Goal: Task Accomplishment & Management: Manage account settings

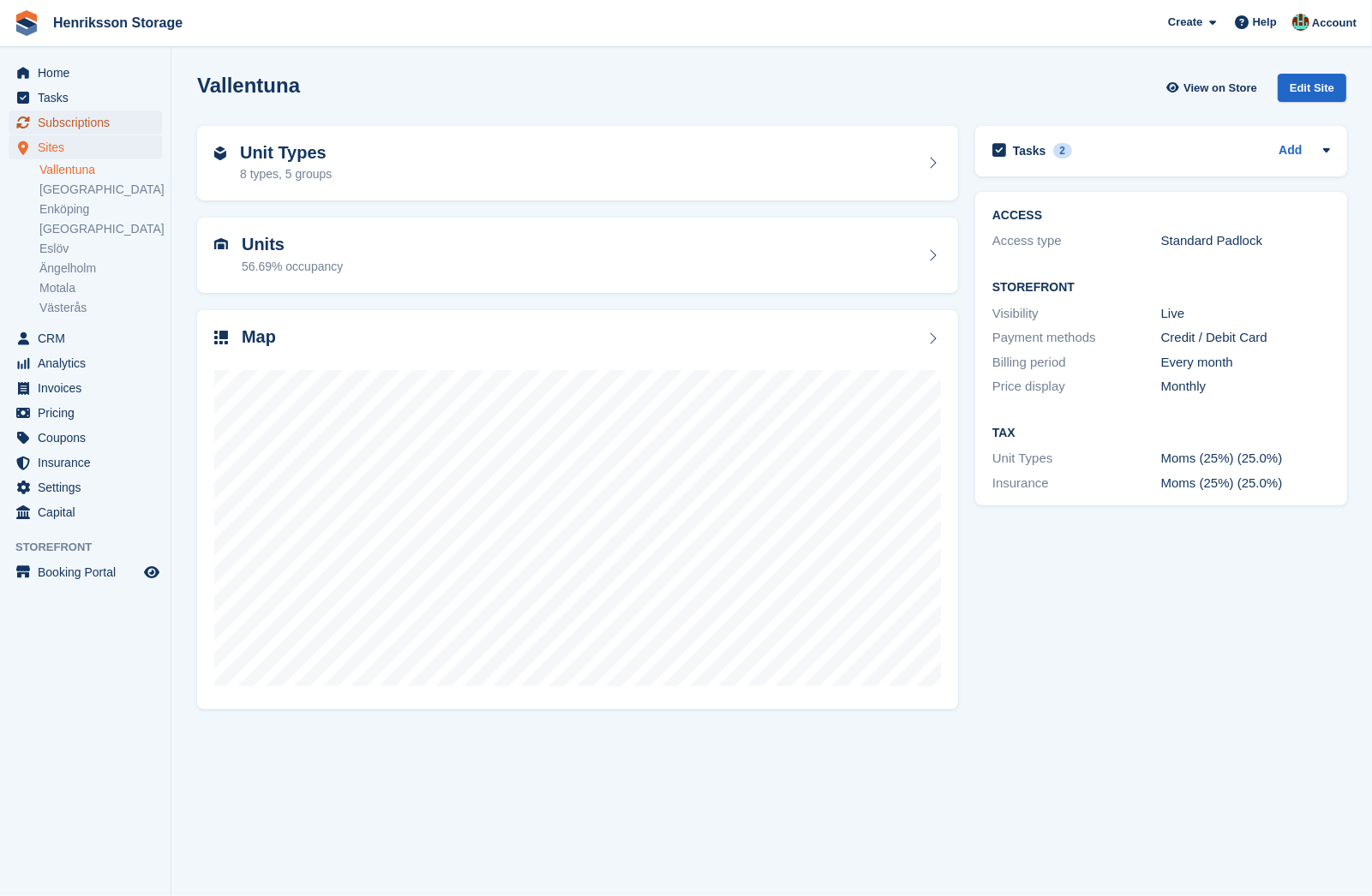
click at [102, 126] on span "Subscriptions" at bounding box center [89, 122] width 103 height 24
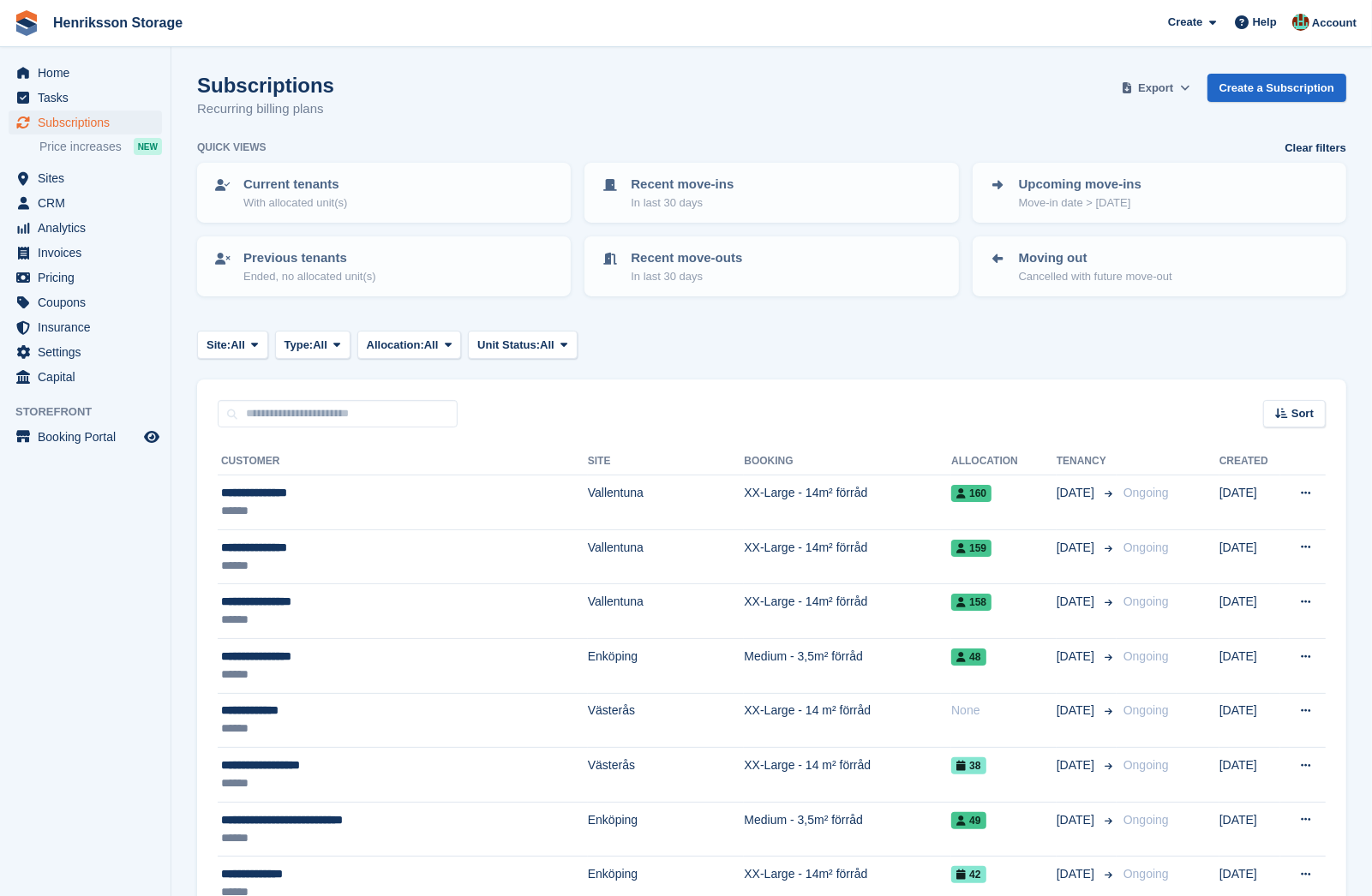
click at [1158, 86] on span "Export" at bounding box center [1155, 88] width 35 height 18
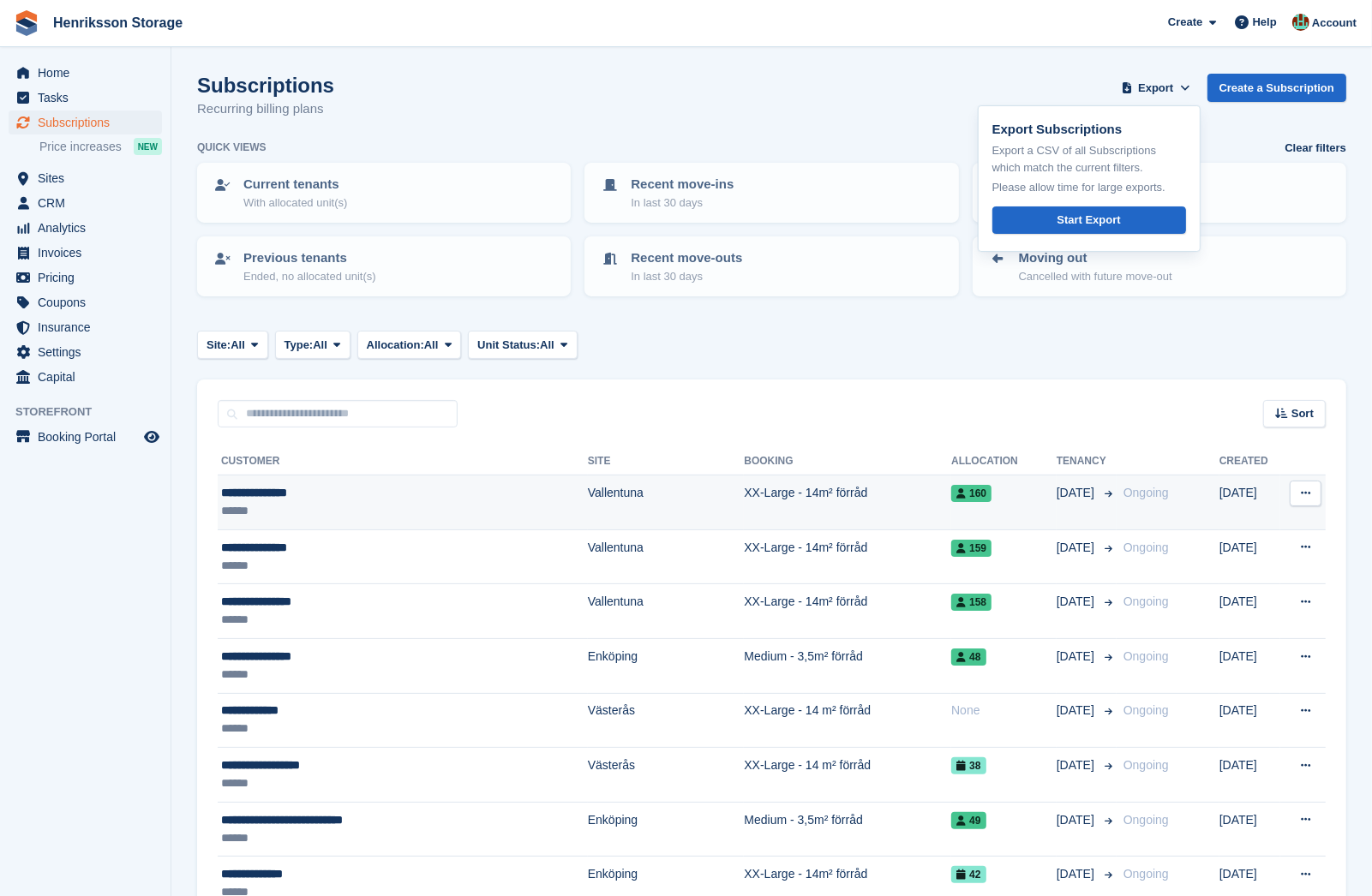
click at [785, 517] on td "XX-Large - 14m² förråd" at bounding box center [847, 502] width 207 height 55
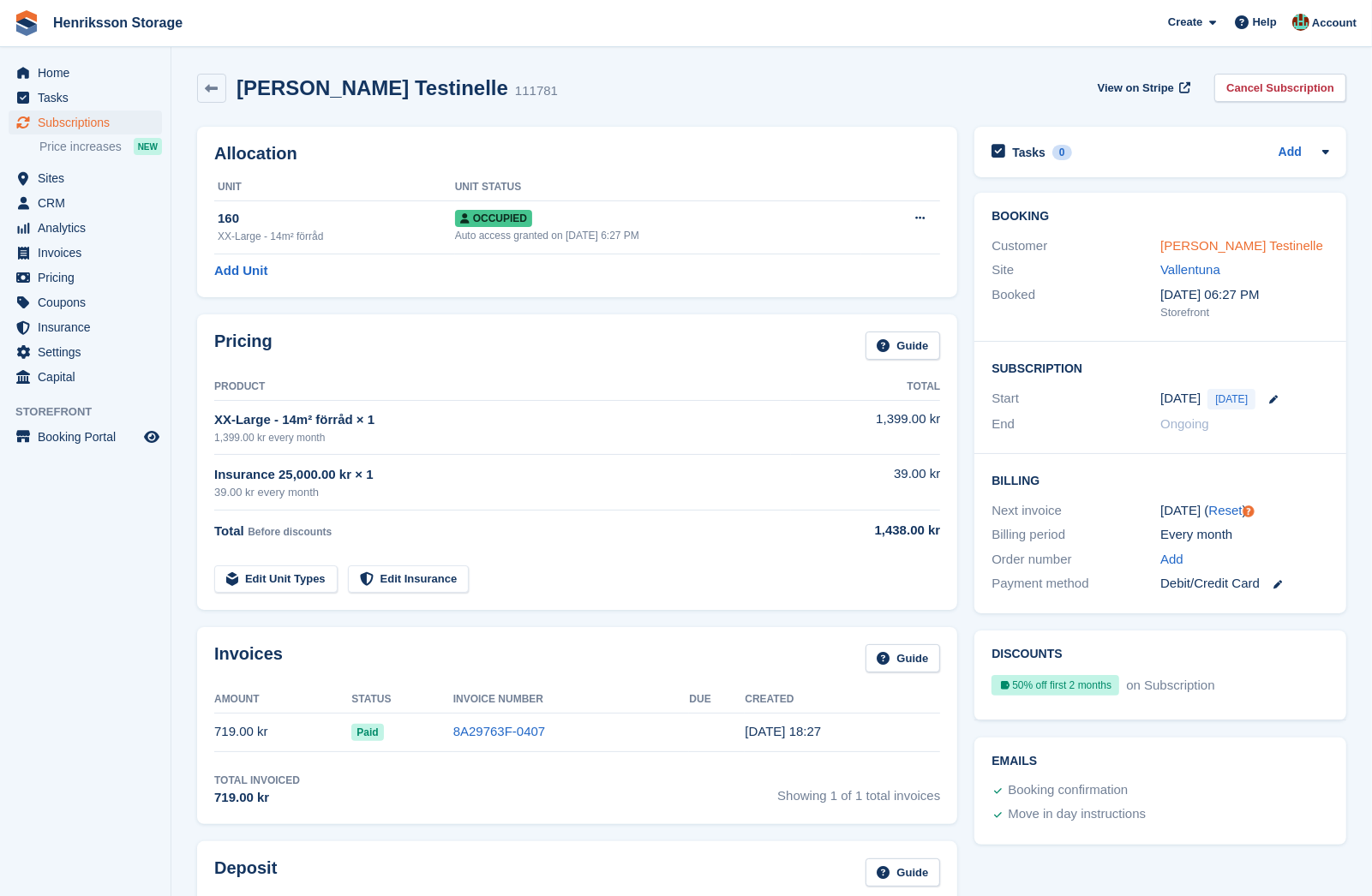
click at [1203, 243] on link "Isak Testinelle" at bounding box center [1242, 245] width 163 height 15
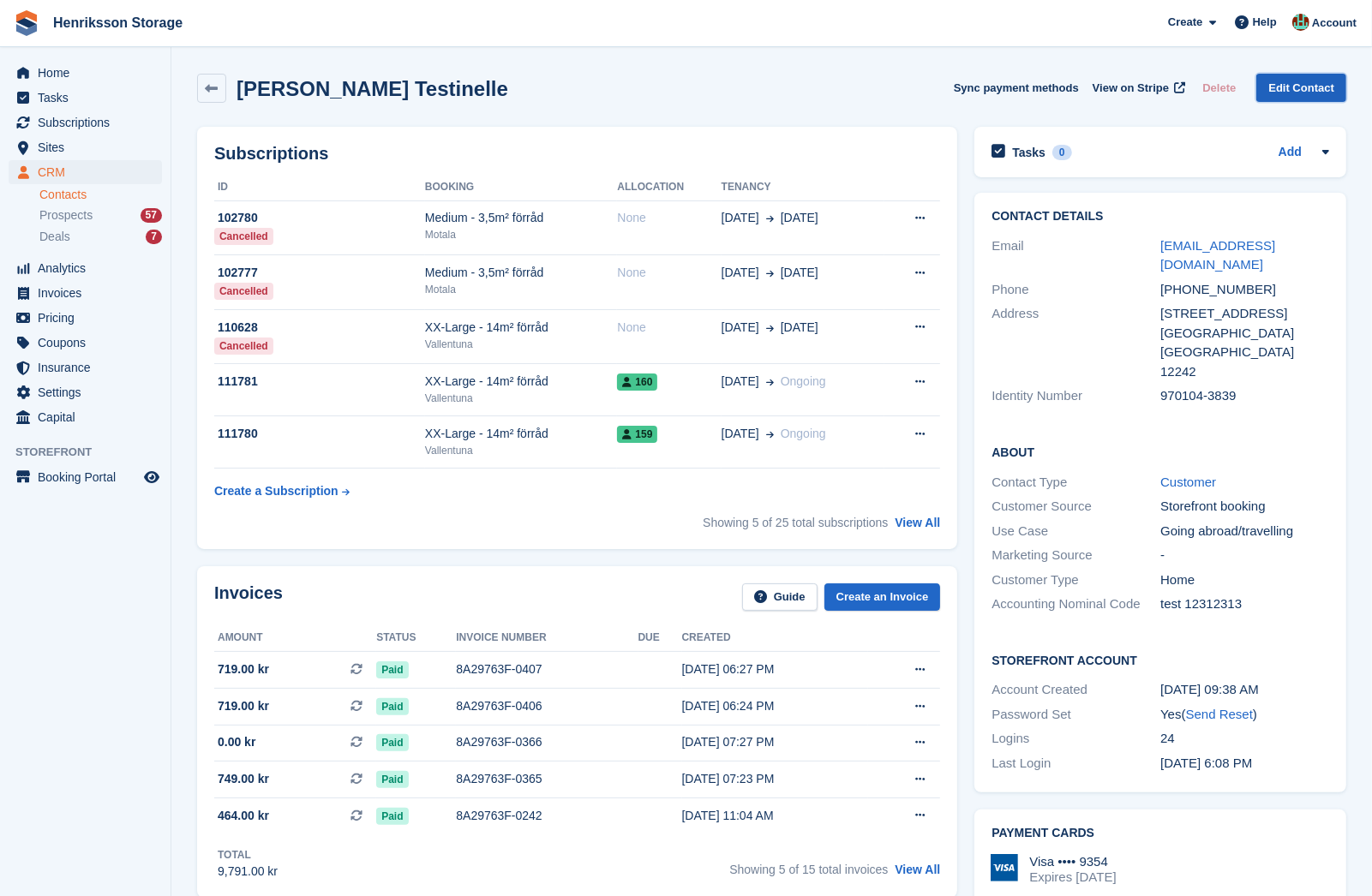
click at [1287, 83] on link "Edit Contact" at bounding box center [1301, 88] width 90 height 28
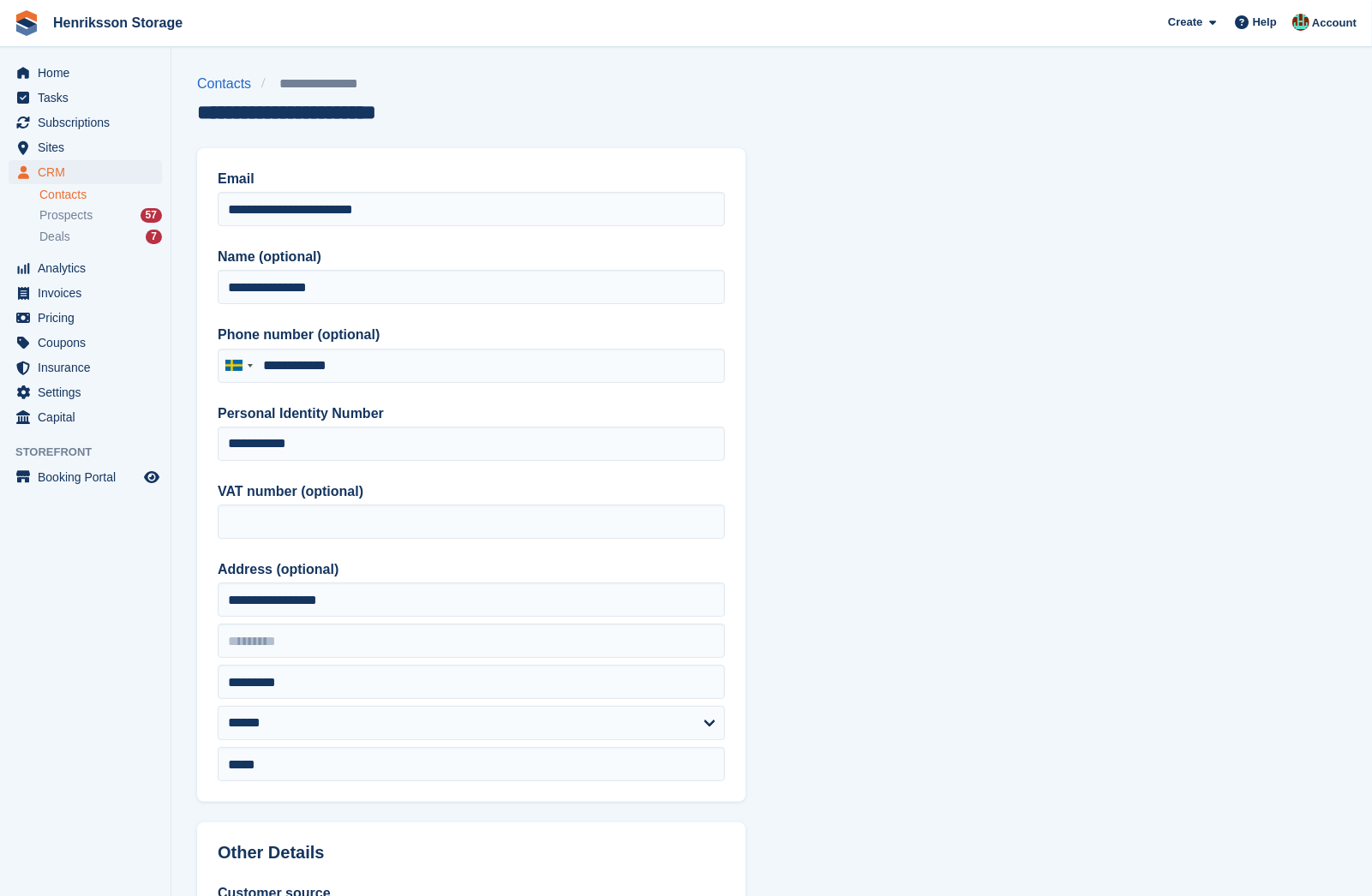
type input "**********"
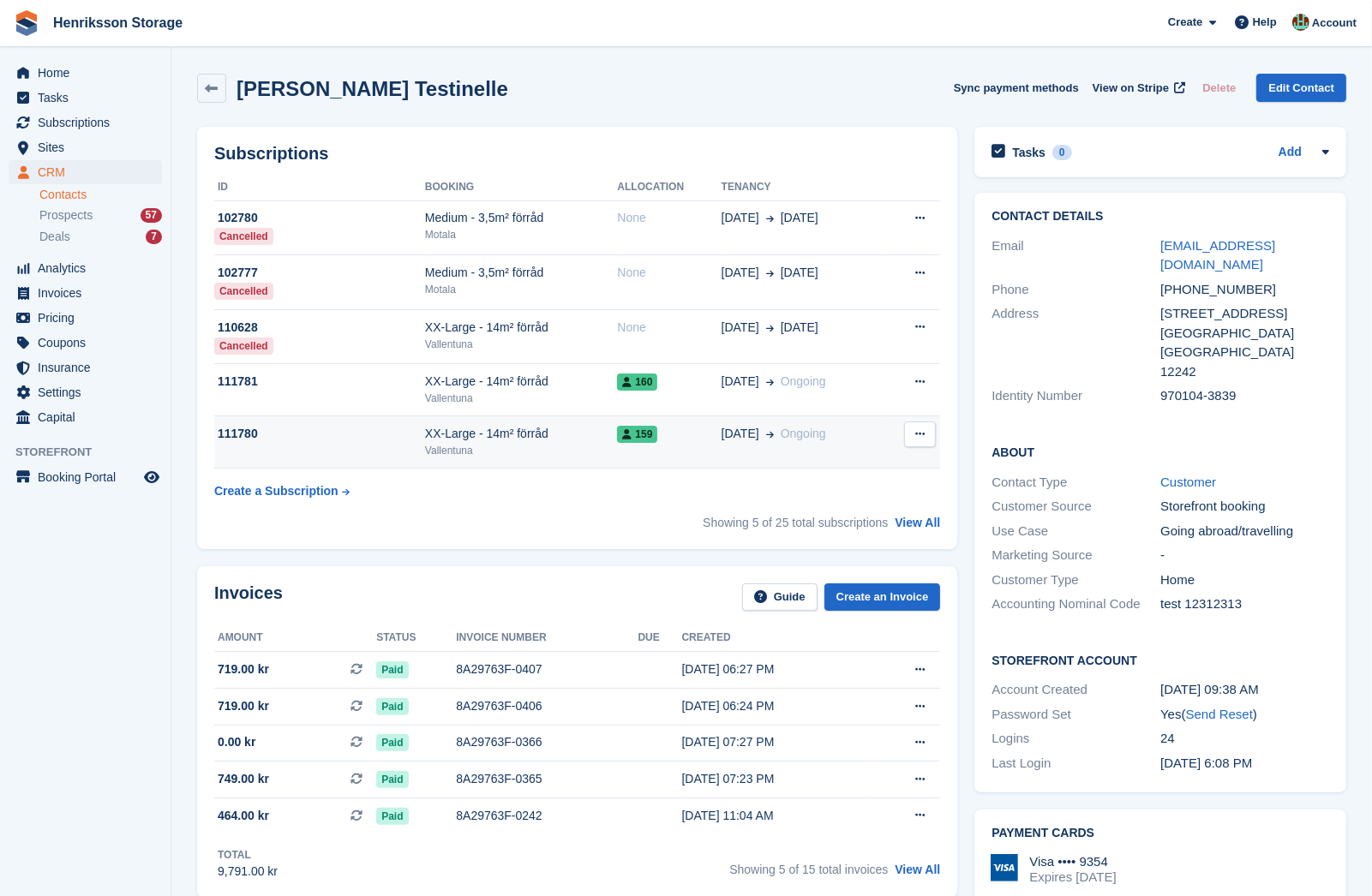
click at [578, 440] on div "XX-Large - 14m² förråd" at bounding box center [522, 434] width 192 height 18
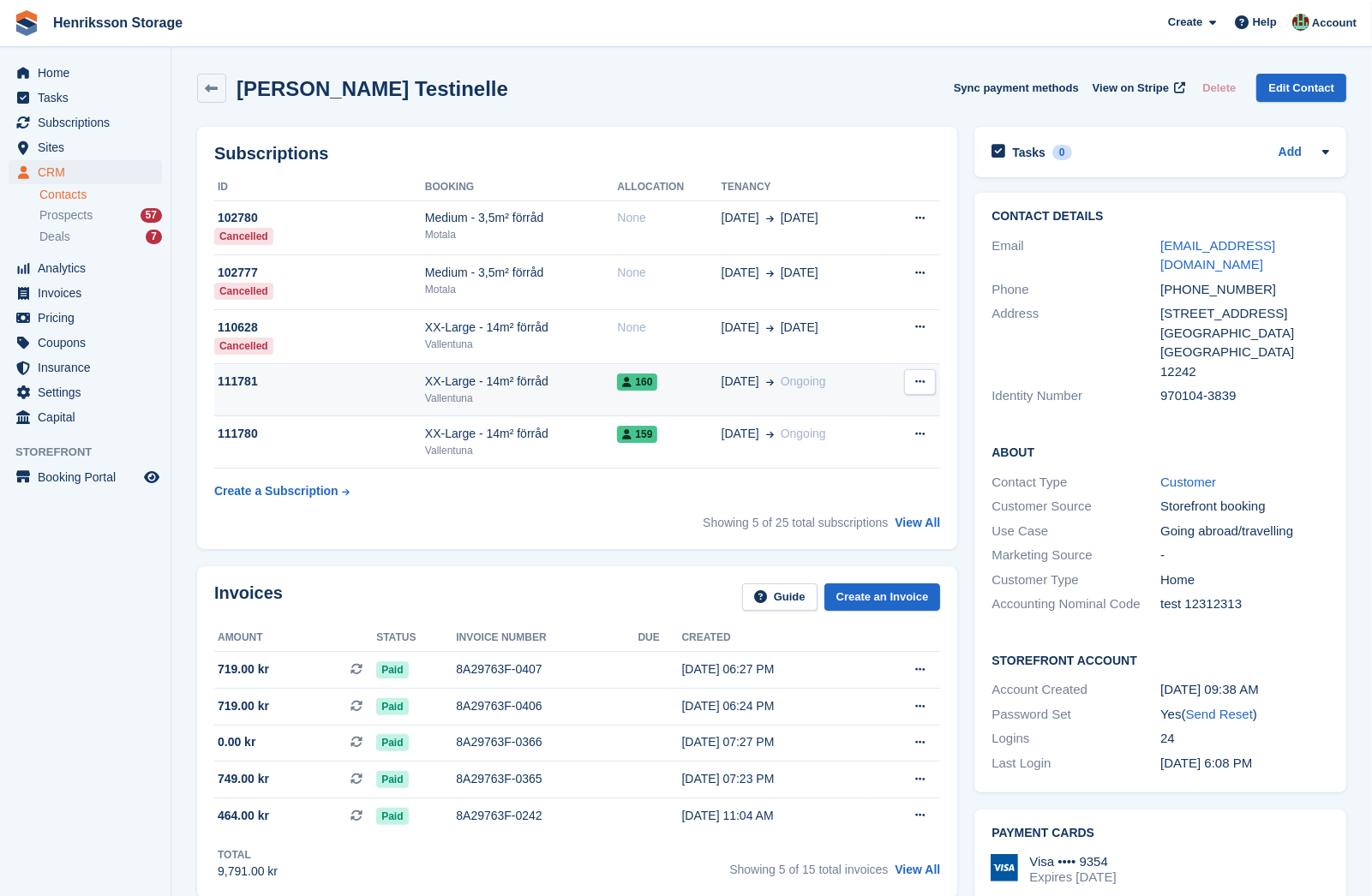
click at [561, 391] on div "Vallentuna" at bounding box center [522, 399] width 192 height 16
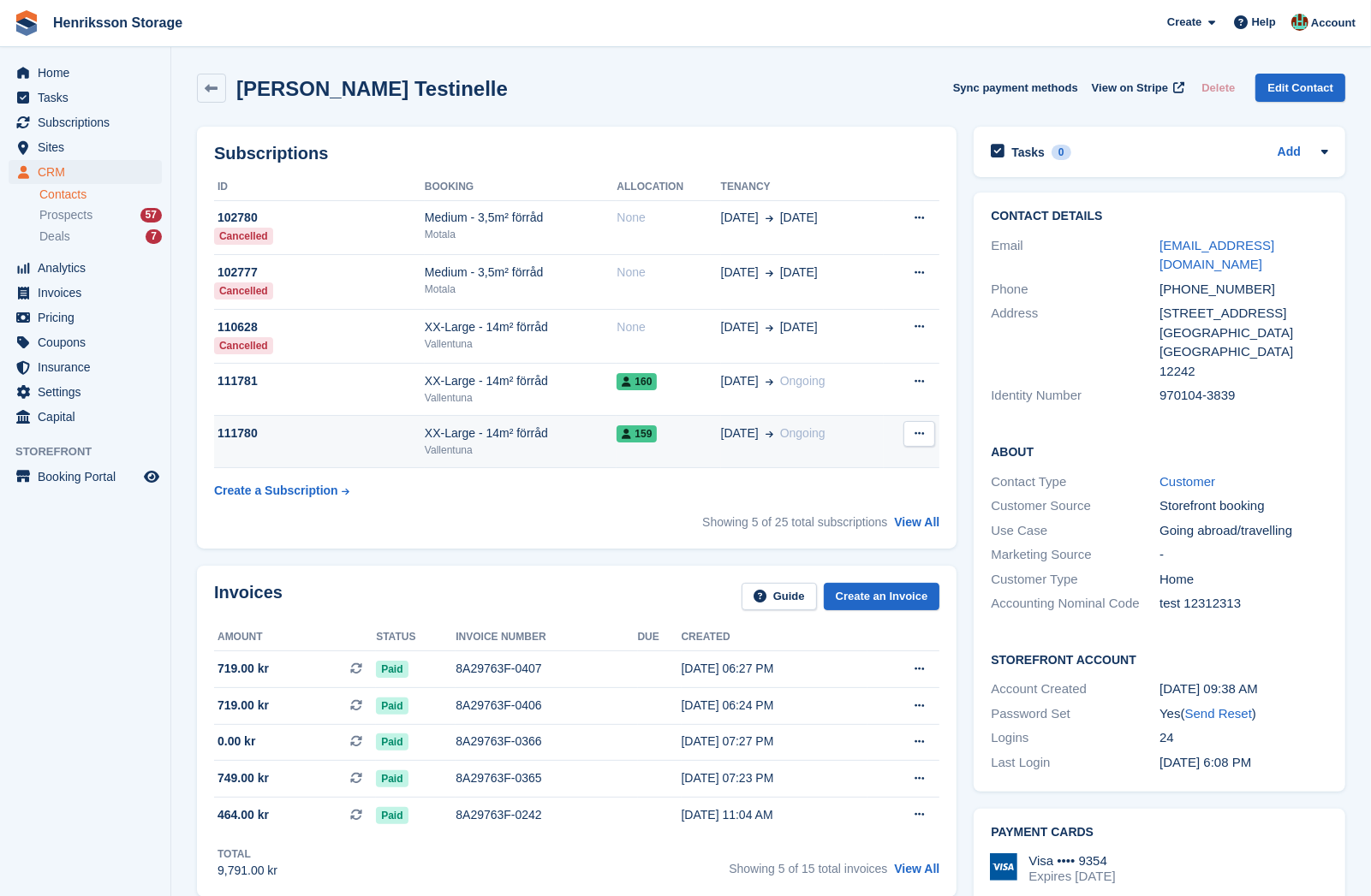
click at [932, 428] on button at bounding box center [919, 434] width 31 height 25
click at [902, 456] on p "Cancel subscription" at bounding box center [853, 467] width 149 height 22
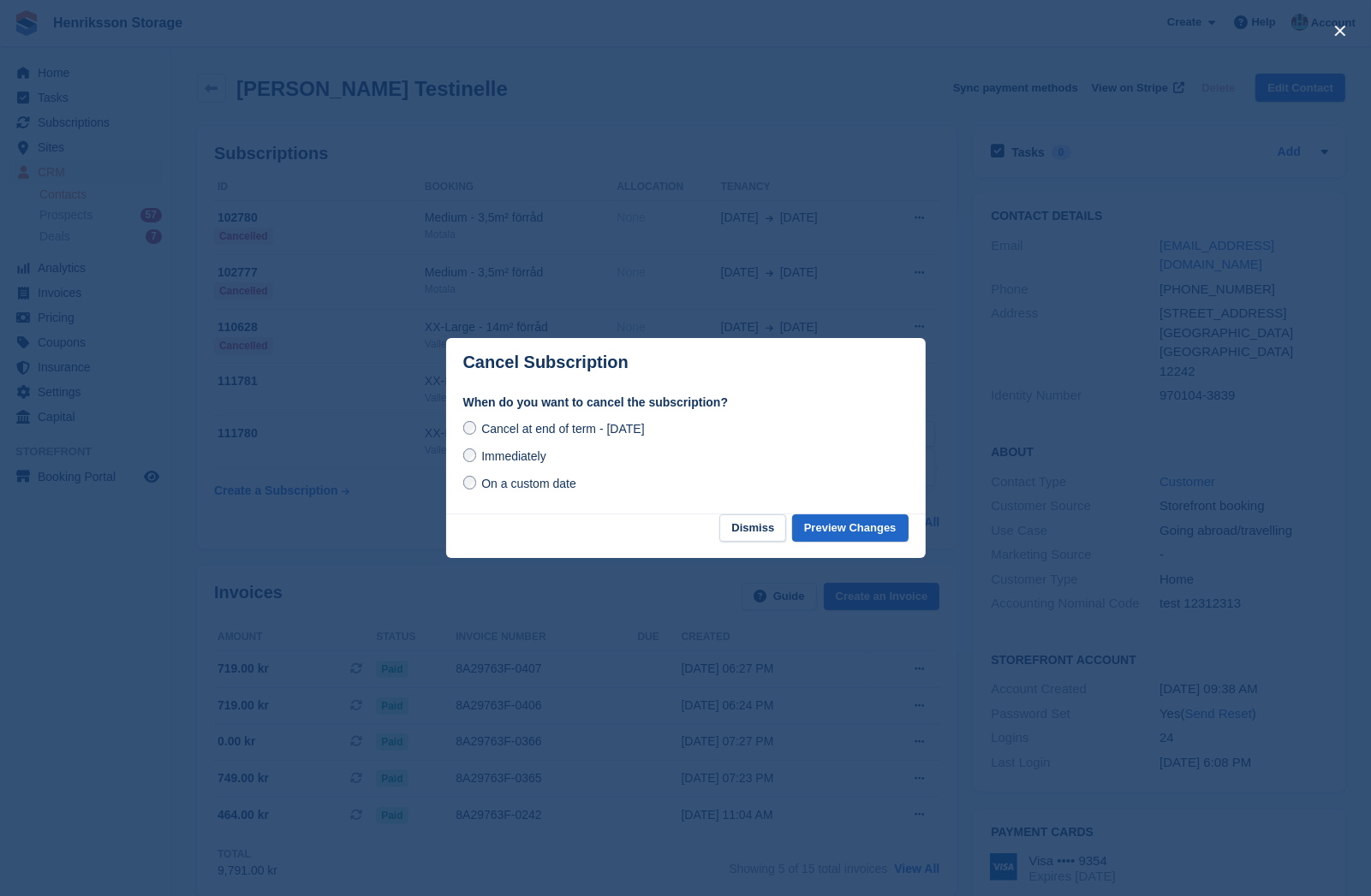
click at [516, 455] on span "Immediately" at bounding box center [512, 456] width 64 height 14
click at [877, 524] on button "Preview Changes" at bounding box center [850, 529] width 116 height 28
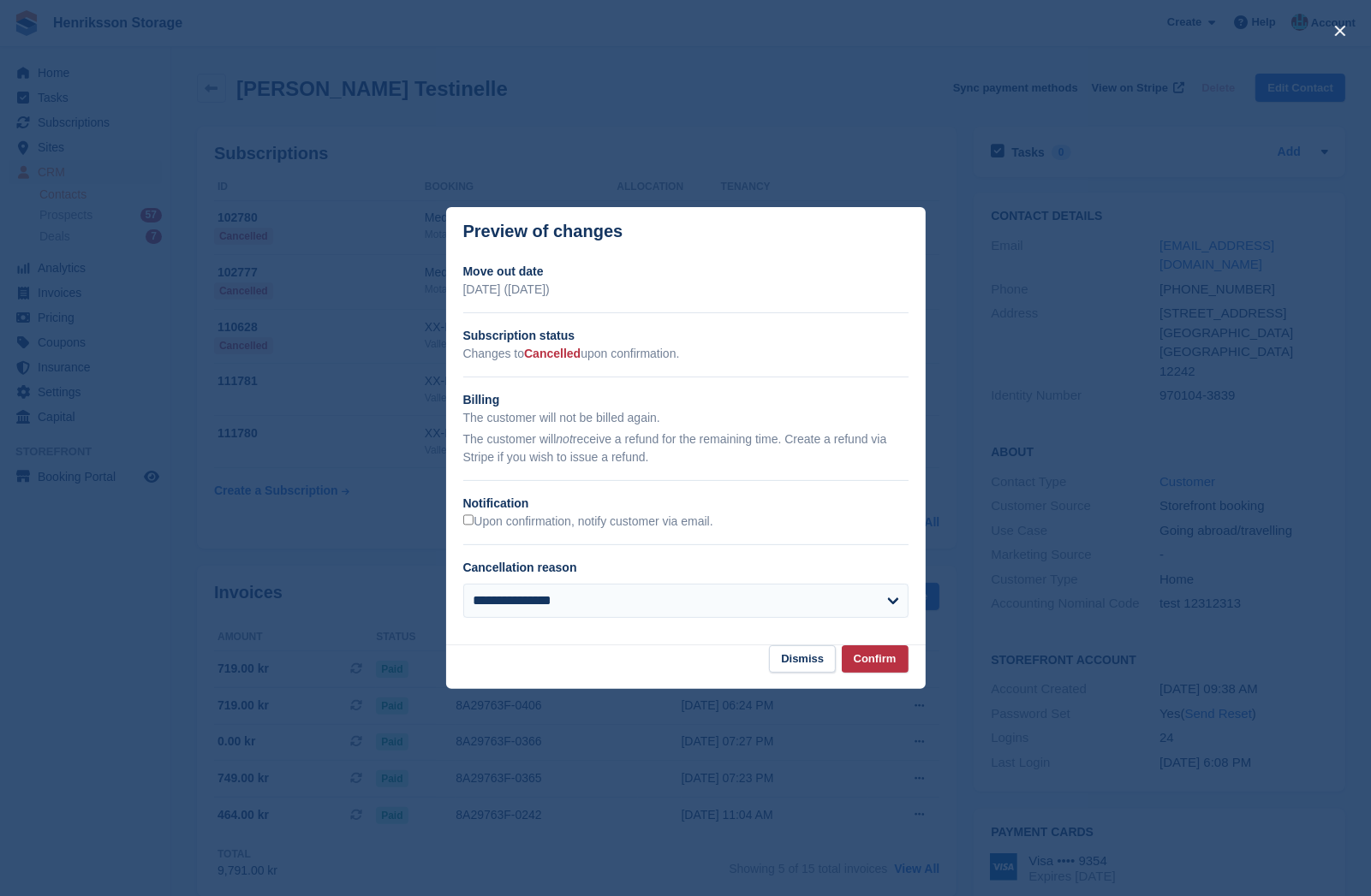
drag, startPoint x: 635, startPoint y: 514, endPoint x: 645, endPoint y: 538, distance: 26.0
click at [635, 515] on label "Upon confirmation, notify customer via email." at bounding box center [588, 523] width 250 height 16
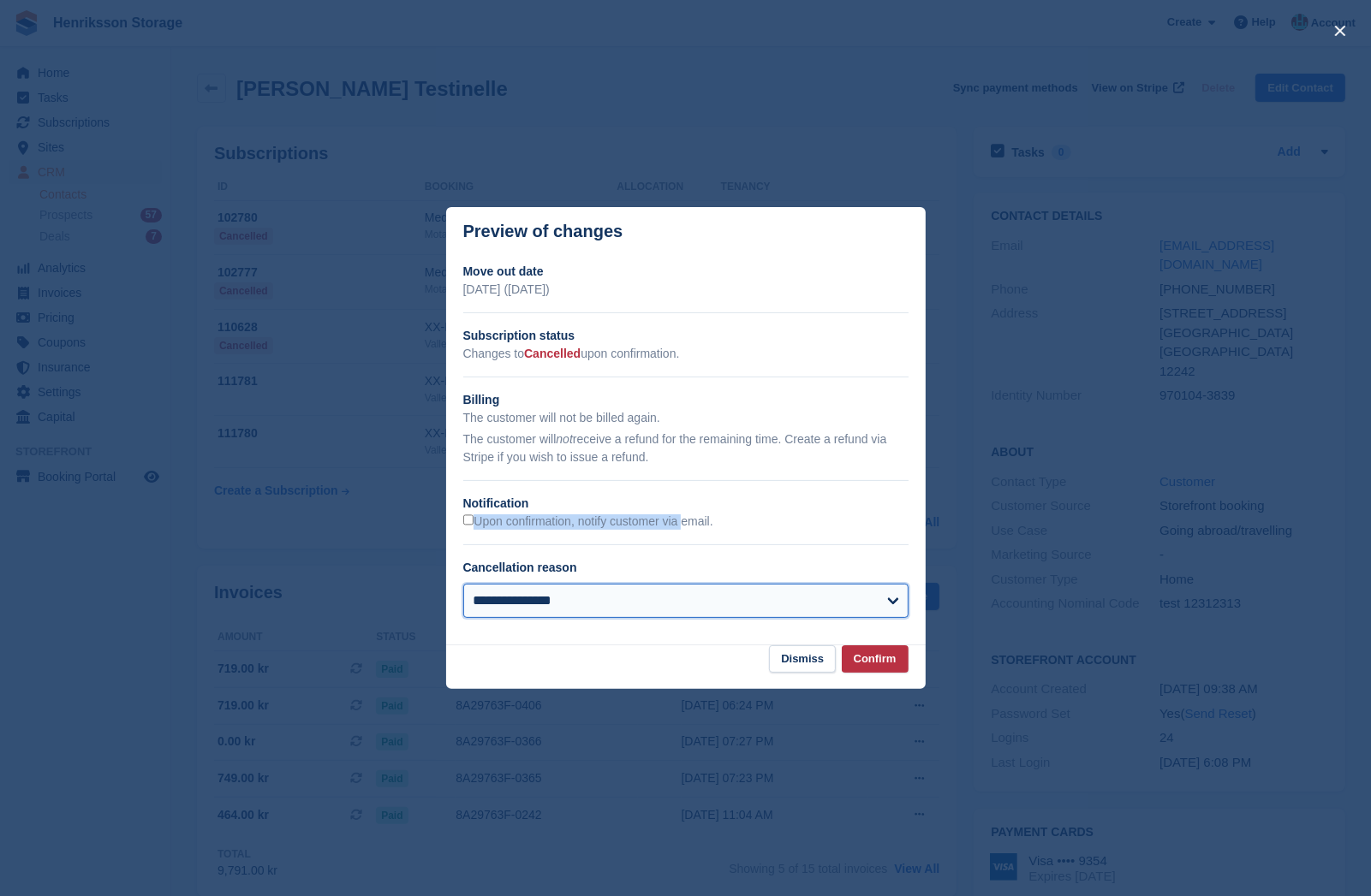
click at [622, 596] on select "**********" at bounding box center [686, 601] width 445 height 34
click at [463, 584] on select "**********" at bounding box center [686, 601] width 445 height 34
click at [549, 589] on select "**********" at bounding box center [686, 601] width 445 height 34
select select "*****"
click at [463, 584] on select "**********" at bounding box center [686, 601] width 445 height 34
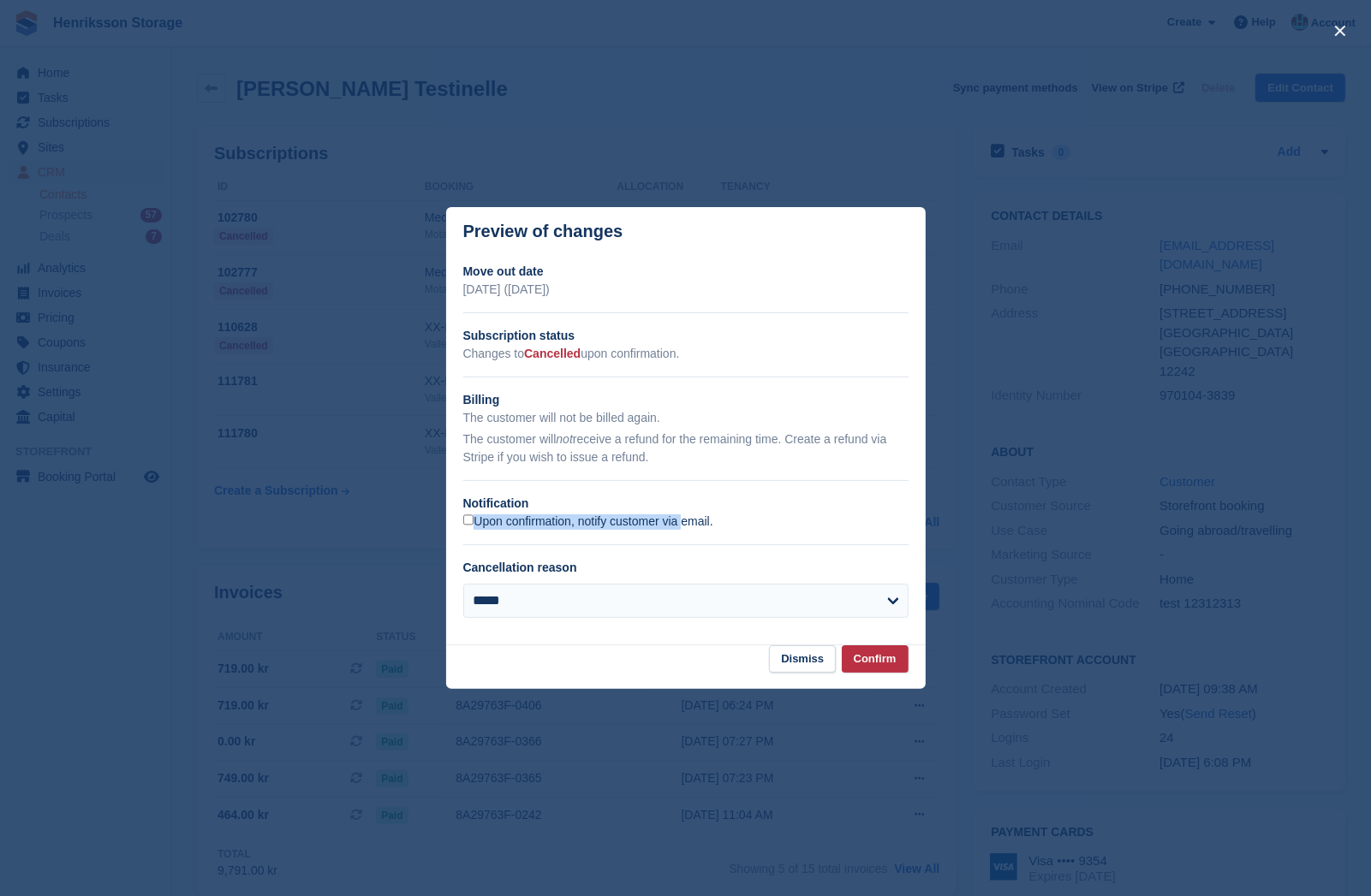
click at [482, 519] on label "Upon confirmation, notify customer via email." at bounding box center [588, 523] width 250 height 16
click at [878, 664] on button "Confirm" at bounding box center [875, 659] width 66 height 28
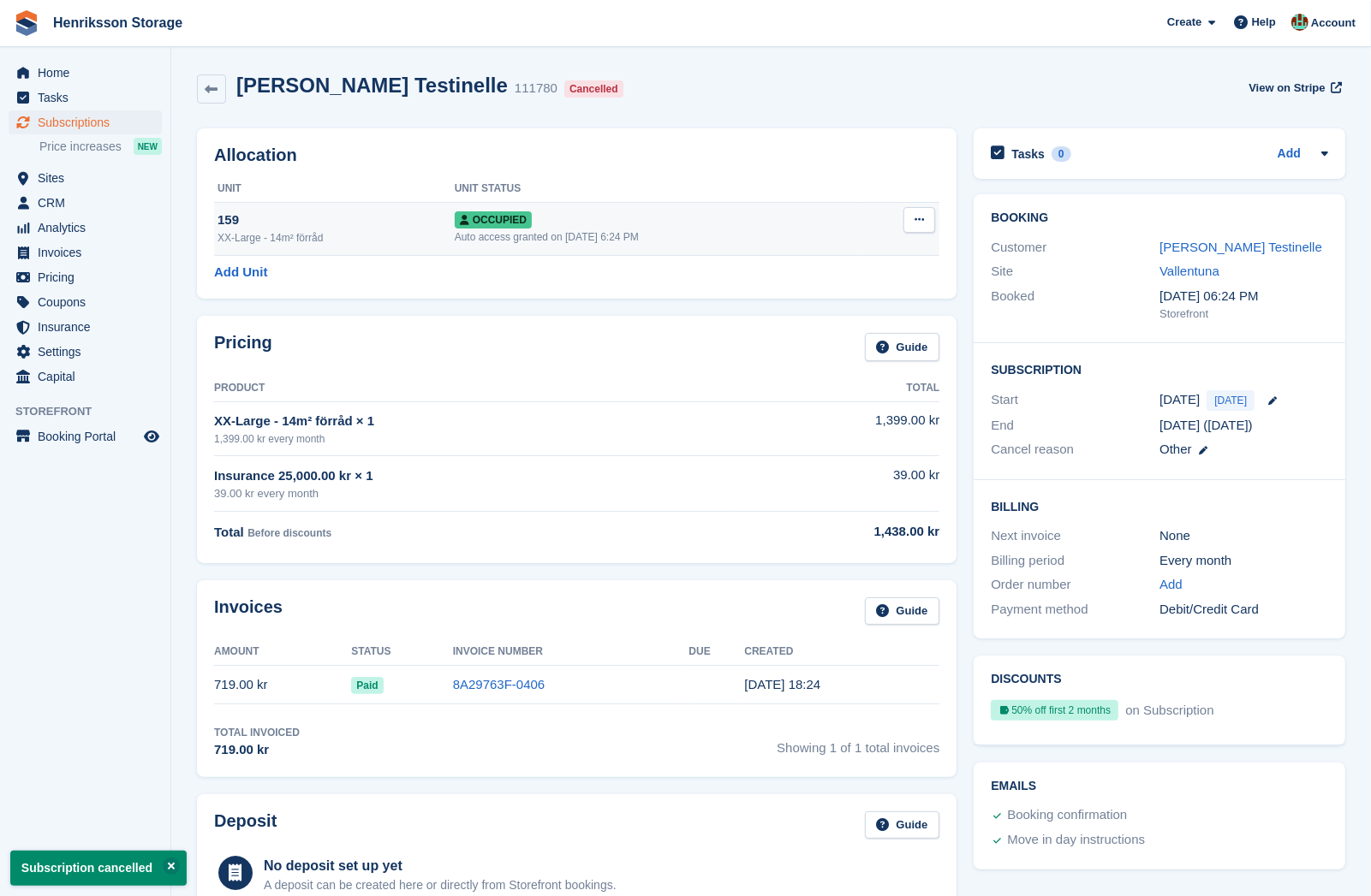
click at [916, 219] on icon at bounding box center [919, 219] width 10 height 11
click at [839, 310] on p "Deallocate" at bounding box center [853, 312] width 149 height 22
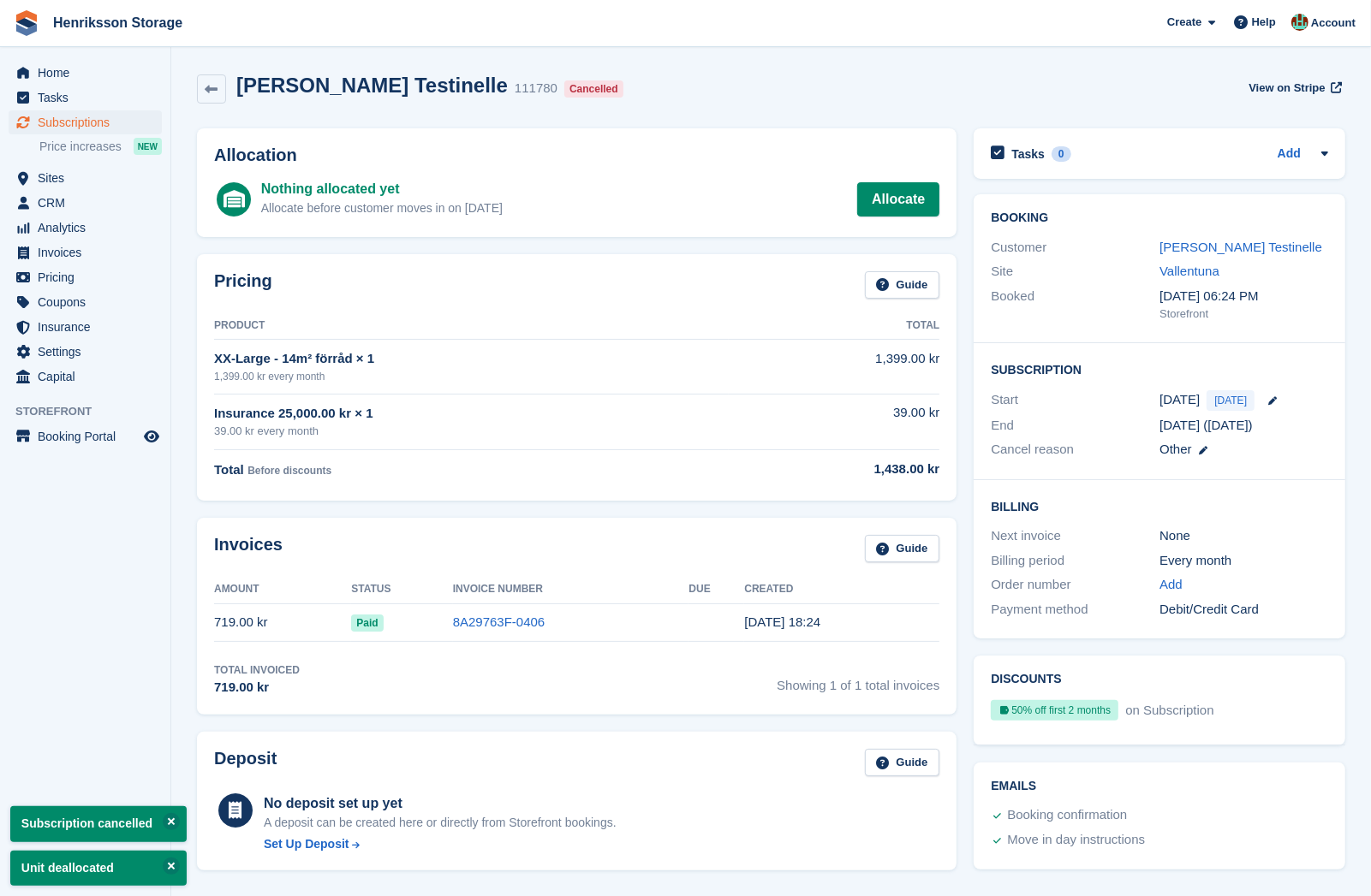
drag, startPoint x: 639, startPoint y: 295, endPoint x: 636, endPoint y: 285, distance: 10.4
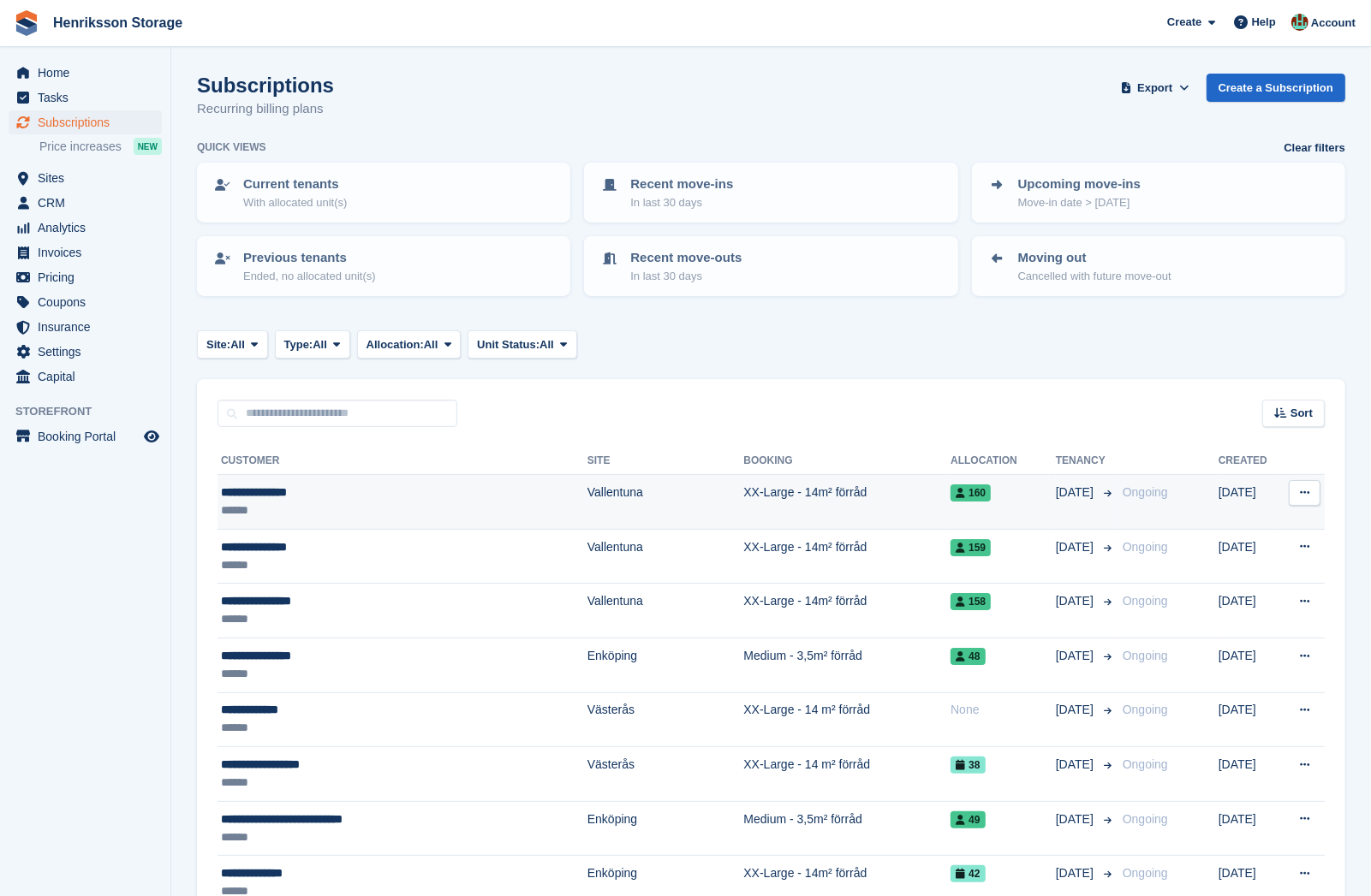
click at [365, 492] on div "**********" at bounding box center [367, 492] width 292 height 18
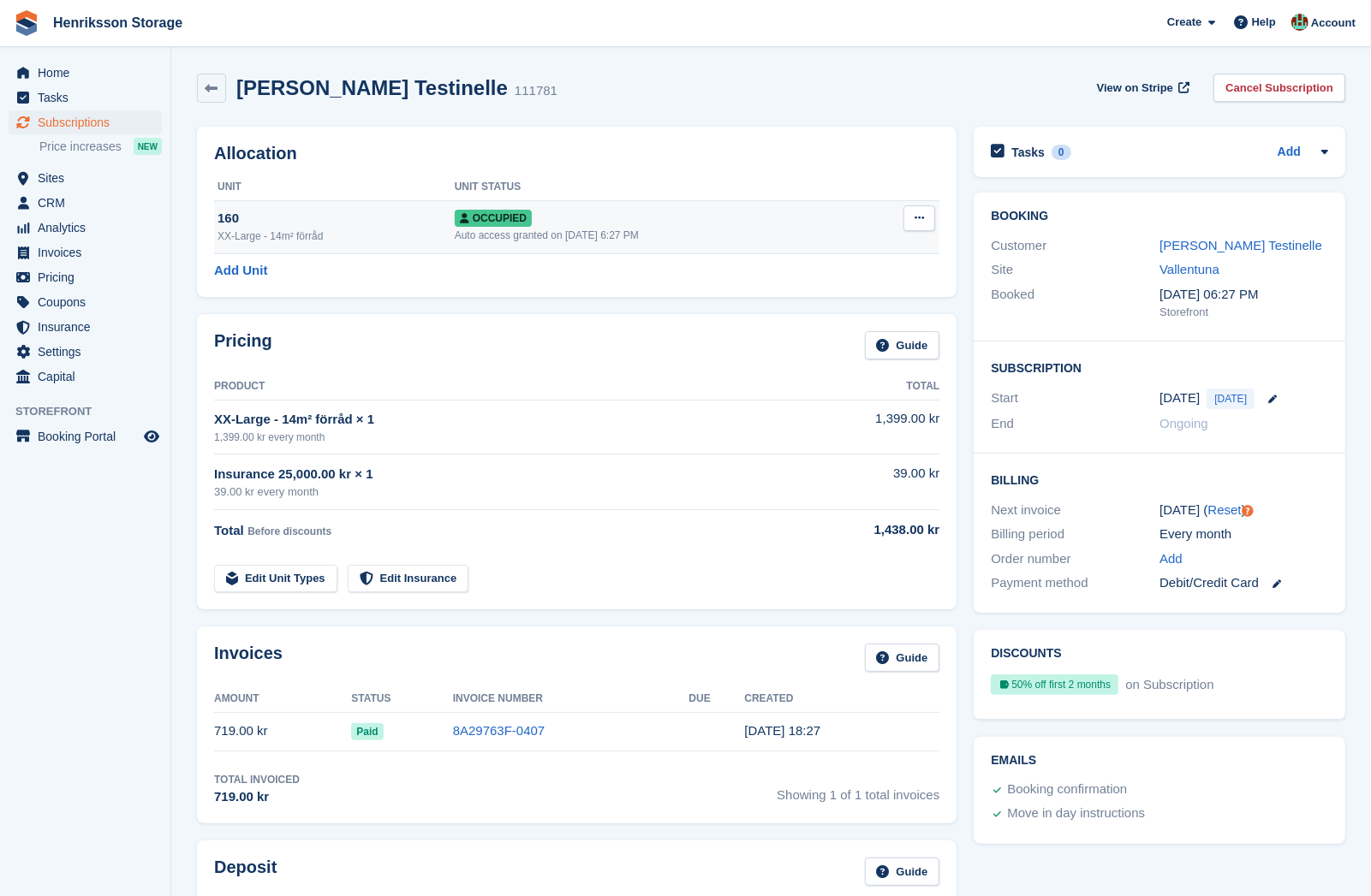
click at [906, 217] on button at bounding box center [919, 218] width 31 height 25
click at [842, 319] on p "Deallocate" at bounding box center [853, 310] width 149 height 22
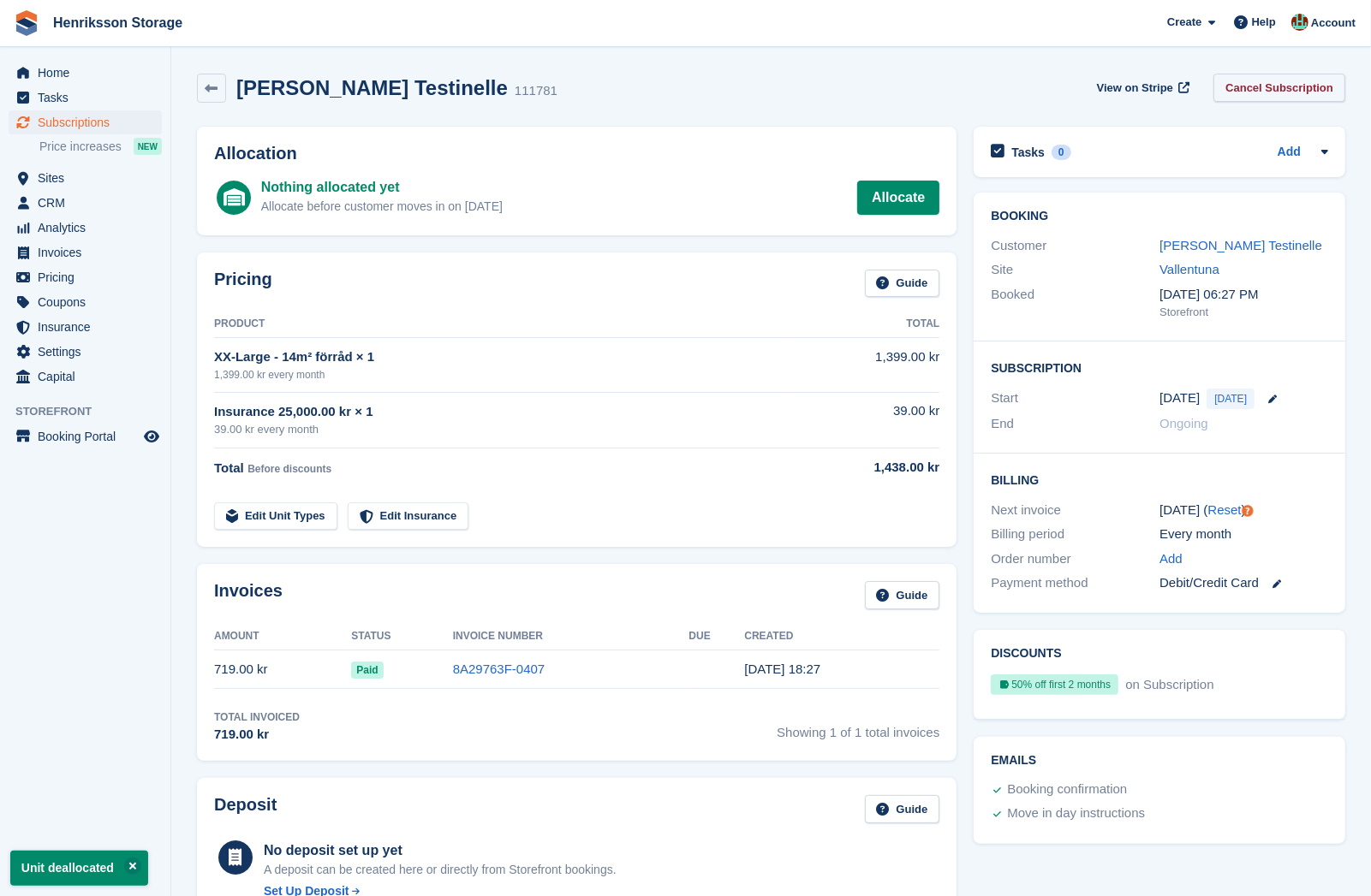
click at [1287, 87] on link "Cancel Subscription" at bounding box center [1279, 87] width 132 height 28
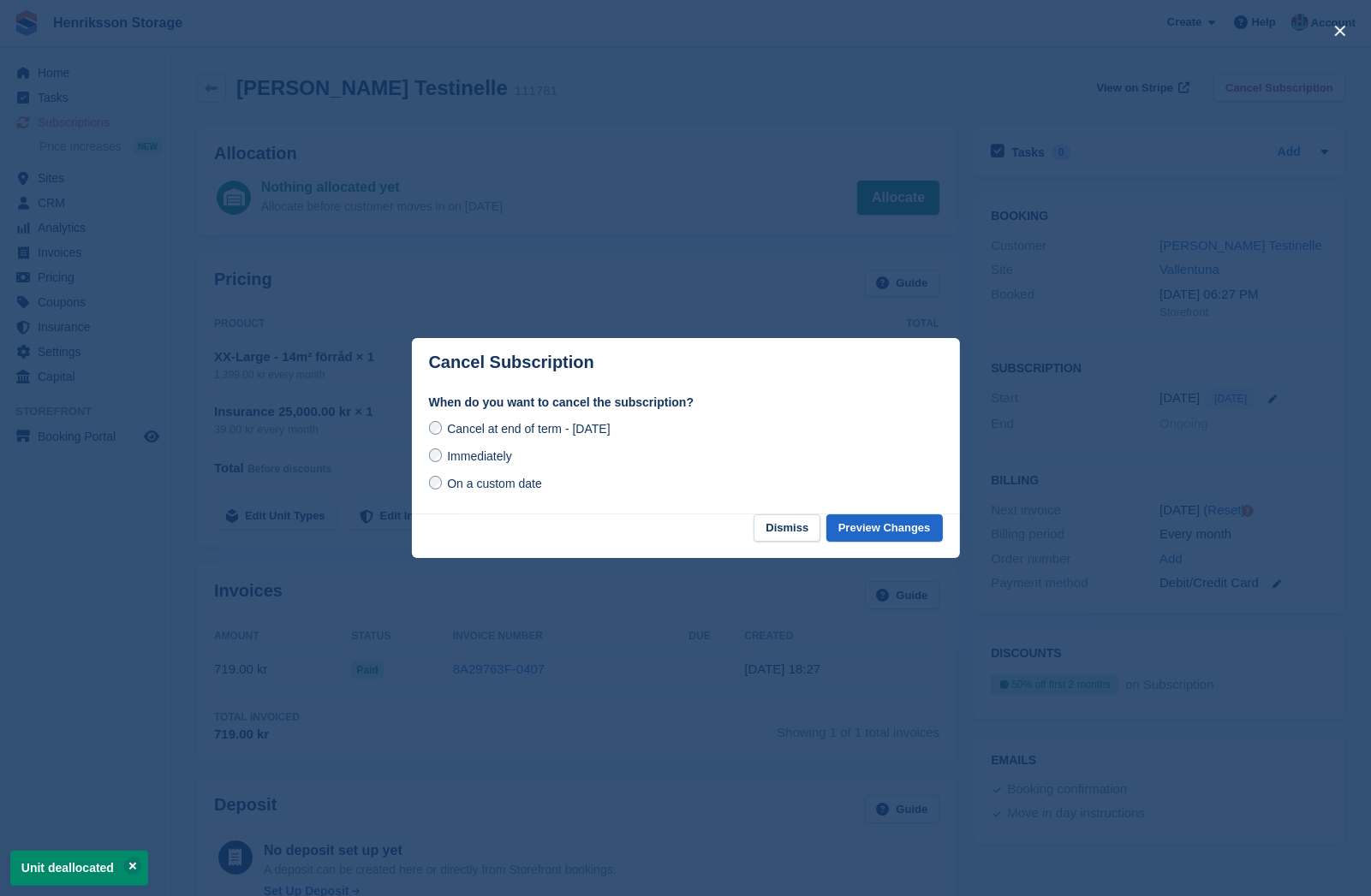
drag, startPoint x: 496, startPoint y: 455, endPoint x: 576, endPoint y: 467, distance: 80.9
click at [516, 459] on div "Immediately" at bounding box center [686, 456] width 514 height 21
drag, startPoint x: 466, startPoint y: 445, endPoint x: 468, endPoint y: 455, distance: 10.2
click at [466, 445] on div "Cancel at end of term - Saturday, 1st November, 2025 Immediately On a custom da…" at bounding box center [686, 456] width 514 height 75
click at [468, 456] on span "Immediately" at bounding box center [478, 456] width 64 height 14
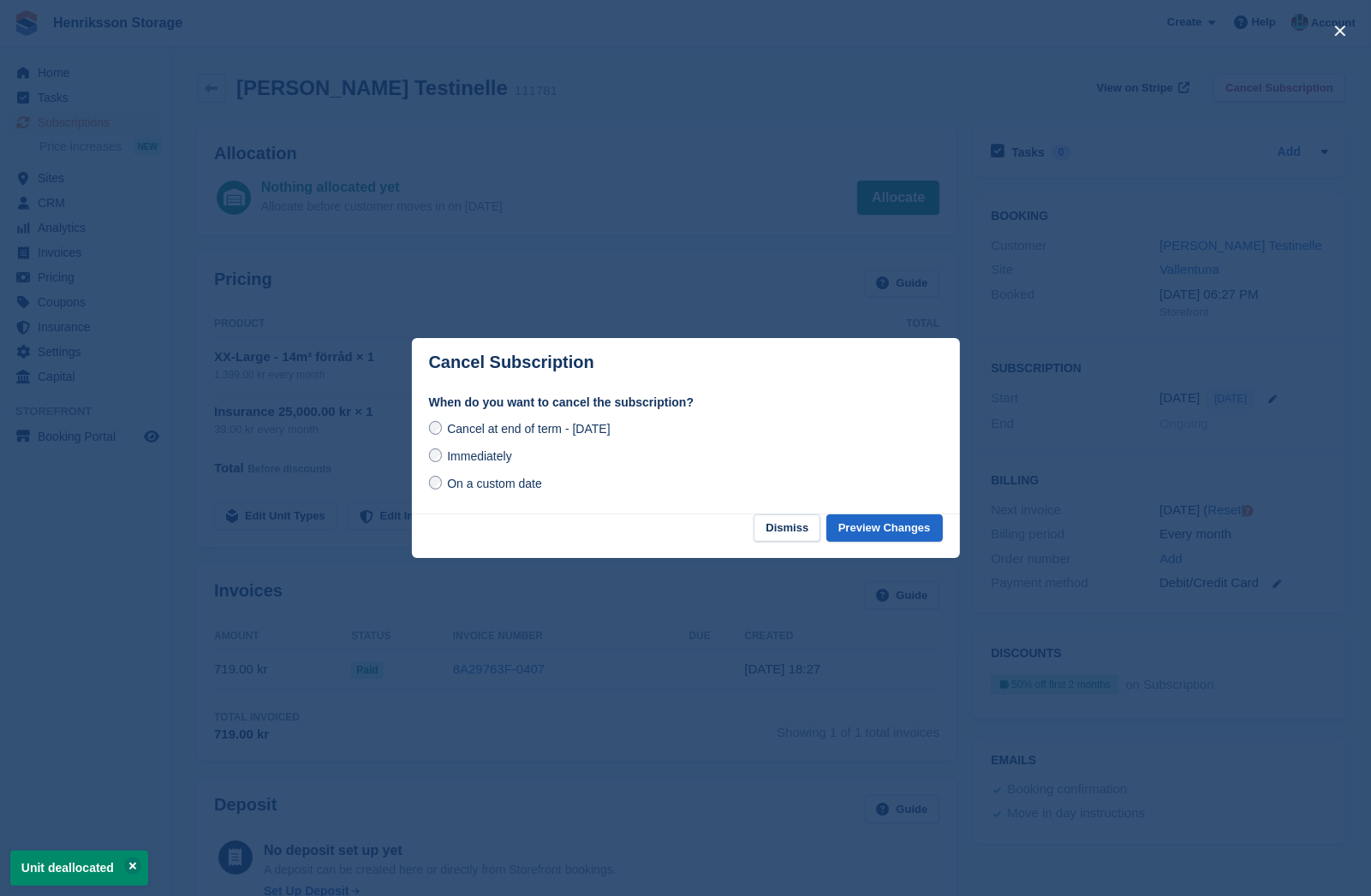
click at [825, 504] on div "When do you want to cancel the subscription? Cancel at end of term - Saturday, …" at bounding box center [686, 454] width 548 height 121
click at [855, 519] on button "Preview Changes" at bounding box center [884, 529] width 116 height 28
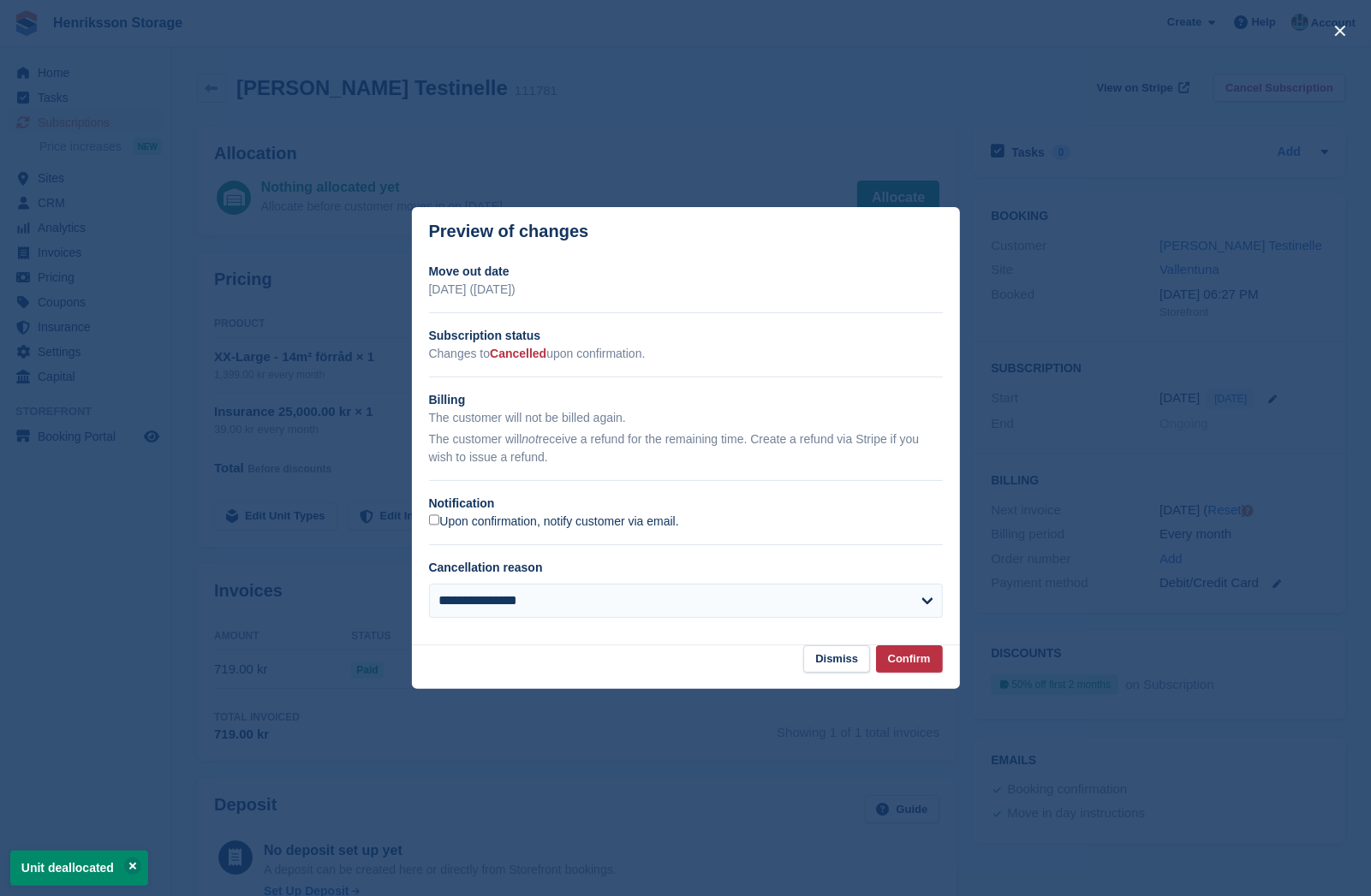
click at [442, 518] on label "Upon confirmation, notify customer via email." at bounding box center [554, 523] width 250 height 16
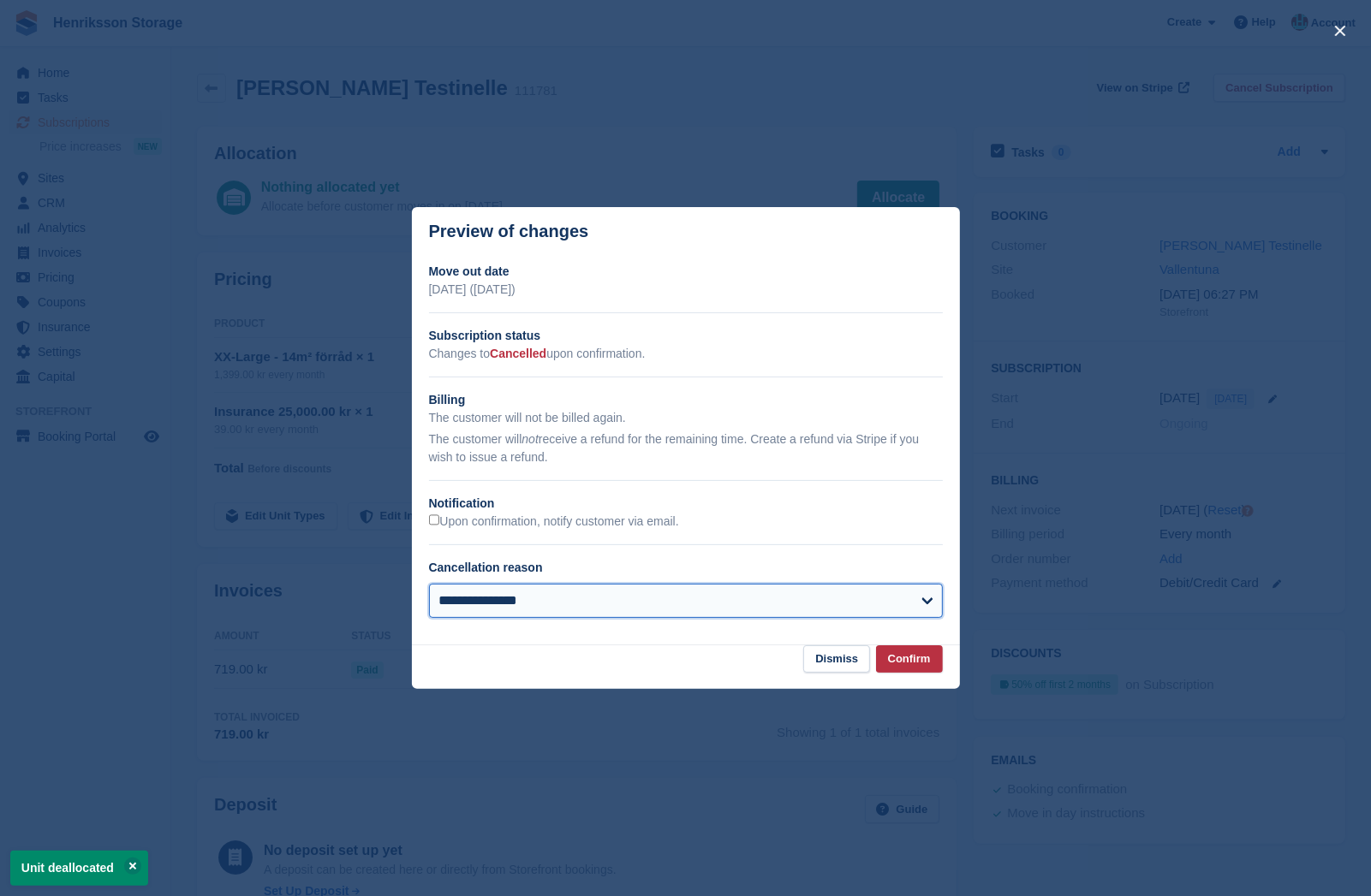
click at [559, 598] on select "**********" at bounding box center [686, 601] width 514 height 34
select select "*****"
click at [429, 584] on select "**********" at bounding box center [686, 601] width 514 height 34
click at [926, 654] on button "Confirm" at bounding box center [909, 659] width 66 height 28
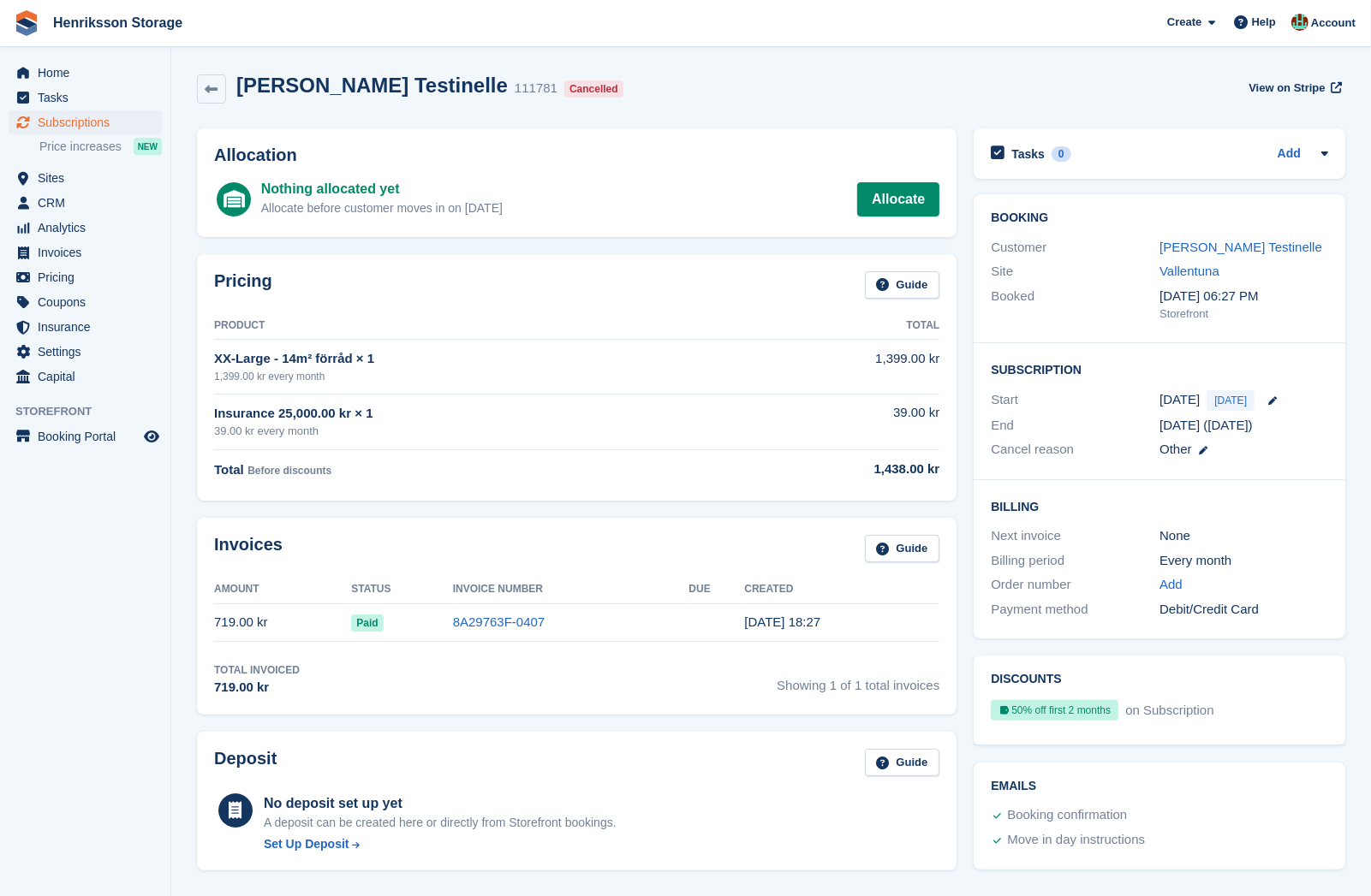
click at [466, 336] on th "Product" at bounding box center [471, 325] width 515 height 27
drag, startPoint x: 468, startPoint y: 334, endPoint x: 454, endPoint y: 334, distance: 14.0
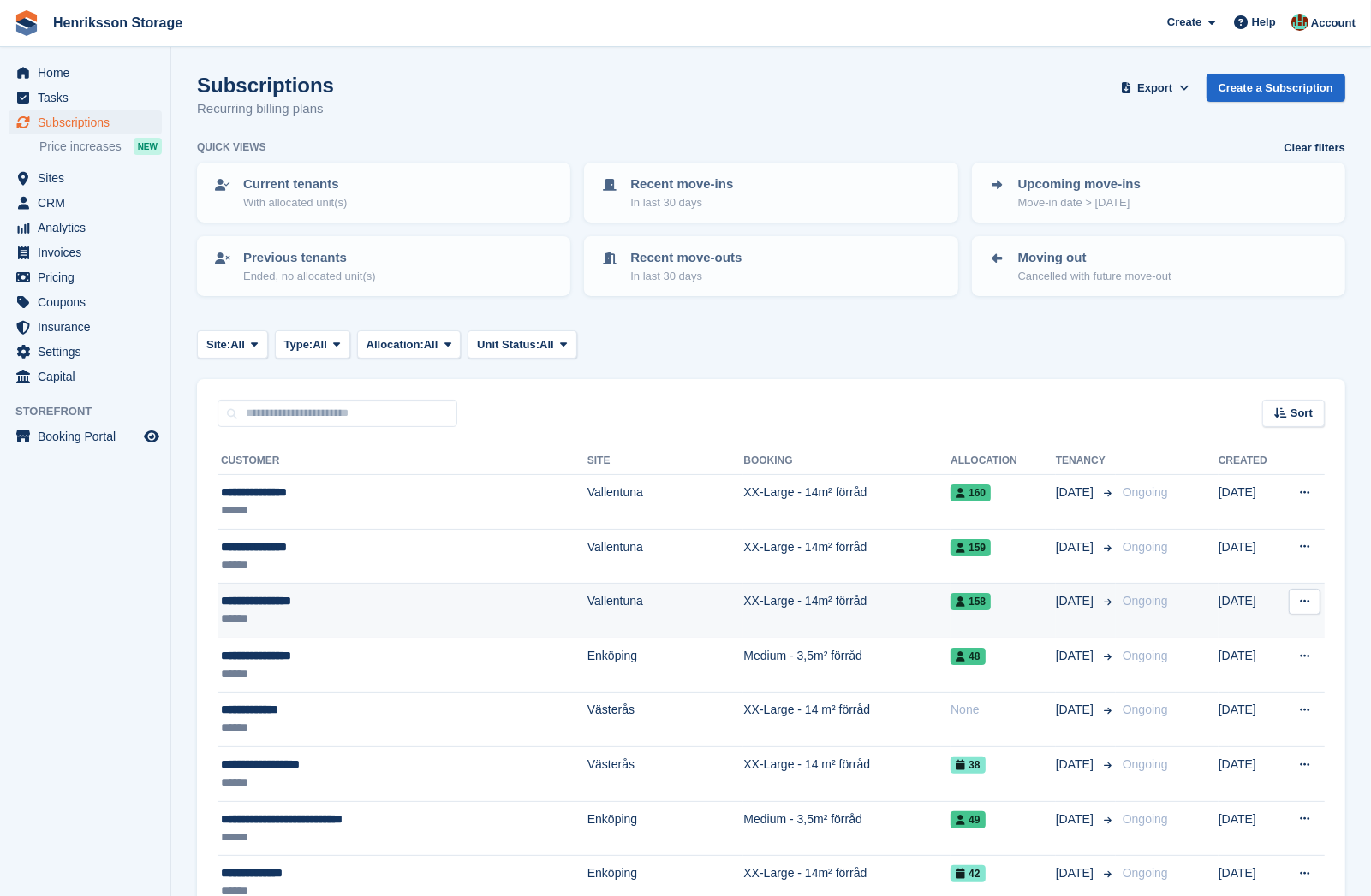
click at [409, 613] on div "******" at bounding box center [367, 619] width 292 height 18
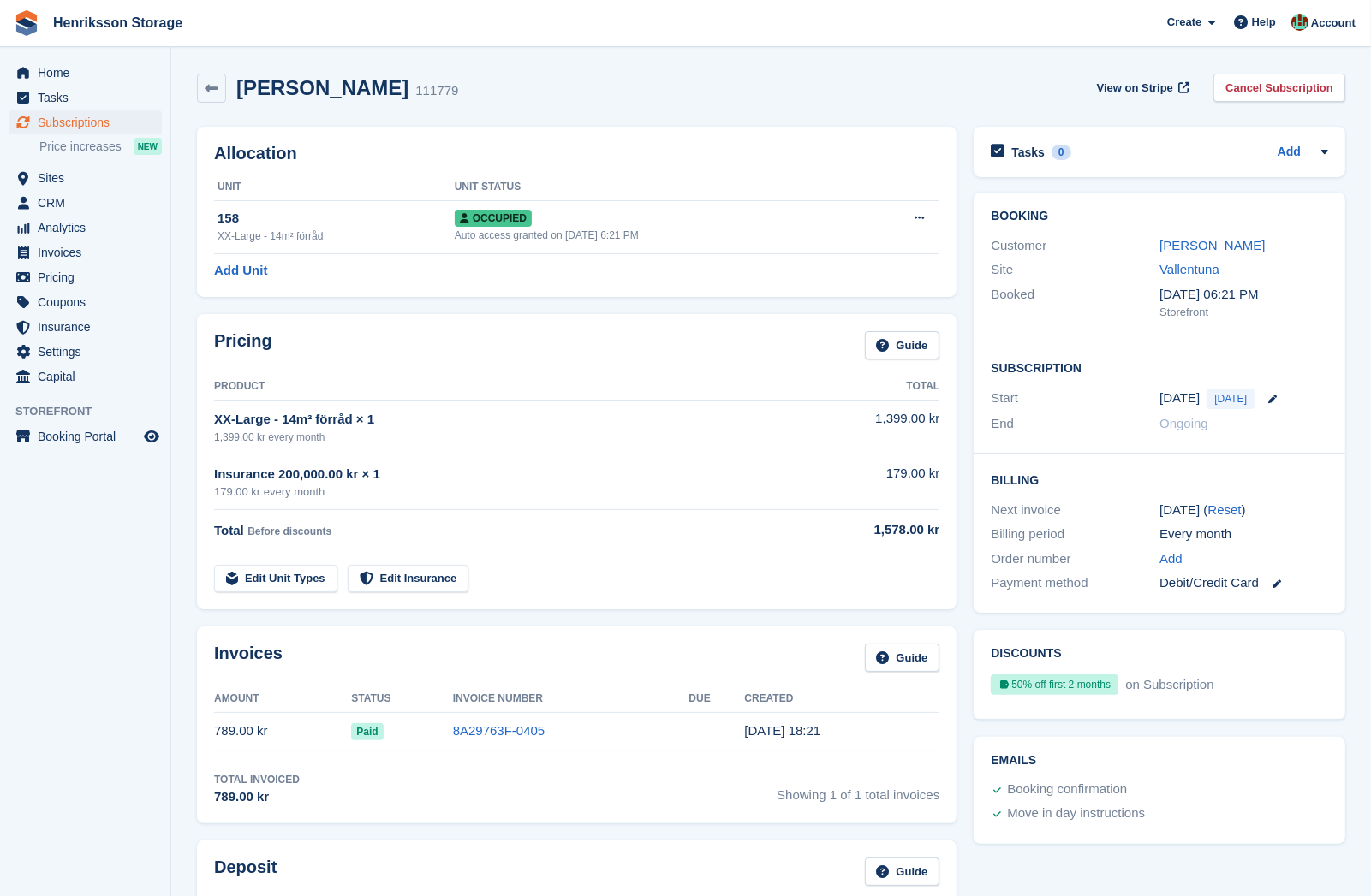
click at [1257, 87] on link "Cancel Subscription" at bounding box center [1279, 87] width 132 height 28
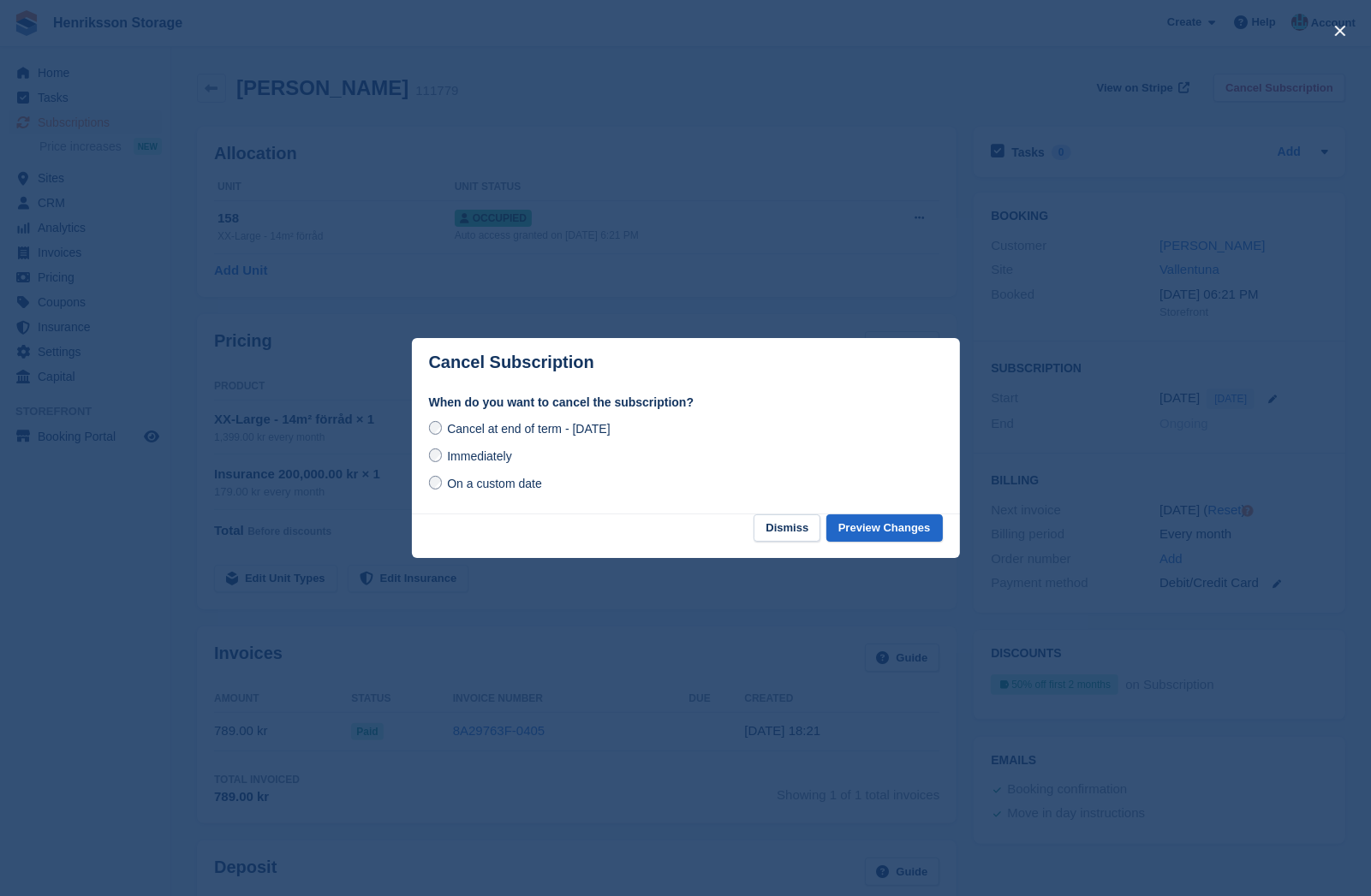
click at [470, 460] on span "Immediately" at bounding box center [478, 456] width 64 height 14
click at [868, 520] on button "Preview Changes" at bounding box center [884, 529] width 116 height 28
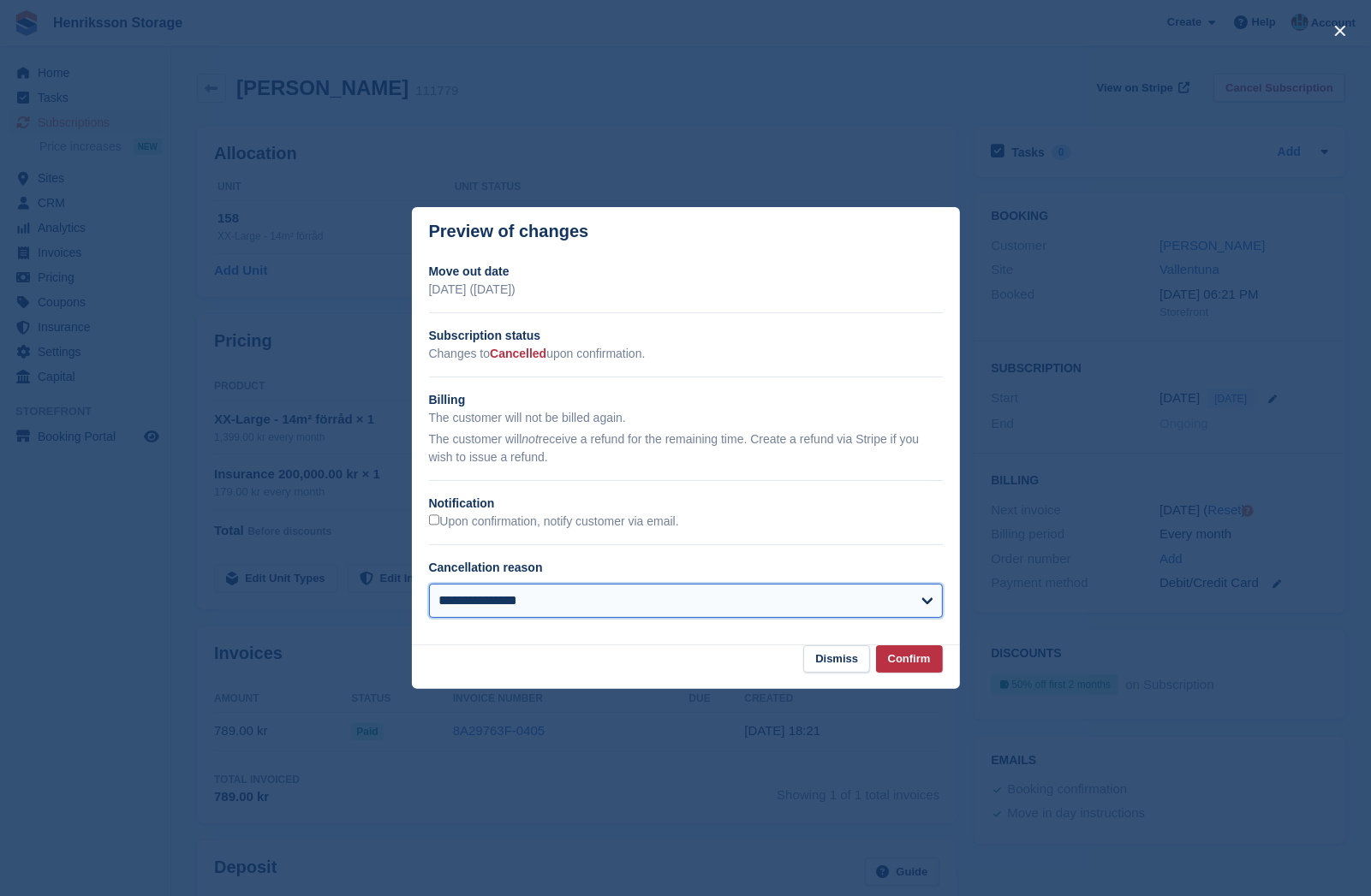
click at [592, 601] on select "**********" at bounding box center [686, 601] width 514 height 34
select select "*****"
click at [429, 584] on select "**********" at bounding box center [686, 601] width 514 height 34
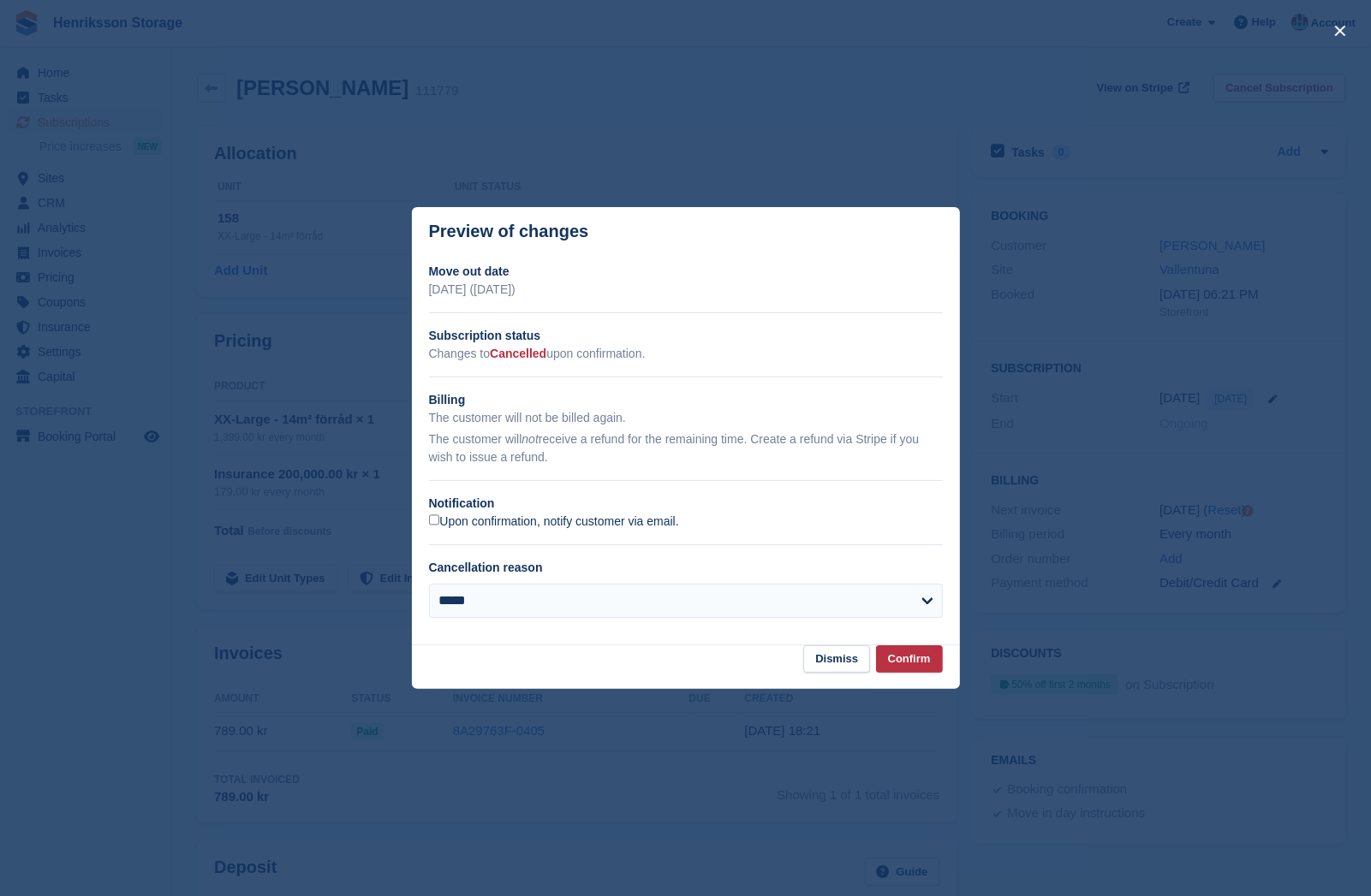
click at [478, 511] on h2 "Notification" at bounding box center [686, 504] width 514 height 18
drag, startPoint x: 574, startPoint y: 523, endPoint x: 608, endPoint y: 528, distance: 34.4
click at [574, 523] on label "Upon confirmation, notify customer via email." at bounding box center [554, 523] width 250 height 16
click at [914, 670] on button "Confirm" at bounding box center [909, 659] width 66 height 28
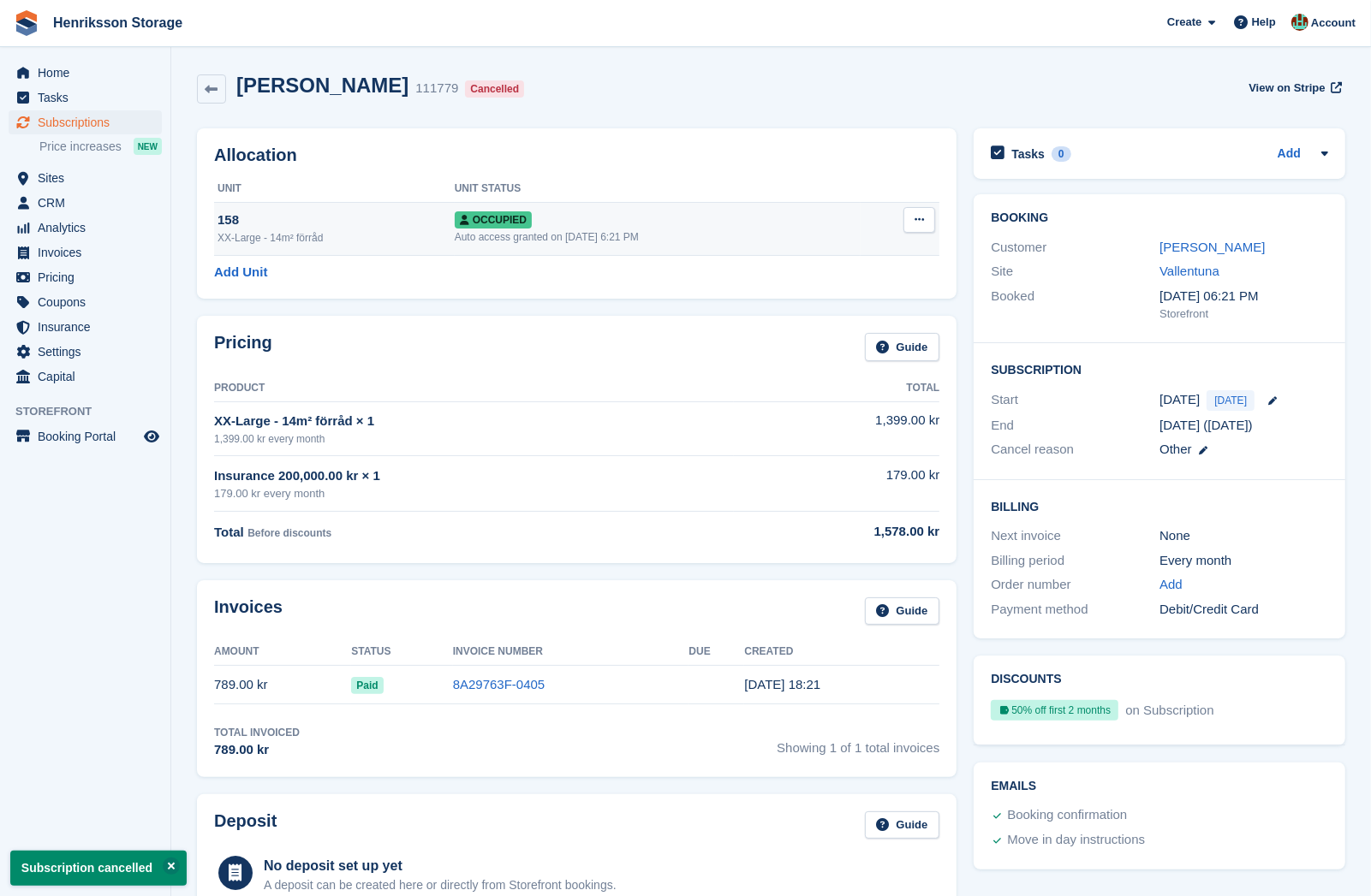
click at [916, 221] on icon at bounding box center [919, 219] width 10 height 11
click at [832, 318] on p "Deallocate" at bounding box center [853, 312] width 149 height 22
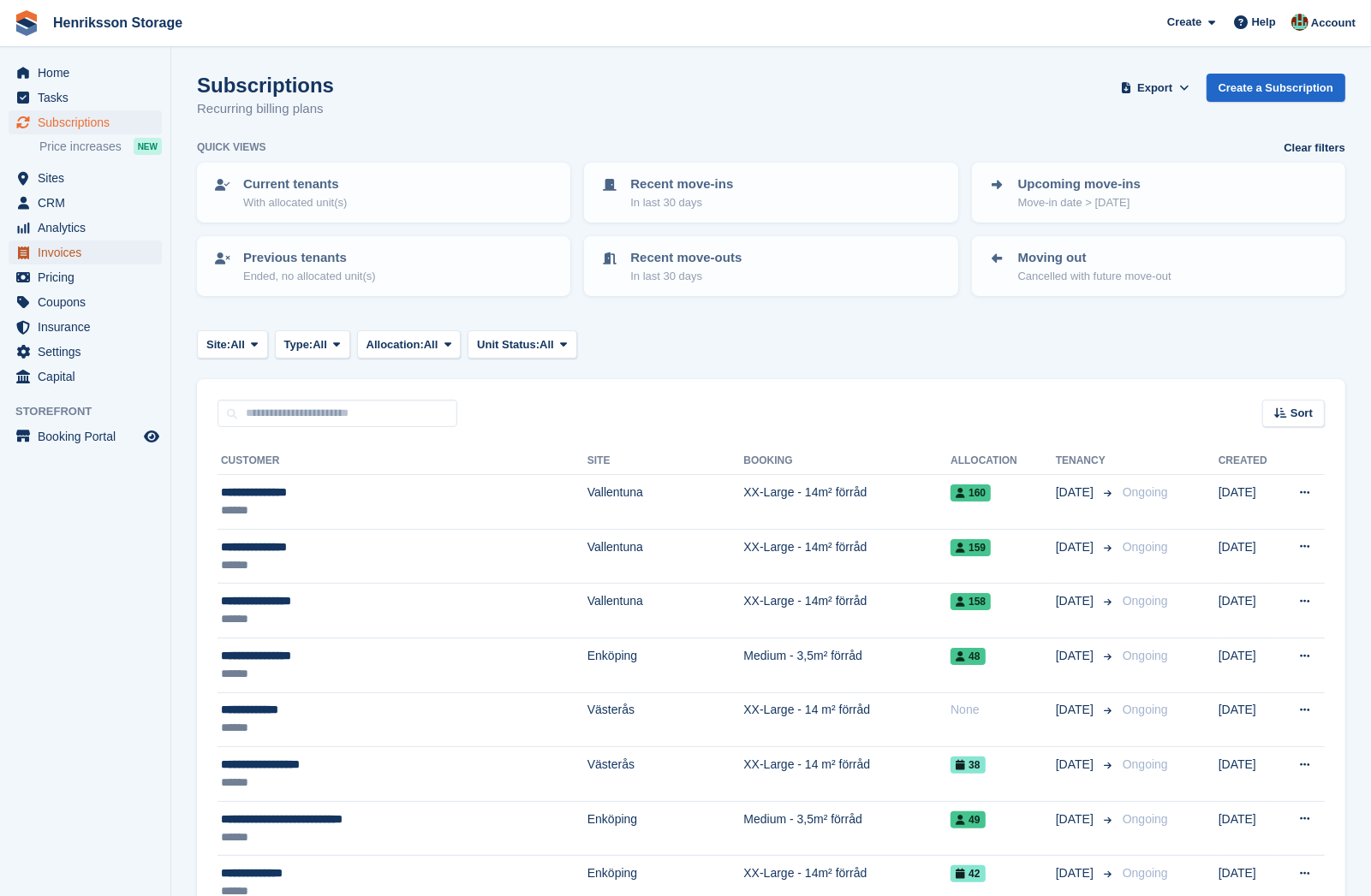
click at [107, 258] on span "Invoices" at bounding box center [89, 252] width 103 height 24
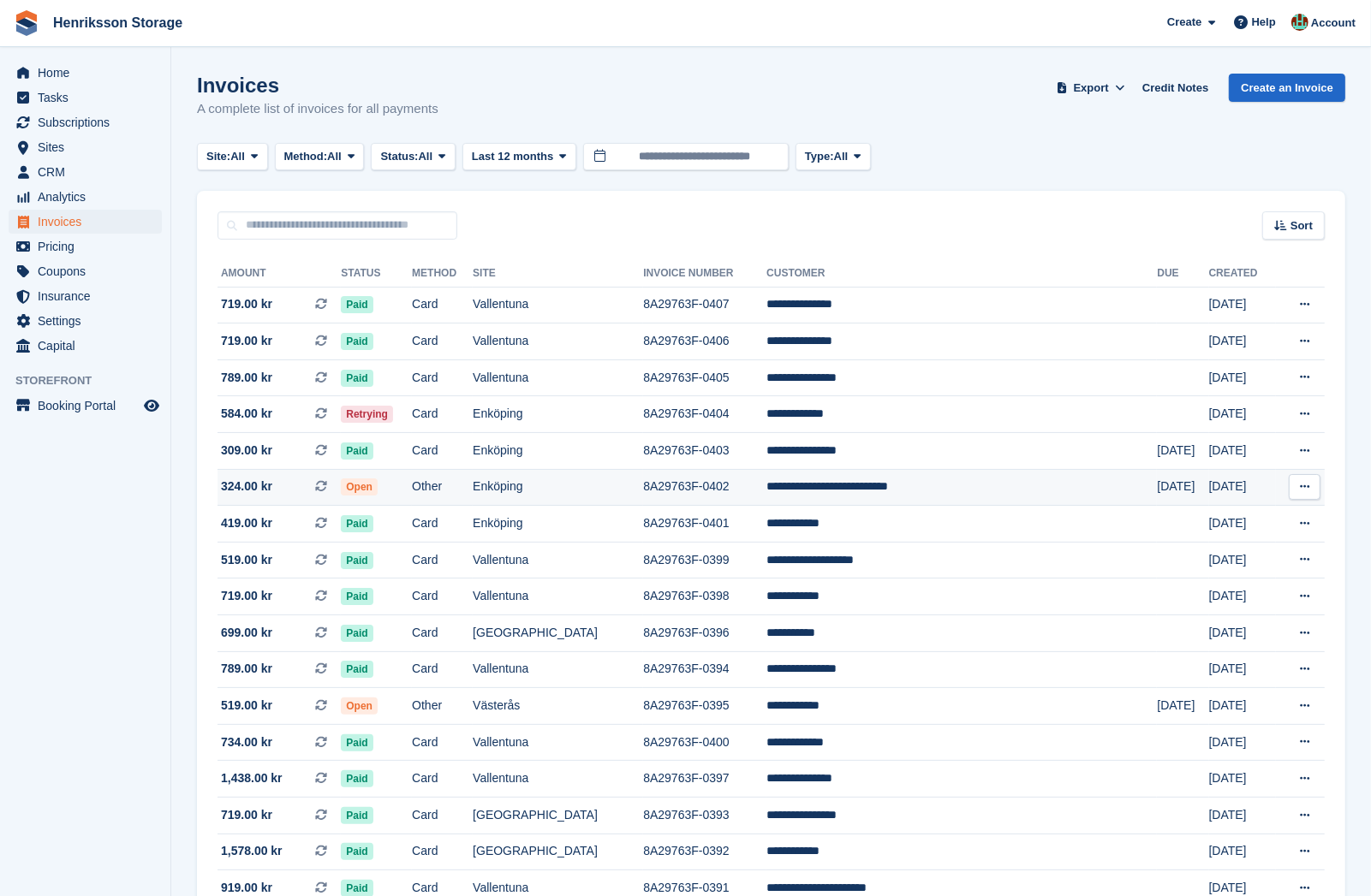
click at [766, 492] on td "8A29763F-0402" at bounding box center [704, 488] width 123 height 37
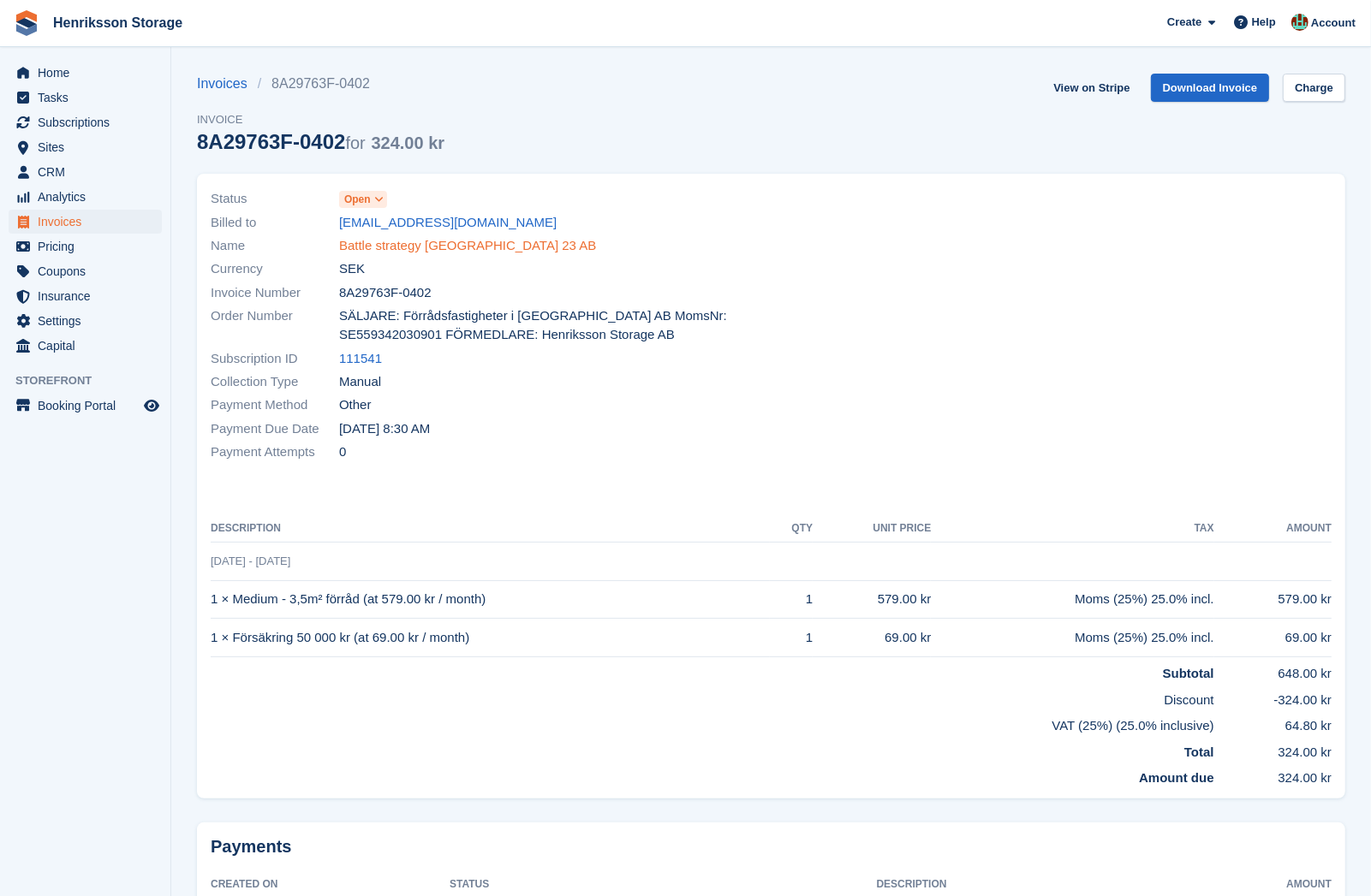
click at [471, 249] on link "Battle strategy sweden 23 AB" at bounding box center [468, 246] width 257 height 20
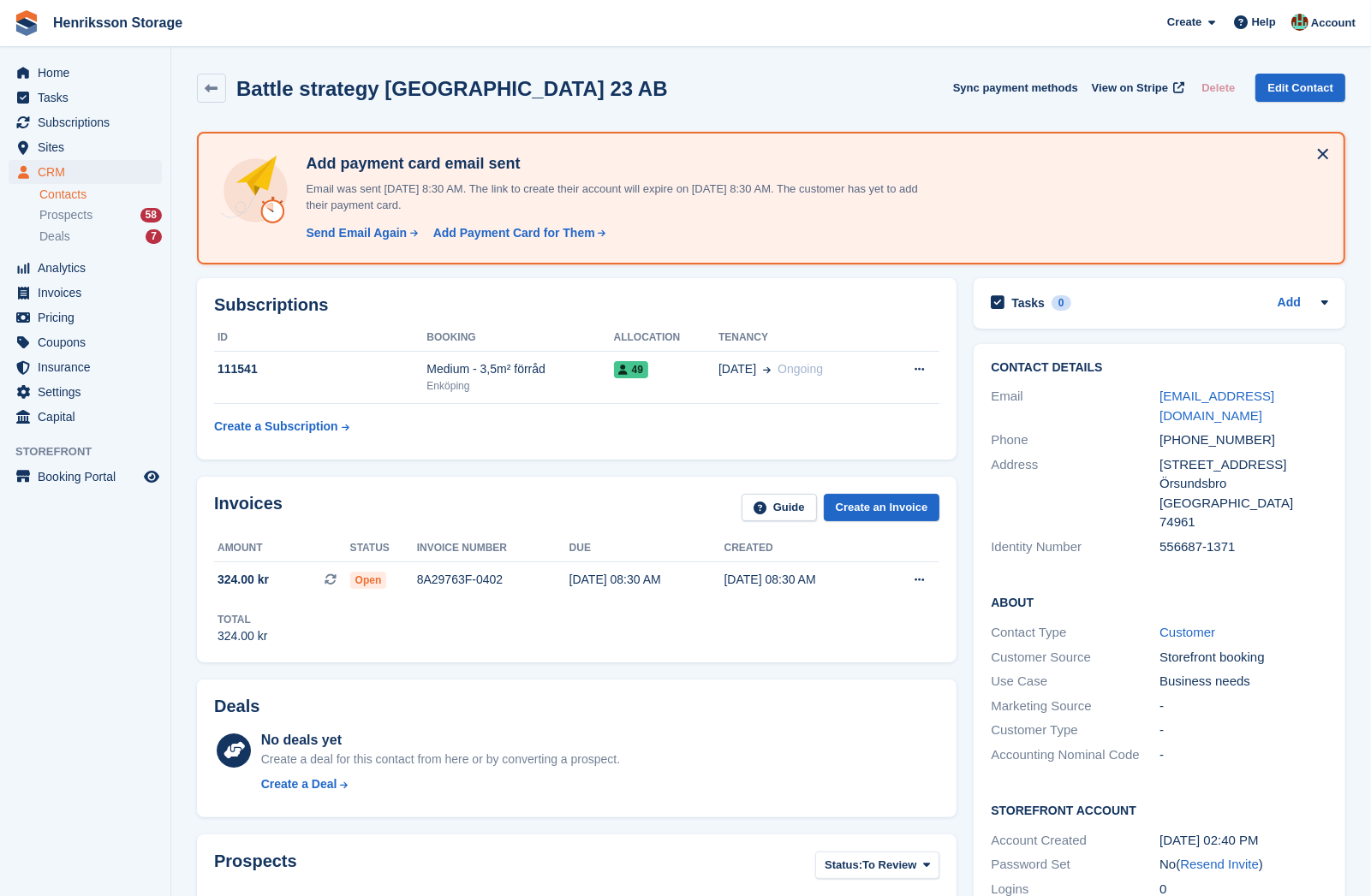
click at [1212, 431] on div "+46700317319" at bounding box center [1243, 441] width 169 height 20
copy div "+46700317319"
click at [379, 238] on div "Send Email Again" at bounding box center [357, 233] width 101 height 18
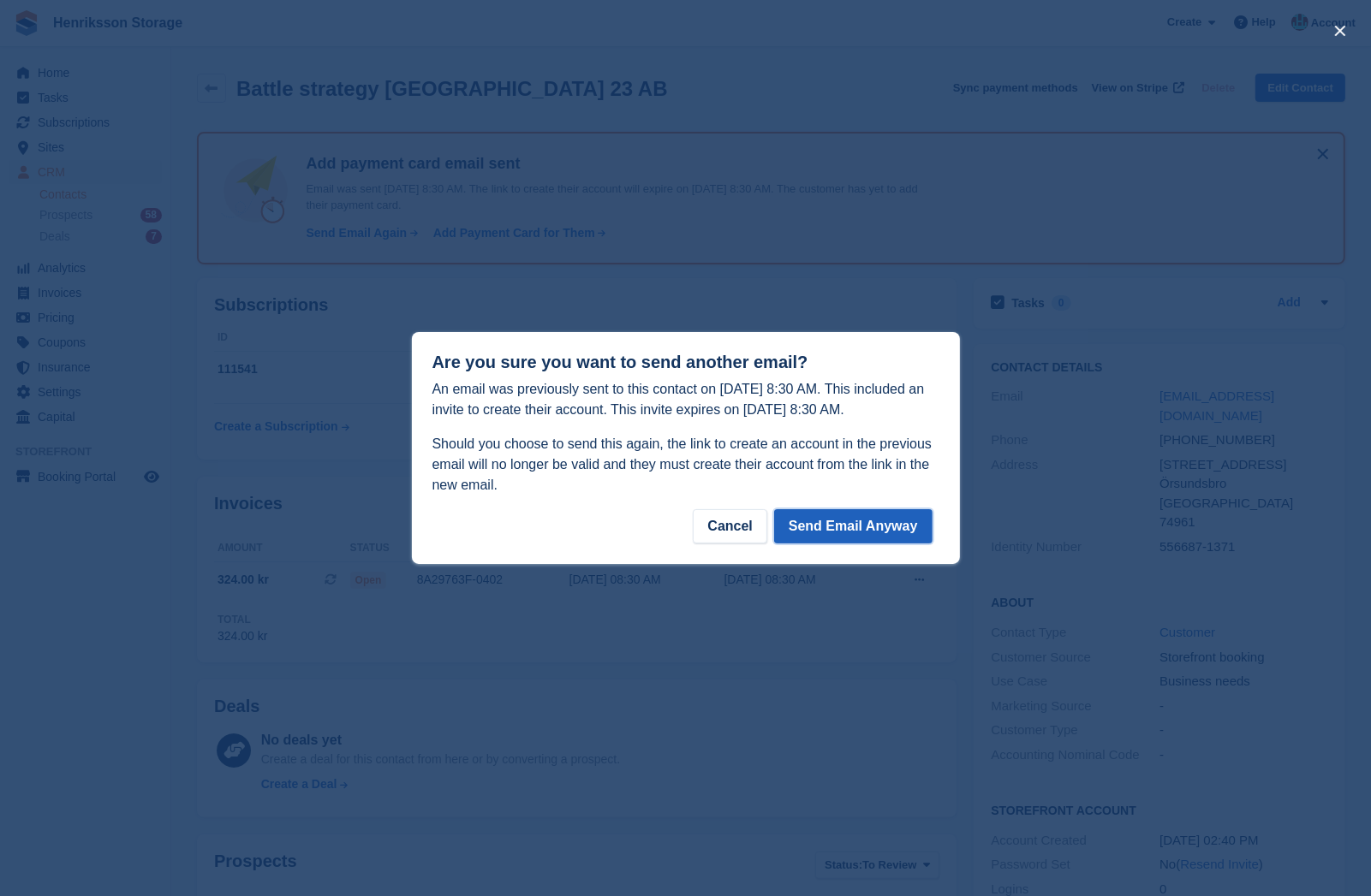
click at [839, 531] on button "Send Email Anyway" at bounding box center [853, 526] width 158 height 34
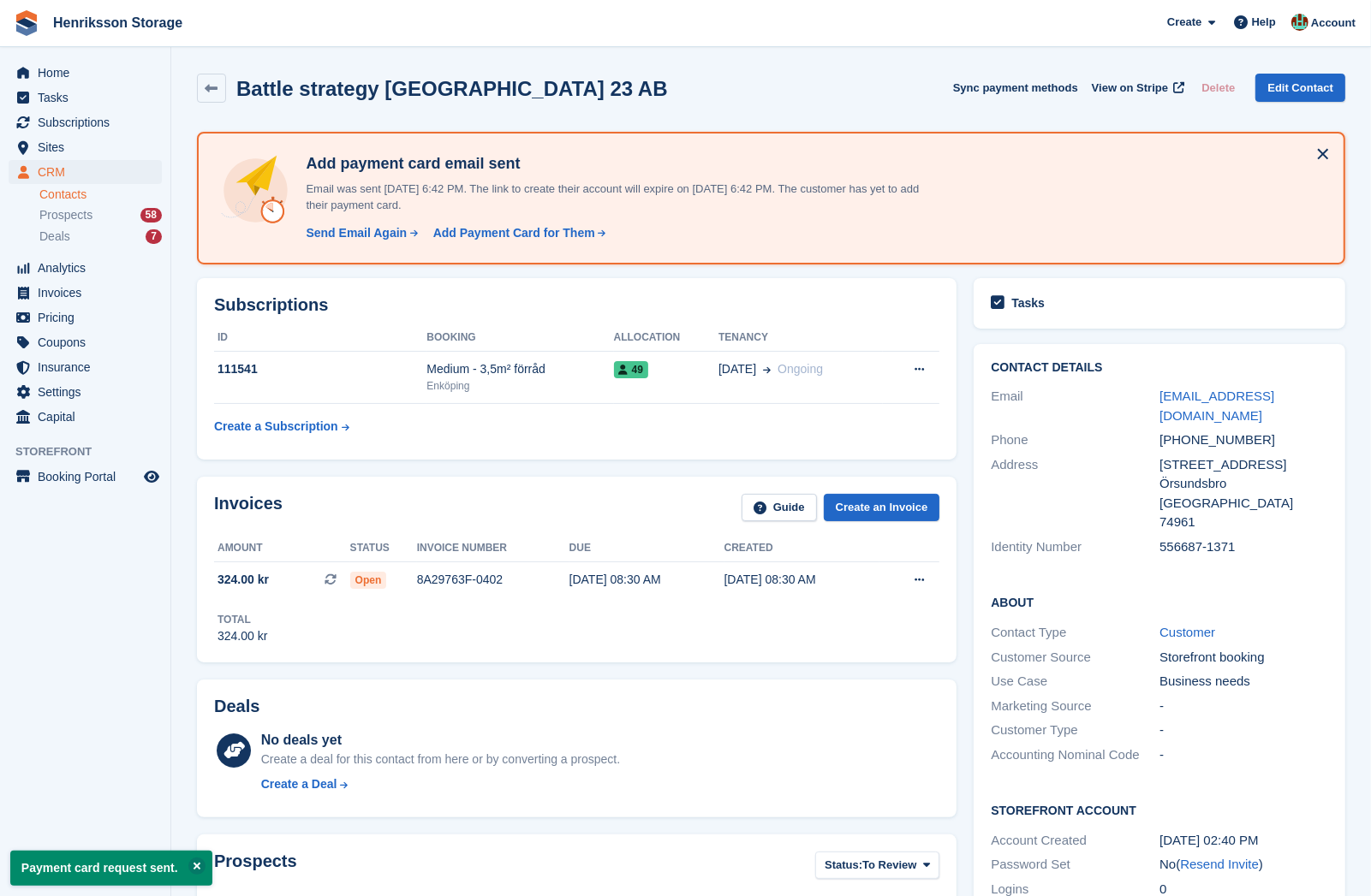
drag, startPoint x: 551, startPoint y: 275, endPoint x: 541, endPoint y: 273, distance: 10.2
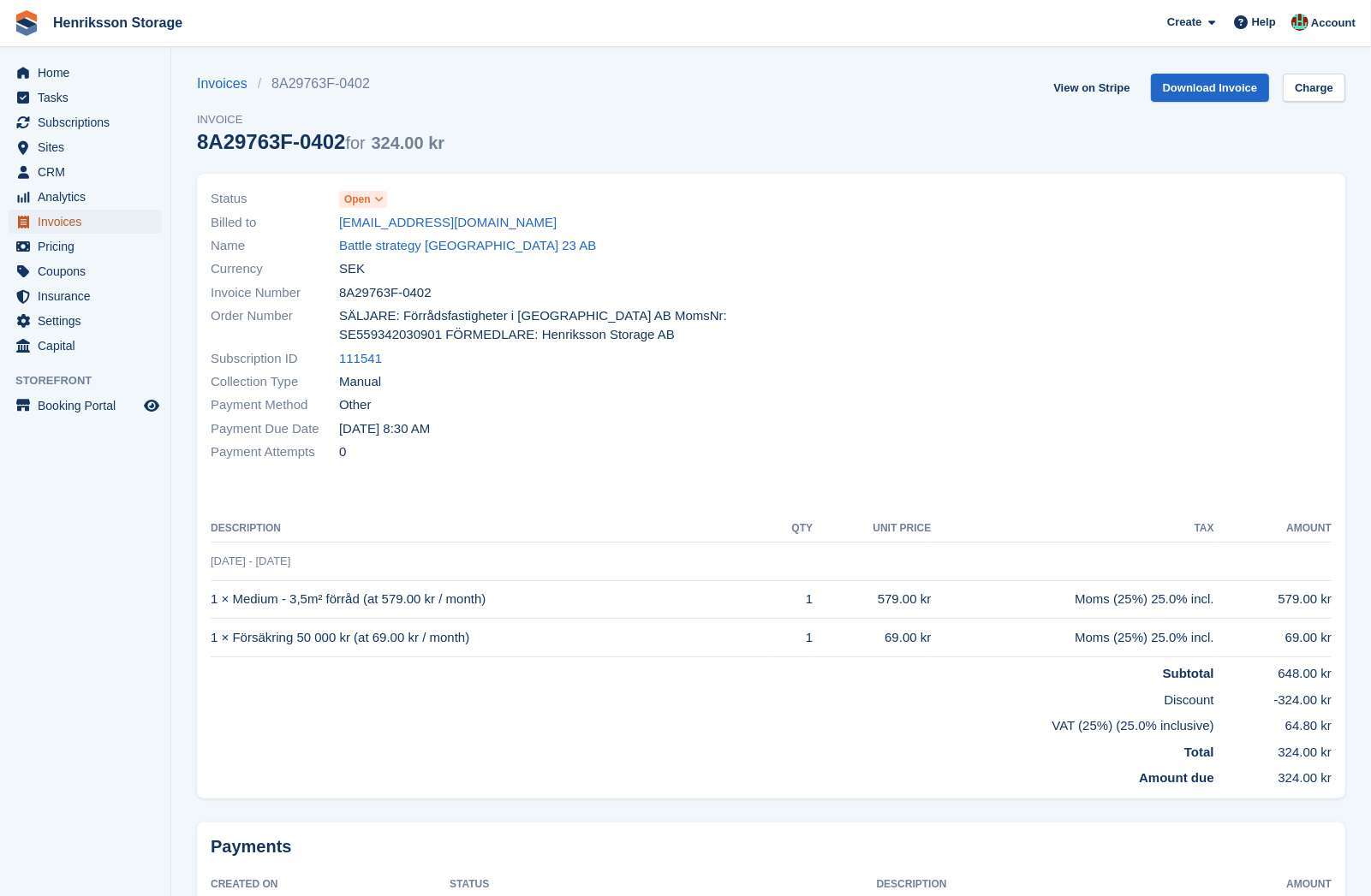
click at [122, 221] on span "Invoices" at bounding box center [89, 221] width 103 height 24
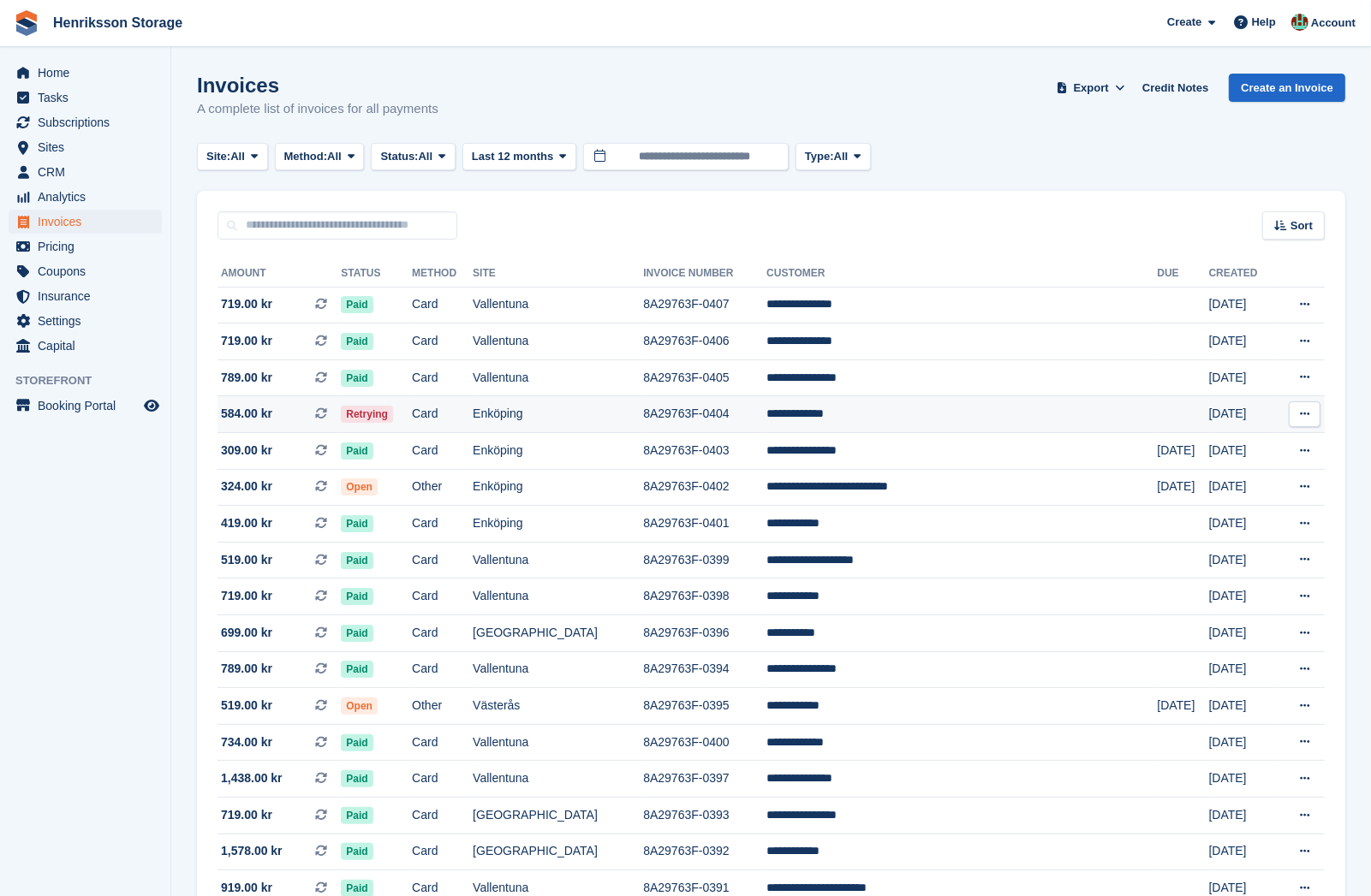
click at [643, 413] on td "Enköping" at bounding box center [558, 414] width 171 height 37
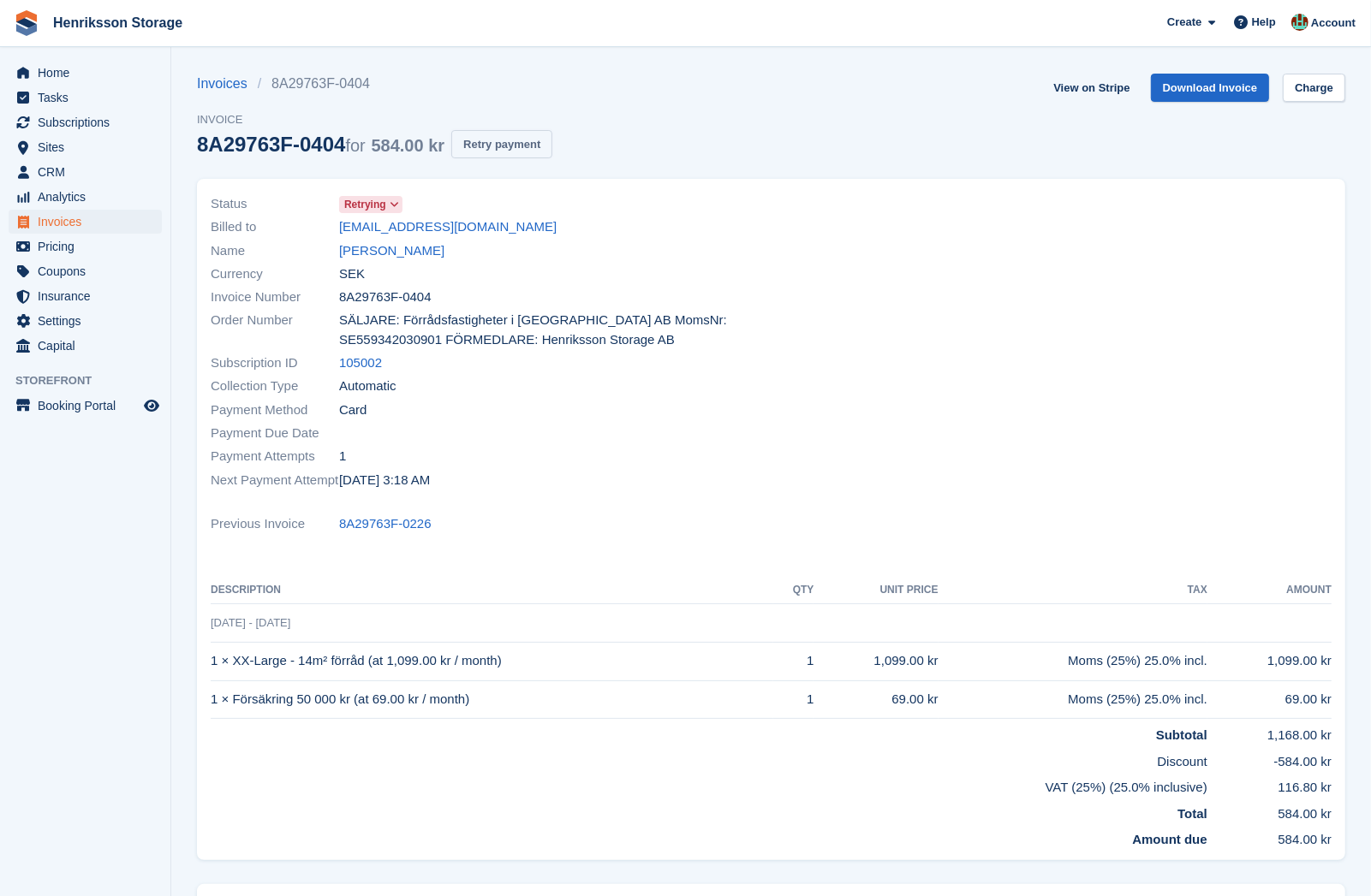
click at [516, 145] on button "Retry payment" at bounding box center [502, 144] width 101 height 28
click at [602, 269] on div "Currency SEK" at bounding box center [486, 274] width 551 height 23
click at [402, 253] on link "Nyota Mangapi" at bounding box center [392, 251] width 105 height 20
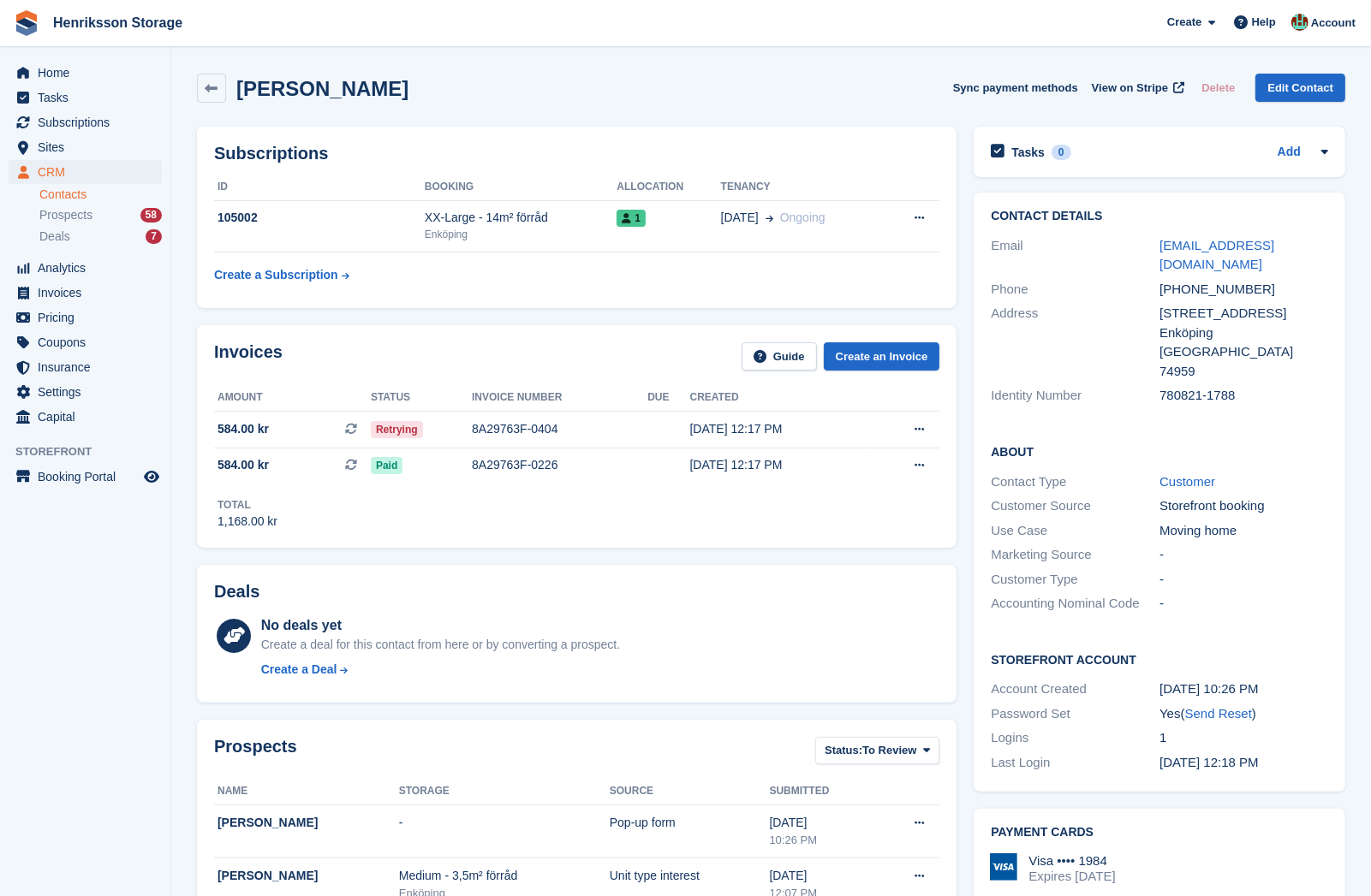
click at [1209, 295] on div "+46739333309" at bounding box center [1243, 289] width 169 height 20
click at [1209, 293] on div "+46739333309" at bounding box center [1243, 289] width 169 height 20
copy div "+46739333309"
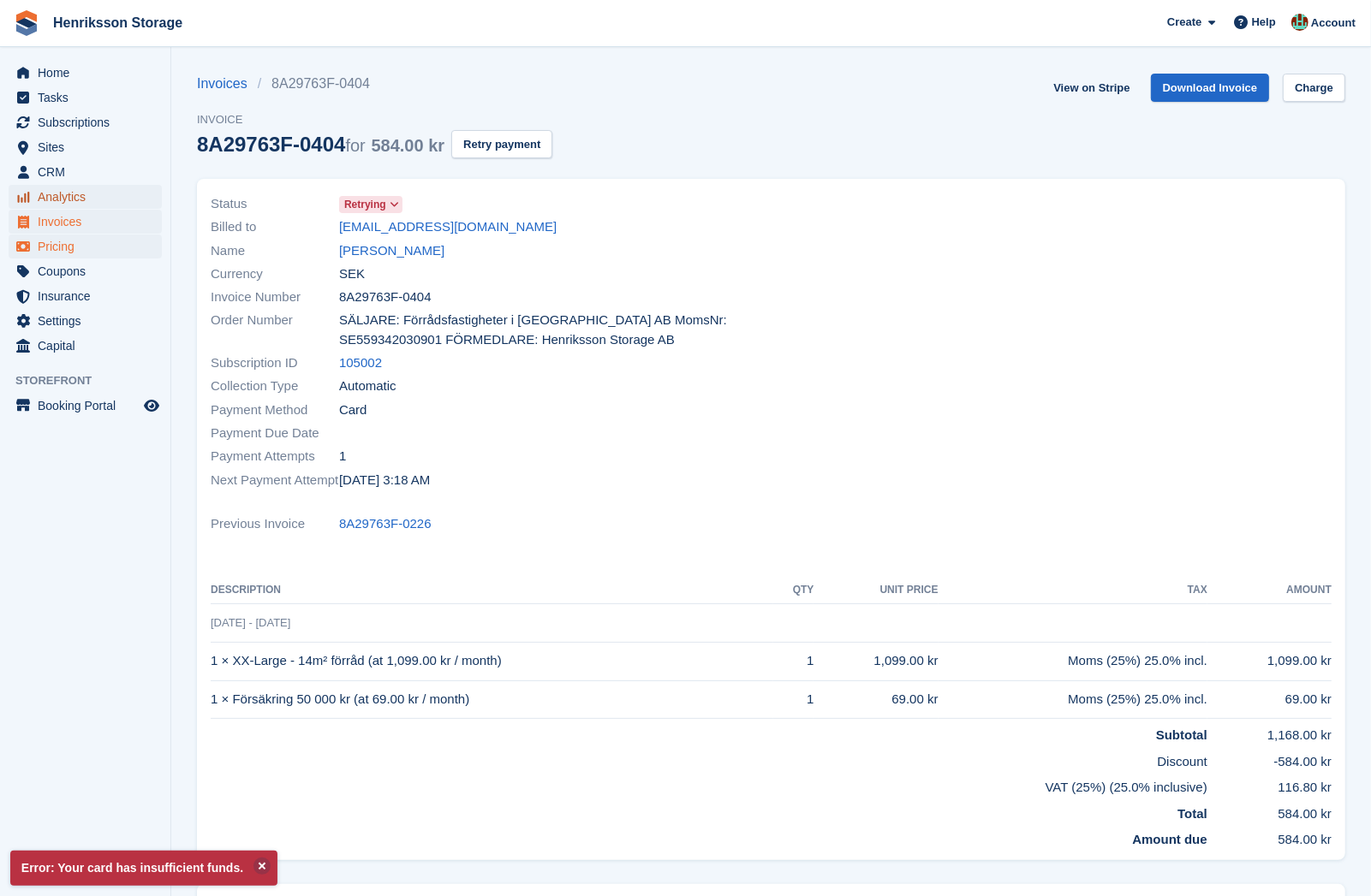
click at [96, 221] on span "Invoices" at bounding box center [89, 221] width 103 height 24
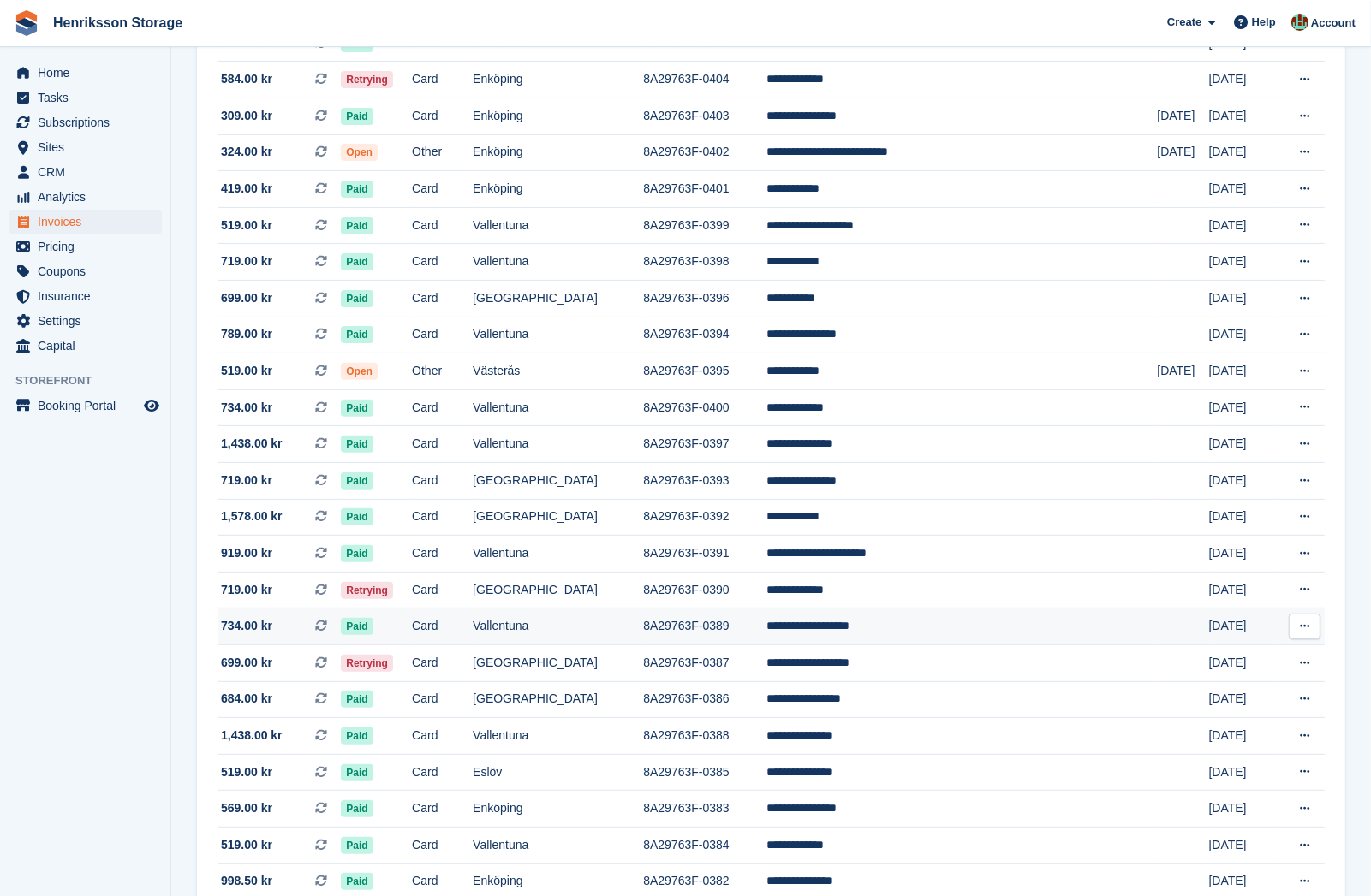
scroll to position [421, 0]
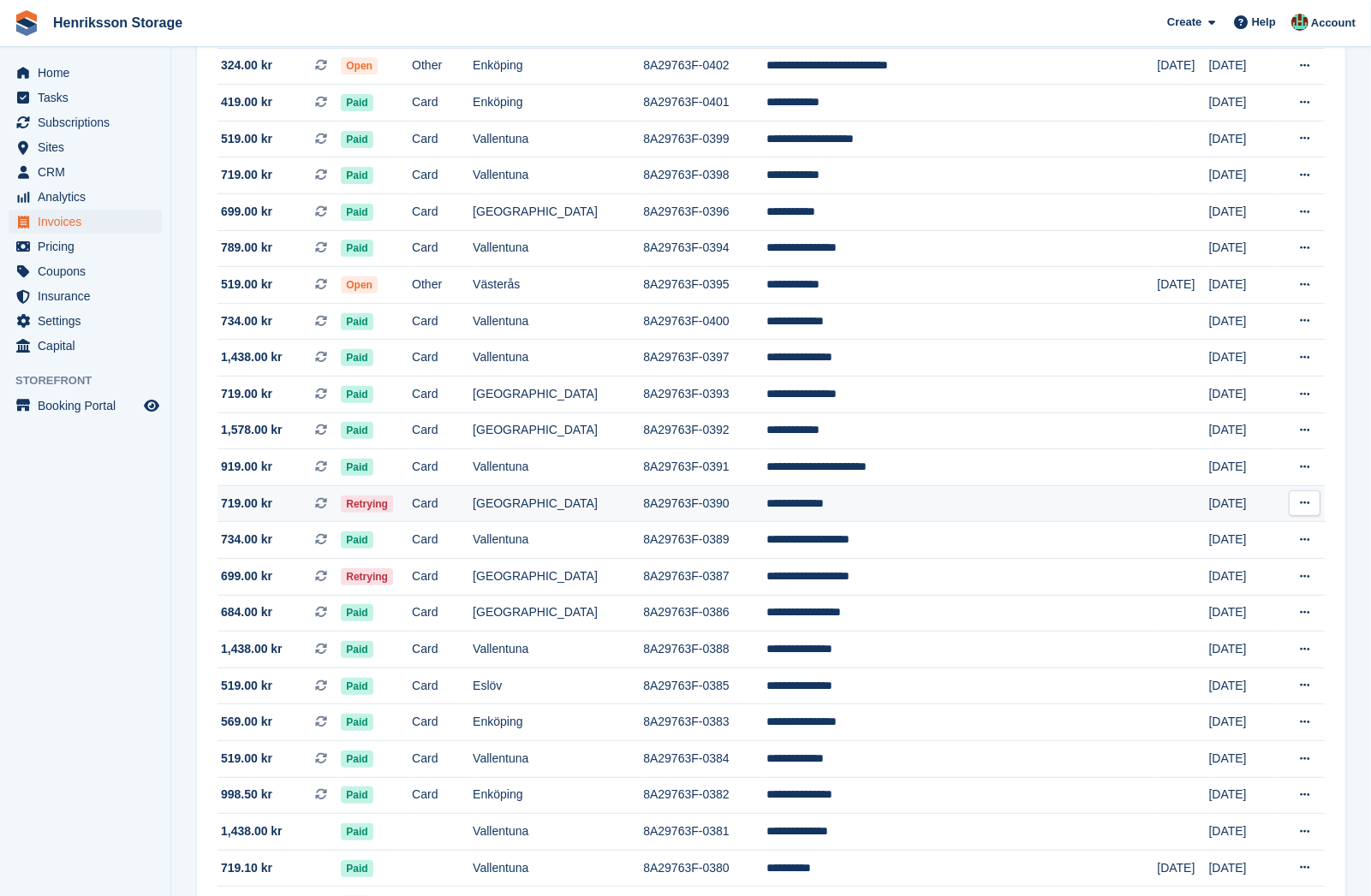
click at [473, 508] on td "Card" at bounding box center [442, 504] width 61 height 37
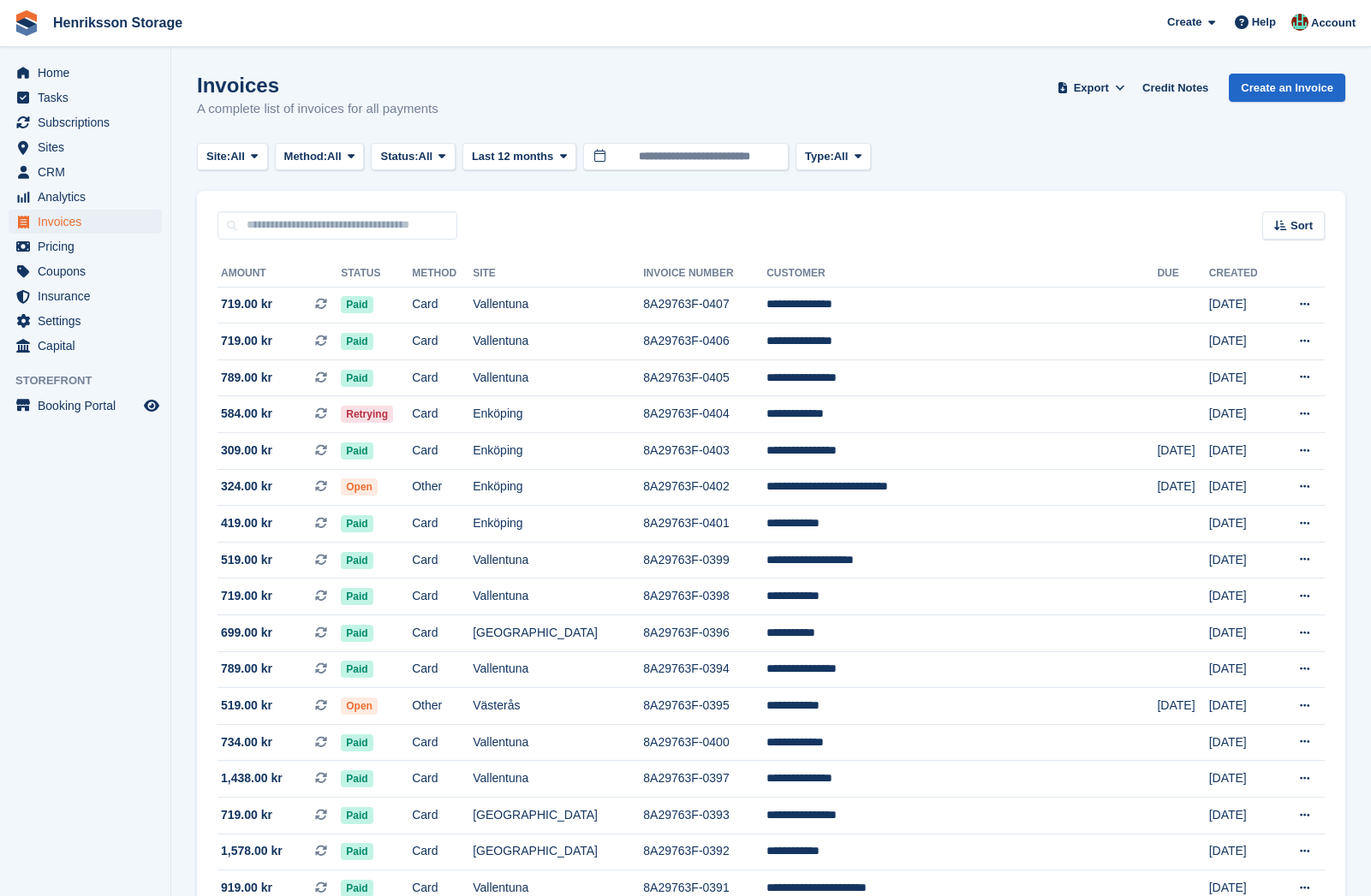
scroll to position [421, 0]
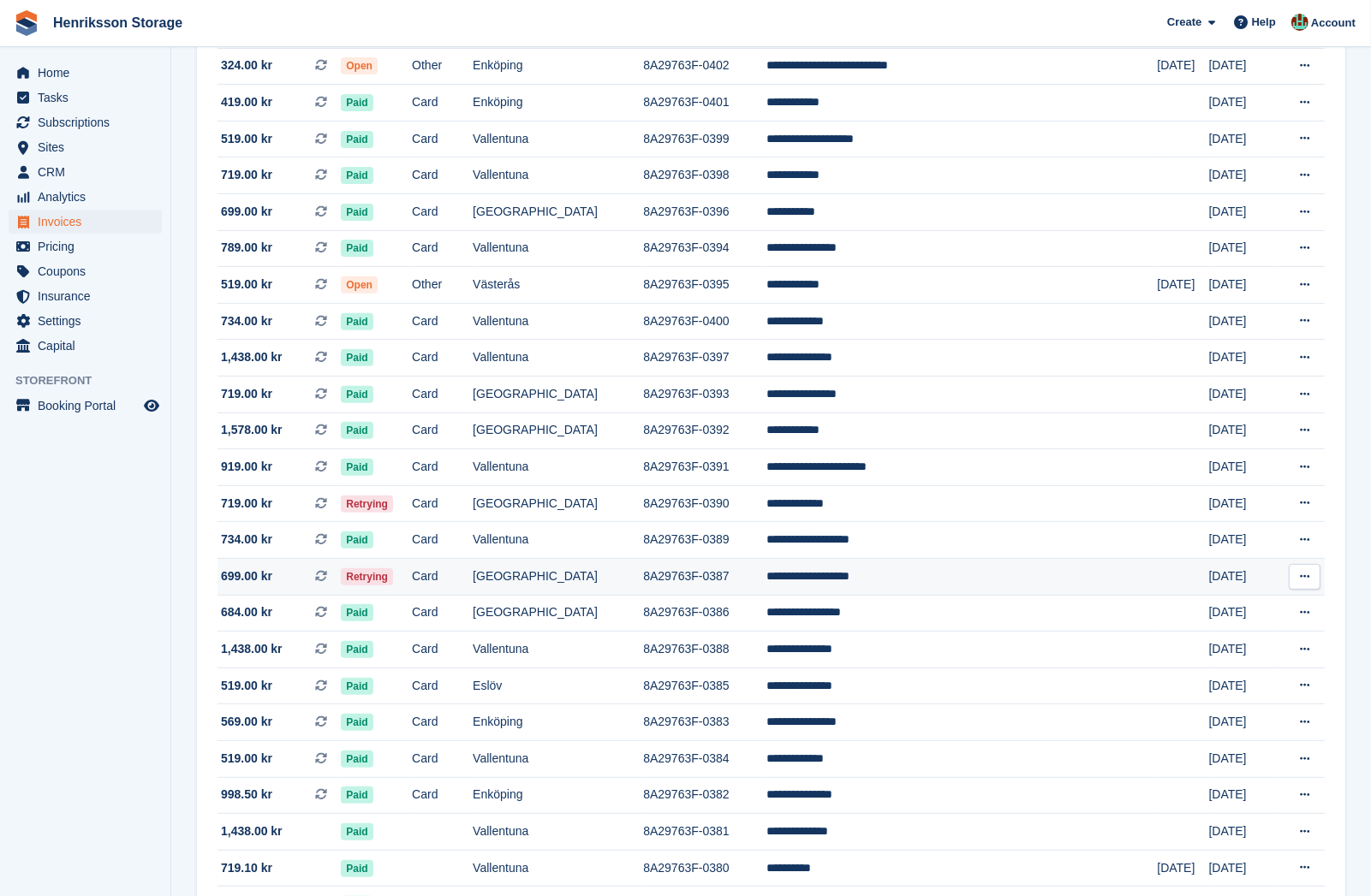
click at [473, 573] on td "Card" at bounding box center [442, 576] width 61 height 37
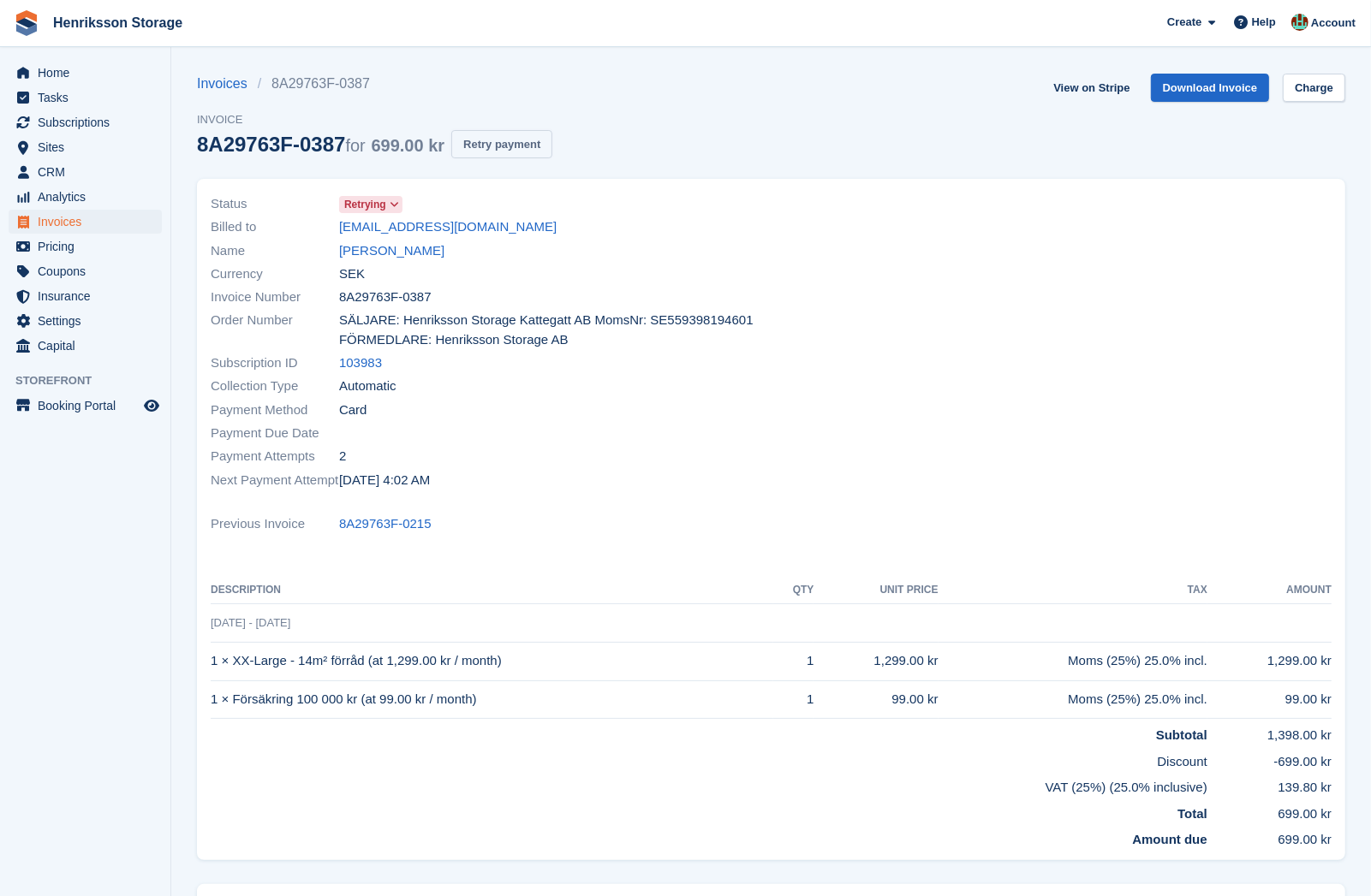
click at [542, 144] on button "Retry payment" at bounding box center [502, 144] width 101 height 28
click at [428, 247] on link "[PERSON_NAME]" at bounding box center [392, 251] width 105 height 20
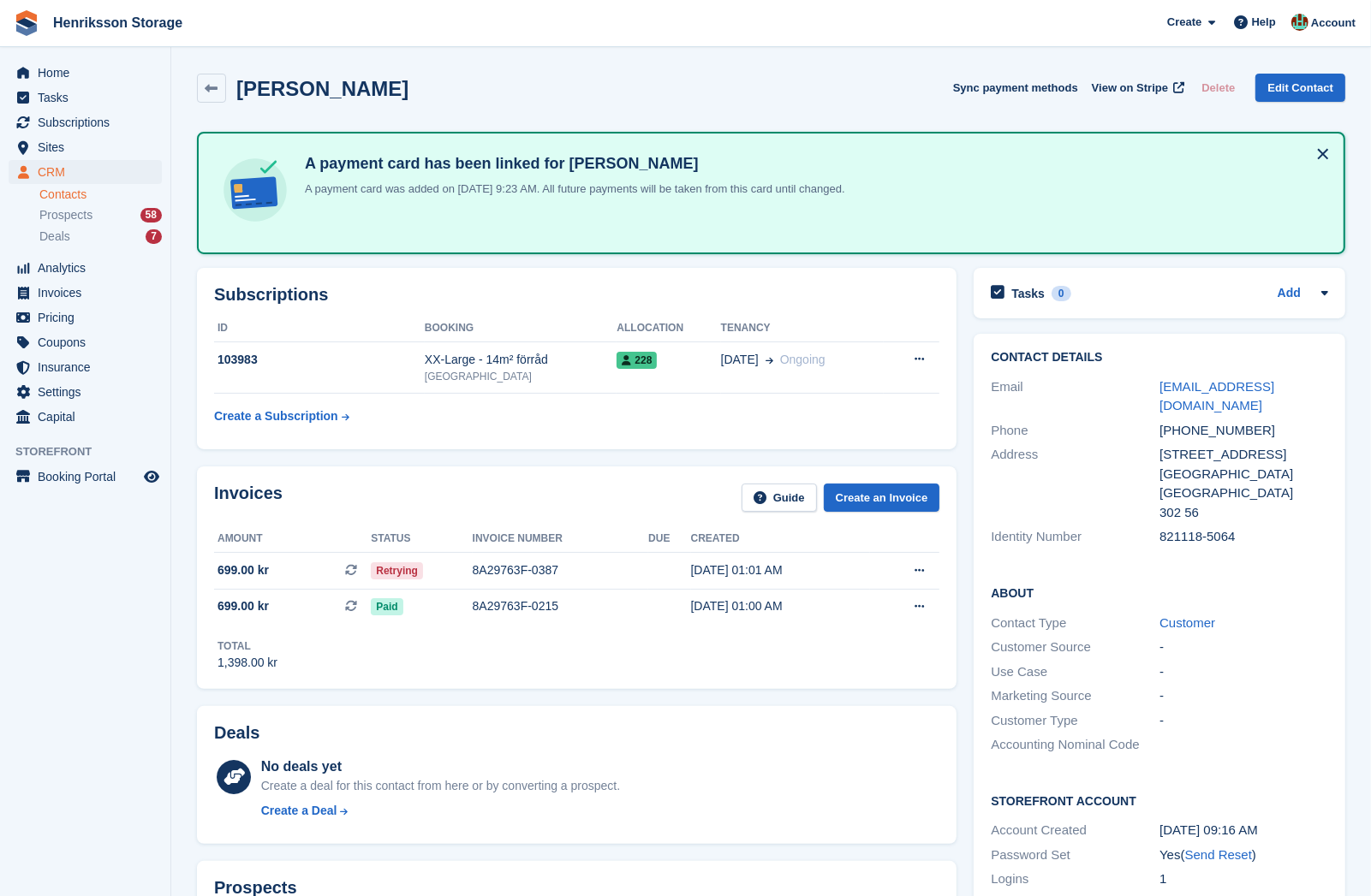
click at [1229, 419] on div "Phone [PHONE_NUMBER]" at bounding box center [1159, 431] width 338 height 24
click at [1219, 434] on div "[PHONE_NUMBER]" at bounding box center [1243, 431] width 169 height 20
click at [1219, 434] on div "+46705885015" at bounding box center [1243, 431] width 169 height 20
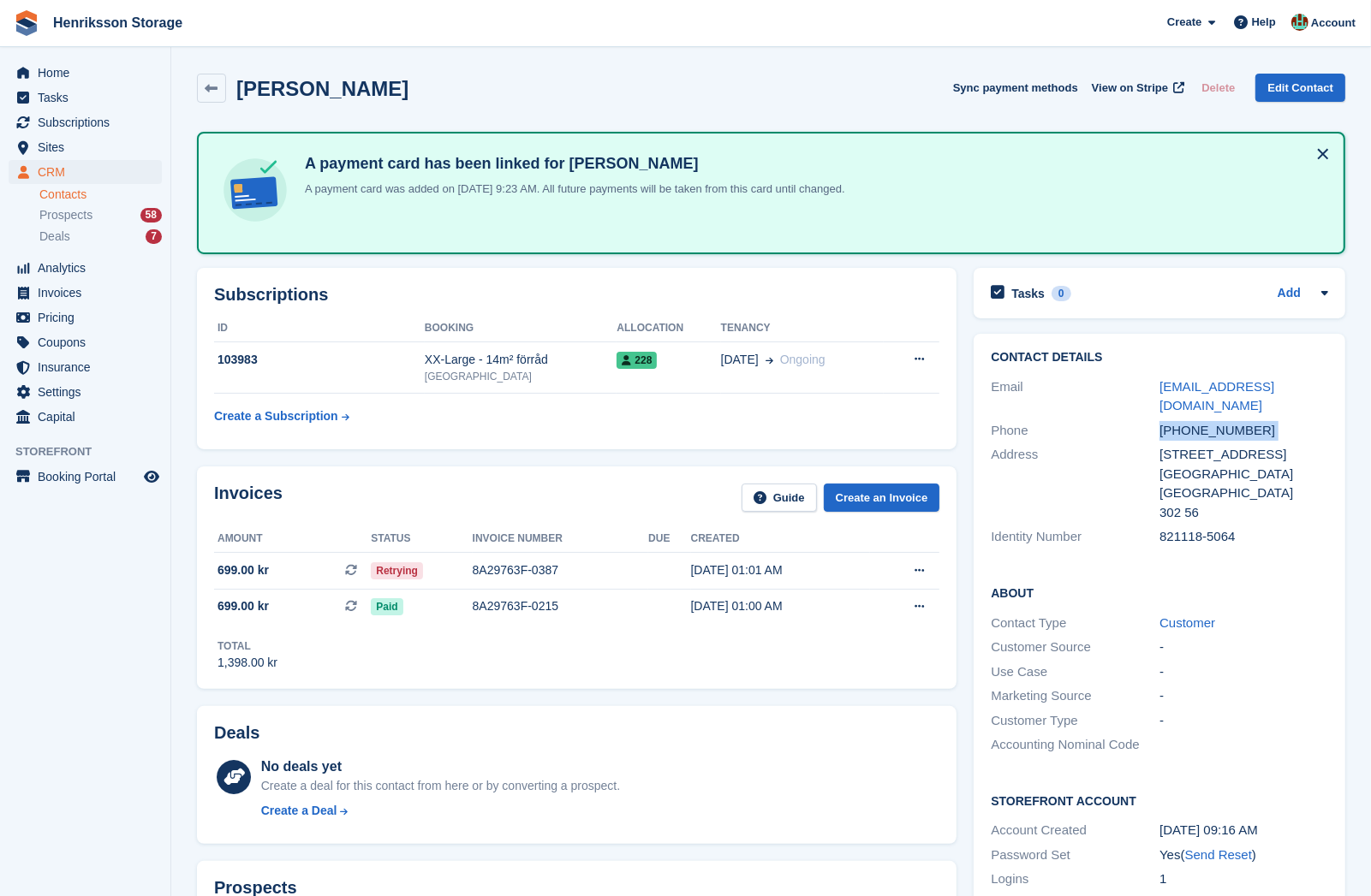
copy div "+46705885015"
click at [65, 287] on span "Invoices" at bounding box center [89, 292] width 103 height 24
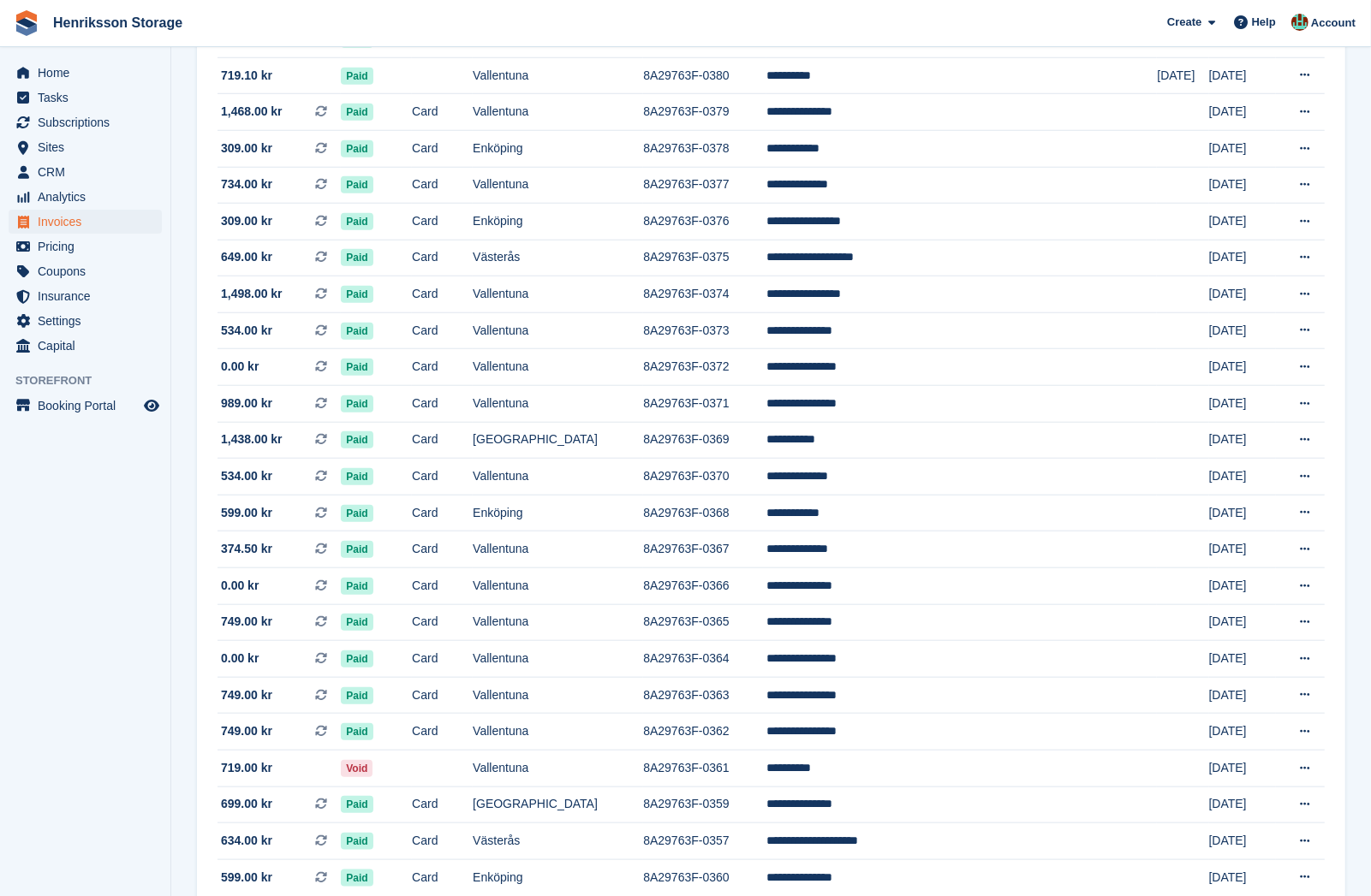
scroll to position [1302, 0]
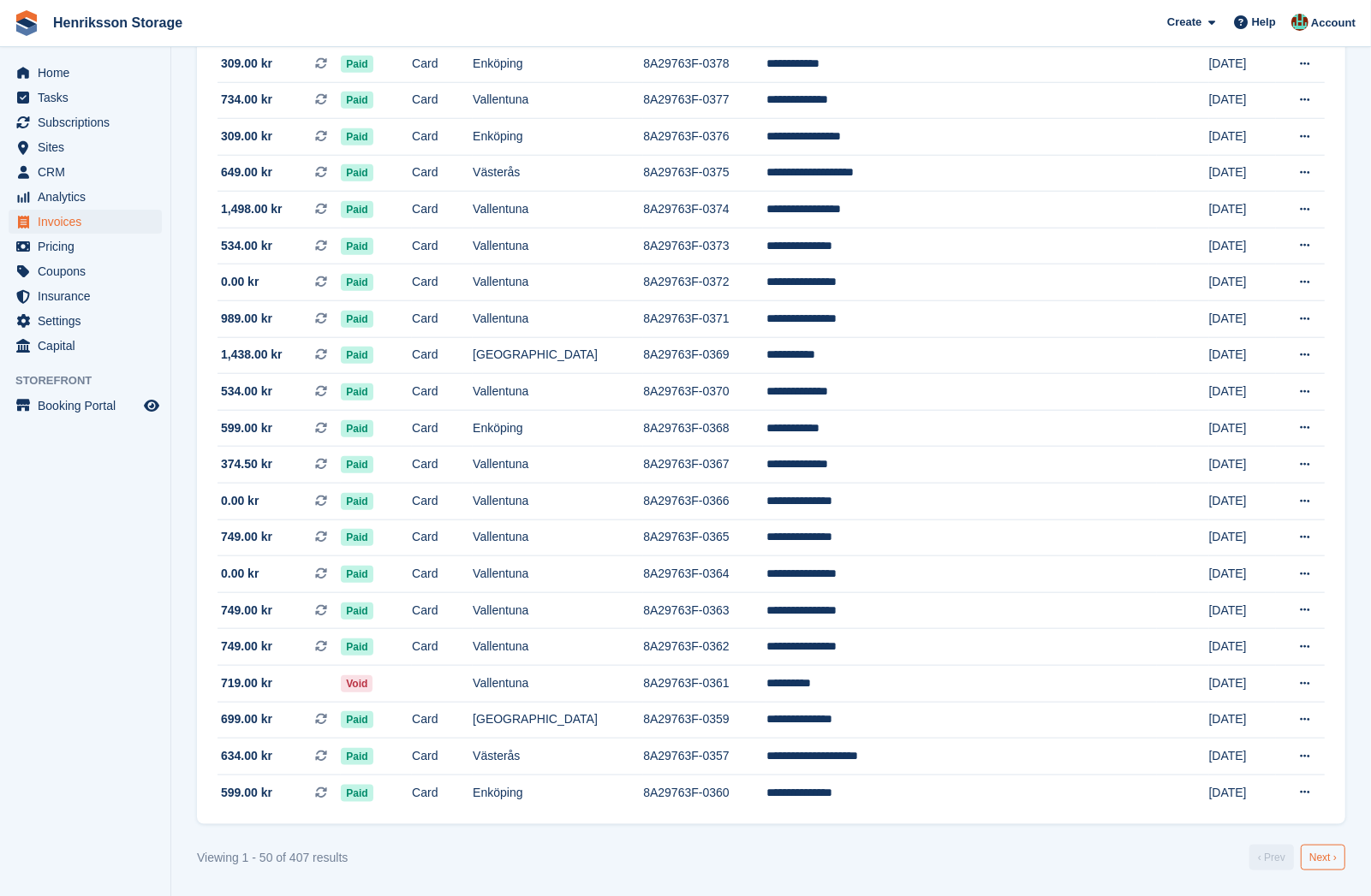
click at [1324, 861] on link "Next ›" at bounding box center [1323, 858] width 45 height 25
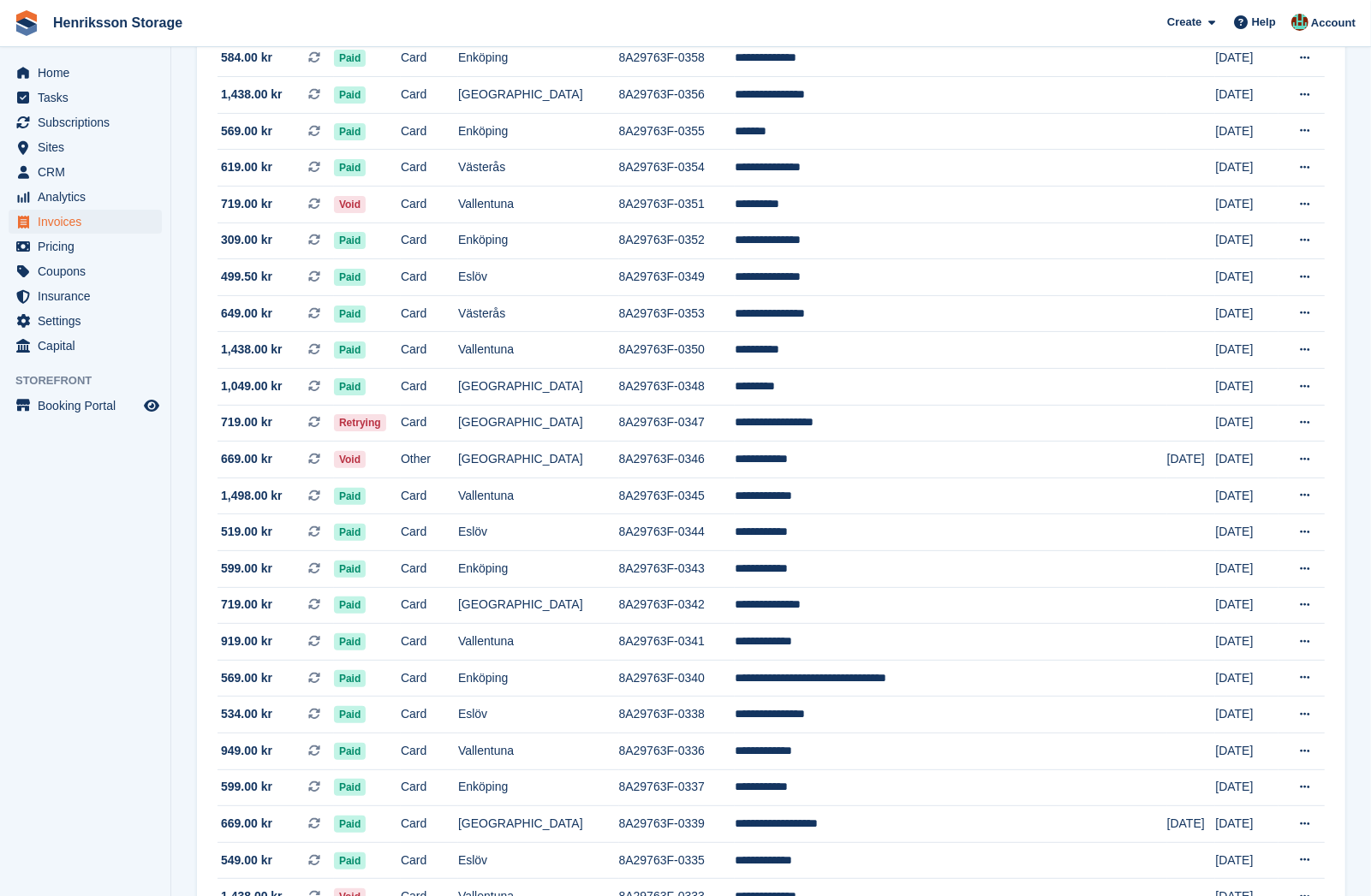
scroll to position [247, 0]
click at [574, 433] on td "[GEOGRAPHIC_DATA]" at bounding box center [539, 423] width 161 height 37
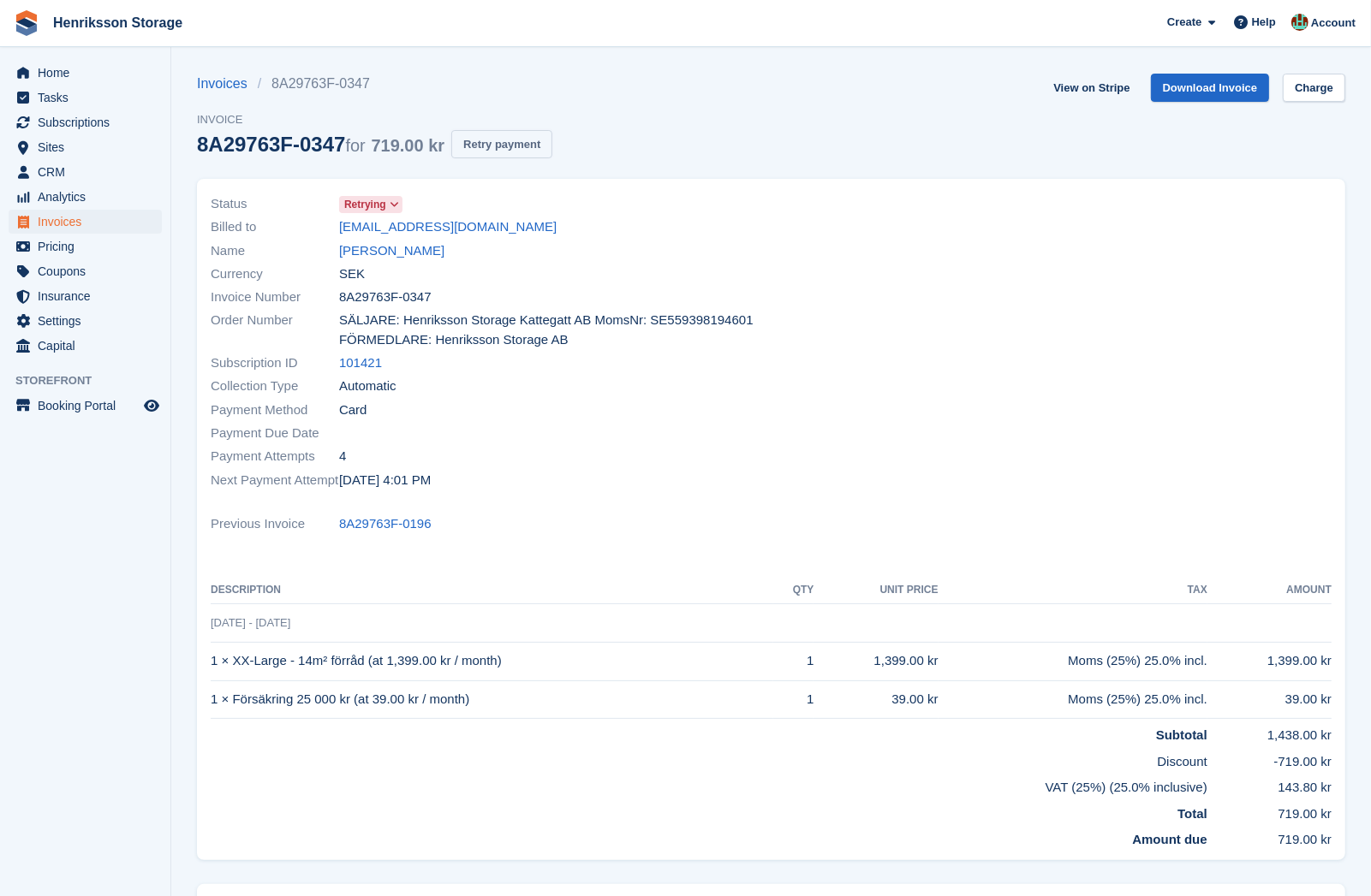
click at [528, 143] on button "Retry payment" at bounding box center [502, 144] width 101 height 28
click at [421, 253] on link "[PERSON_NAME]" at bounding box center [392, 251] width 105 height 20
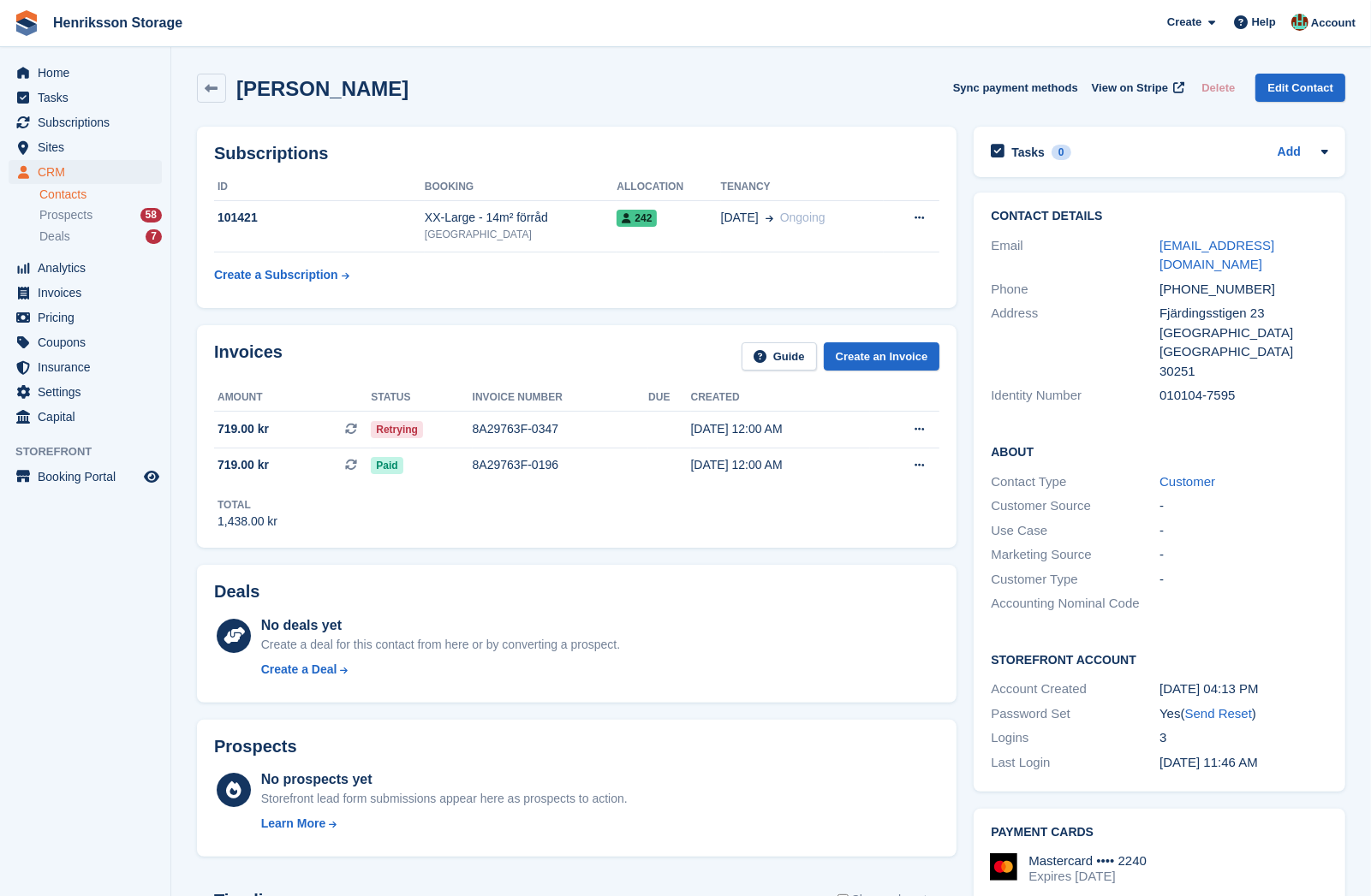
click at [1207, 280] on div "[PHONE_NUMBER]" at bounding box center [1243, 289] width 169 height 20
copy div "[PHONE_NUMBER]"
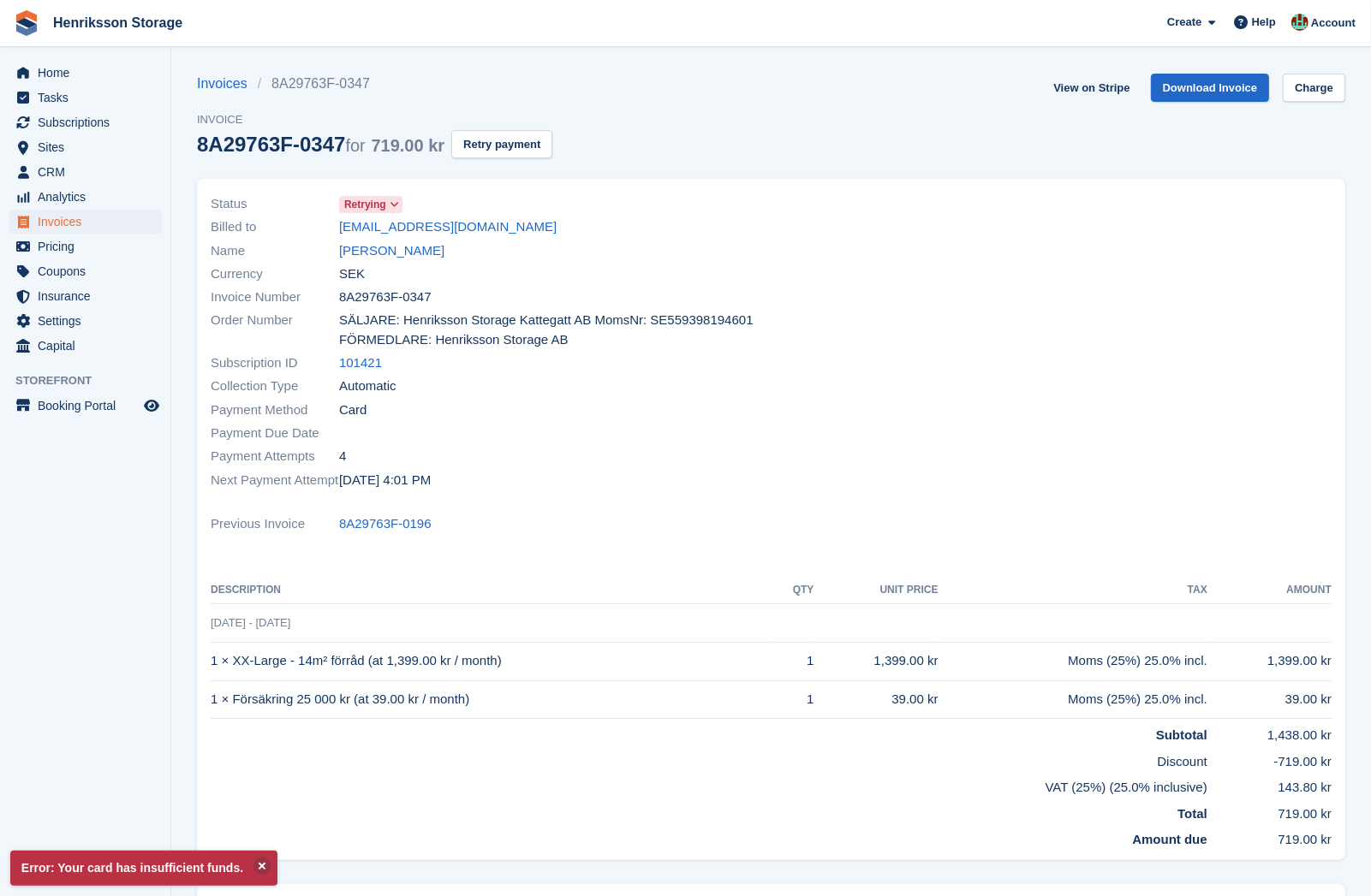
drag, startPoint x: 560, startPoint y: 330, endPoint x: 512, endPoint y: 336, distance: 48.4
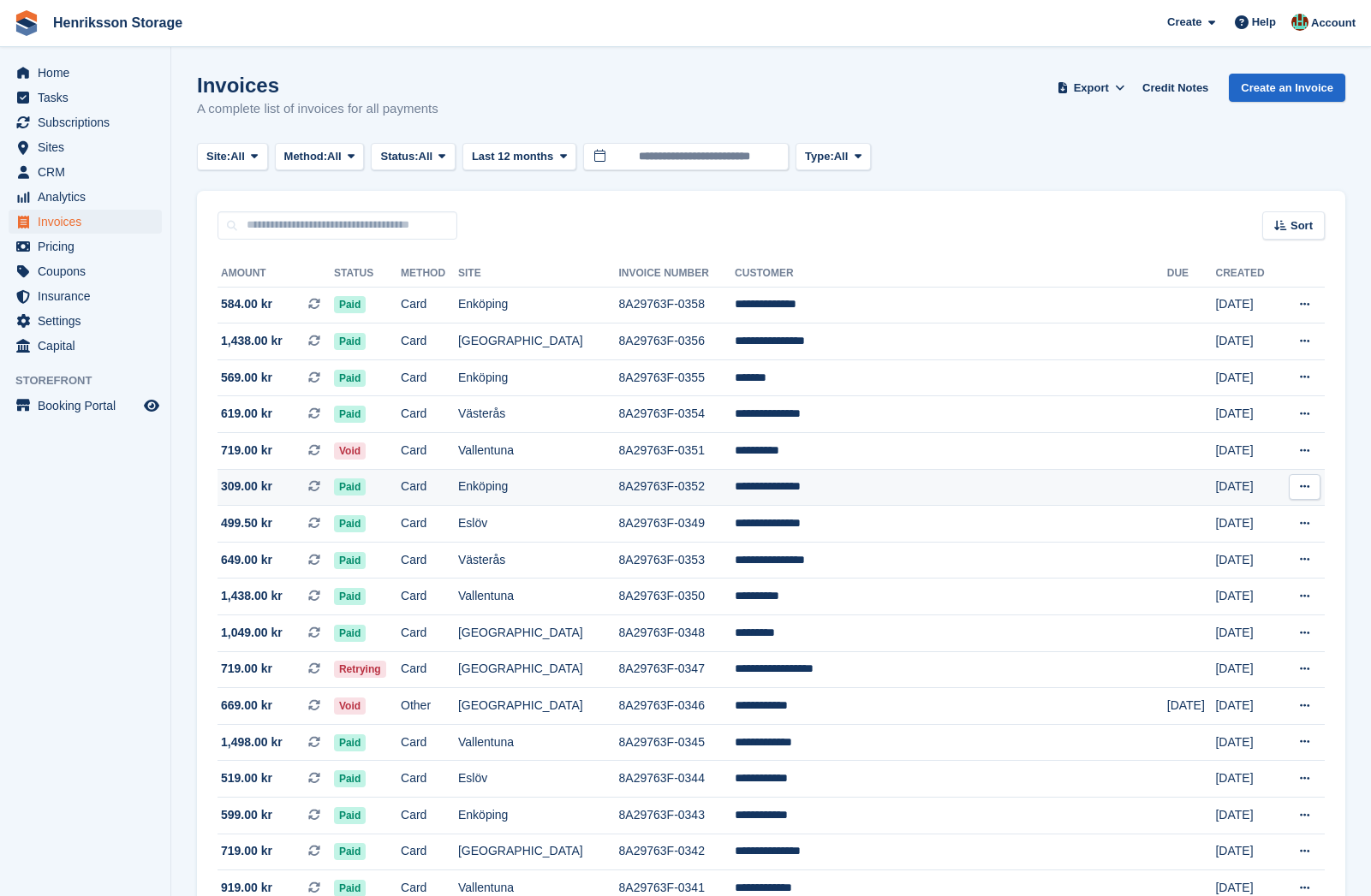
scroll to position [247, 0]
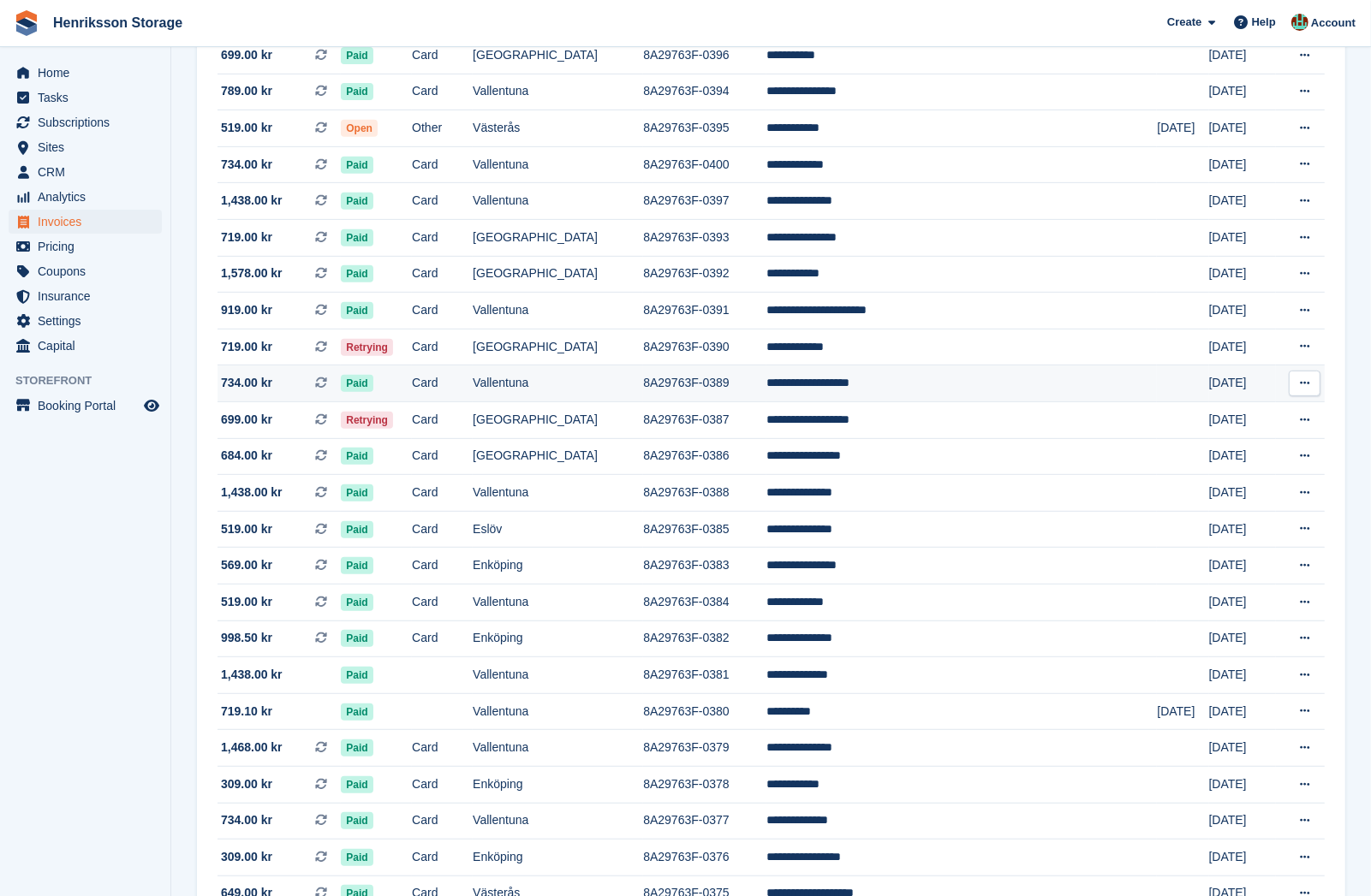
scroll to position [604, 0]
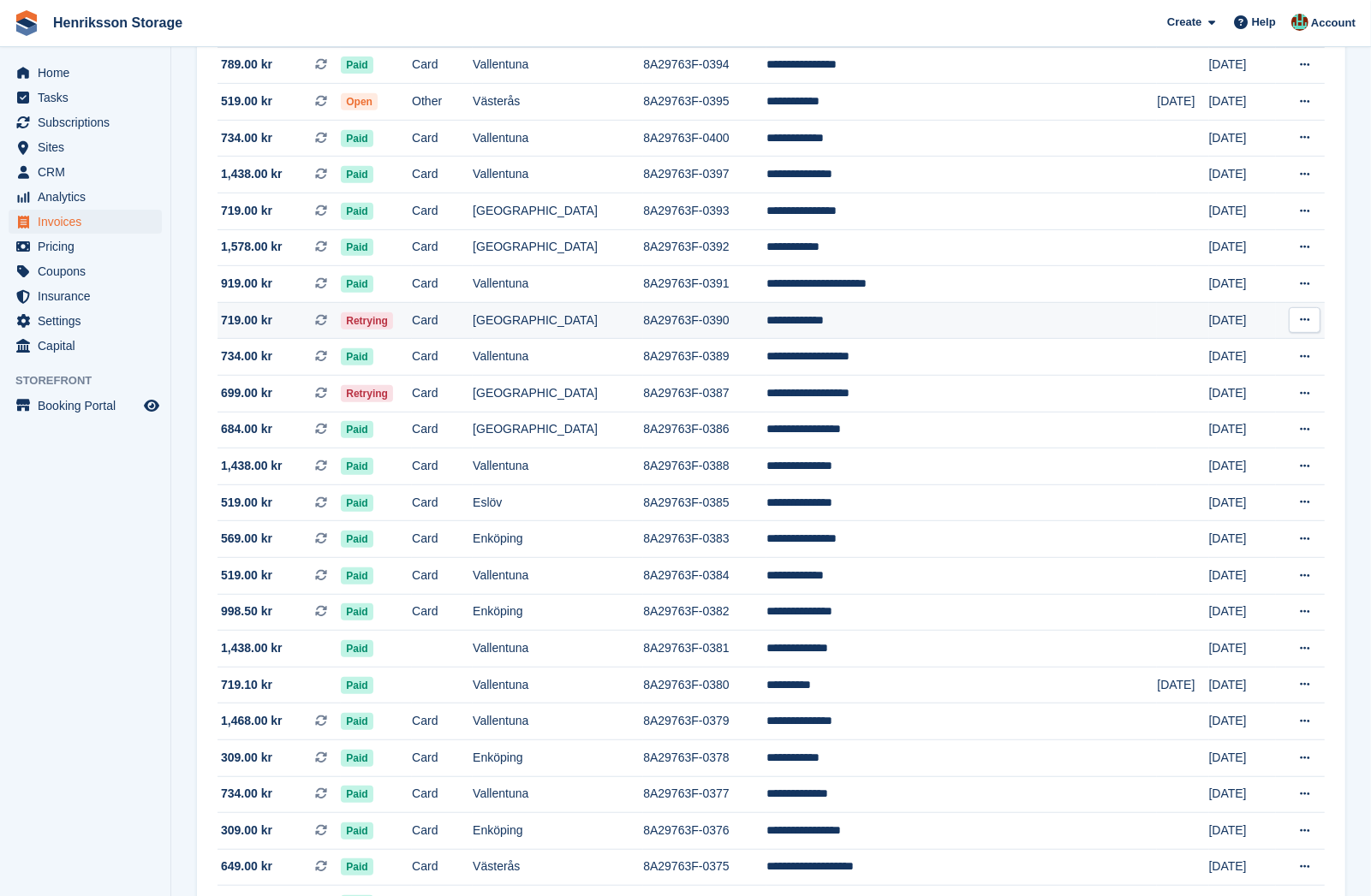
click at [473, 334] on td "Card" at bounding box center [442, 321] width 61 height 37
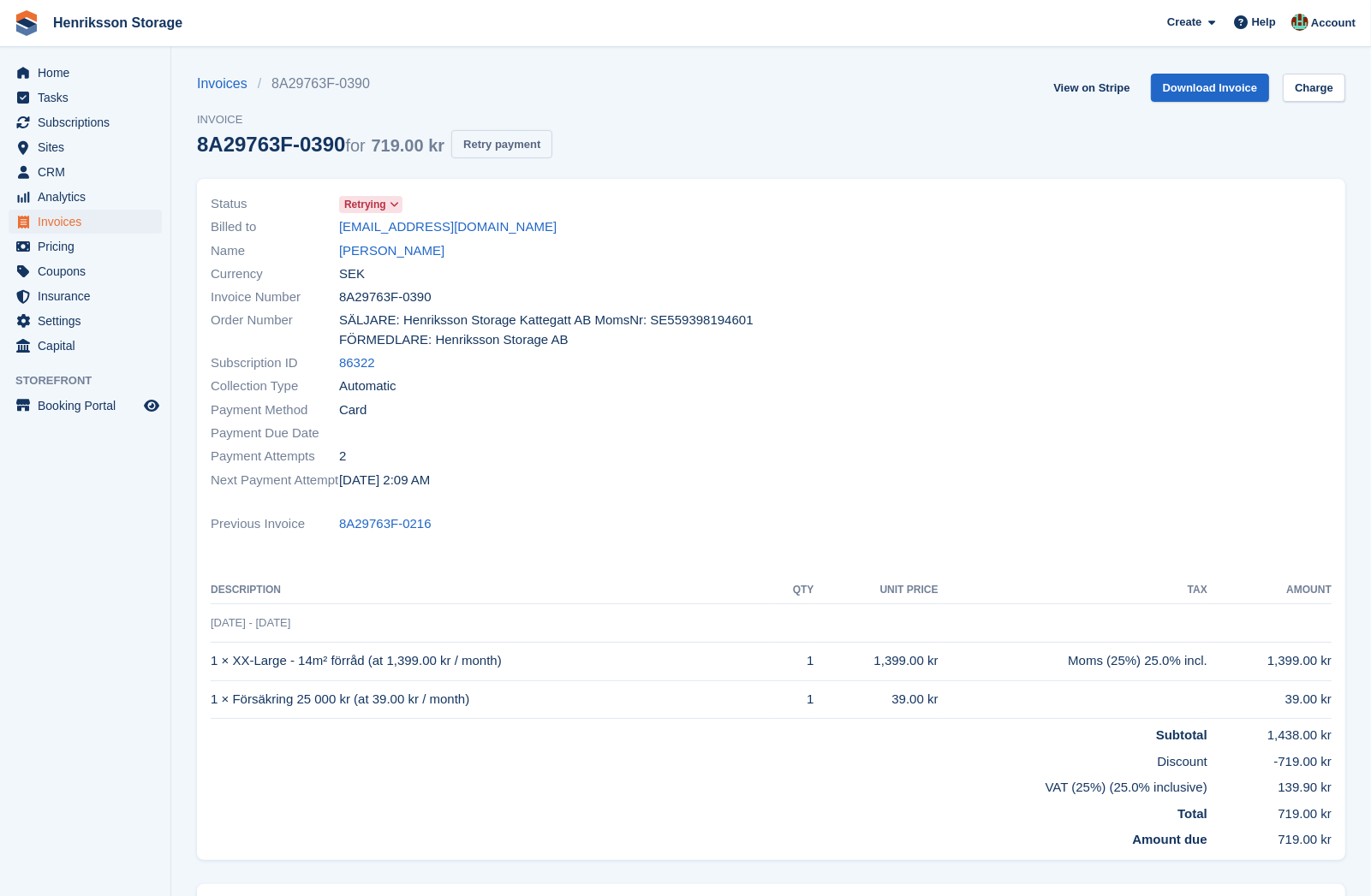
click at [534, 135] on button "Retry payment" at bounding box center [502, 144] width 101 height 28
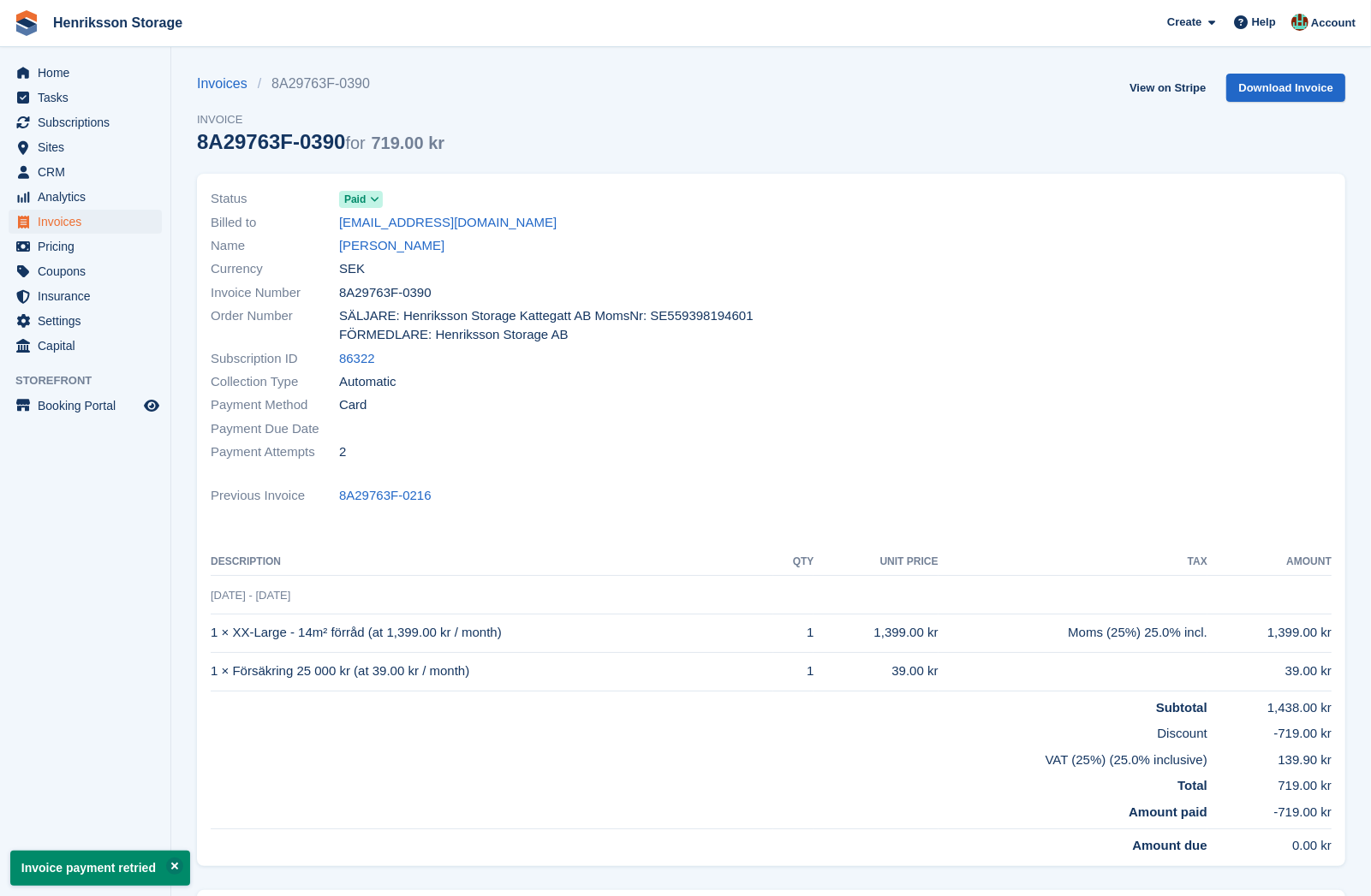
click at [661, 251] on div "Name [PERSON_NAME]" at bounding box center [486, 246] width 551 height 23
drag, startPoint x: 661, startPoint y: 248, endPoint x: 648, endPoint y: 248, distance: 13.0
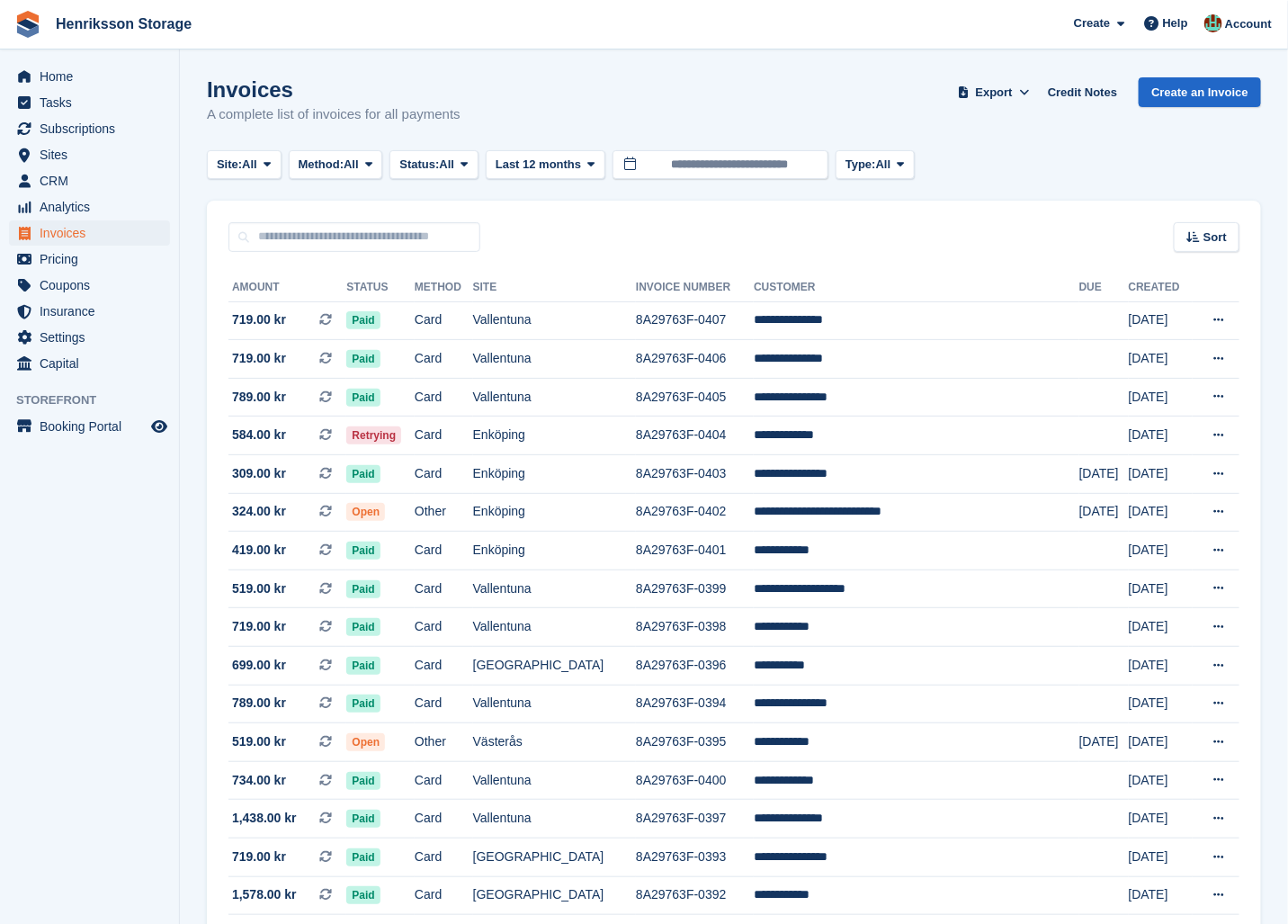
click at [534, 218] on div "Sort Sort by Date created Created (oldest first) Created (newest first)" at bounding box center [734, 226] width 1055 height 51
click at [593, 245] on div "Sort Sort by Date created Created (oldest first) Created (newest first)" at bounding box center [734, 226] width 1055 height 51
click at [456, 171] on span "All" at bounding box center [447, 164] width 16 height 18
click at [359, 167] on span "All" at bounding box center [351, 164] width 16 height 18
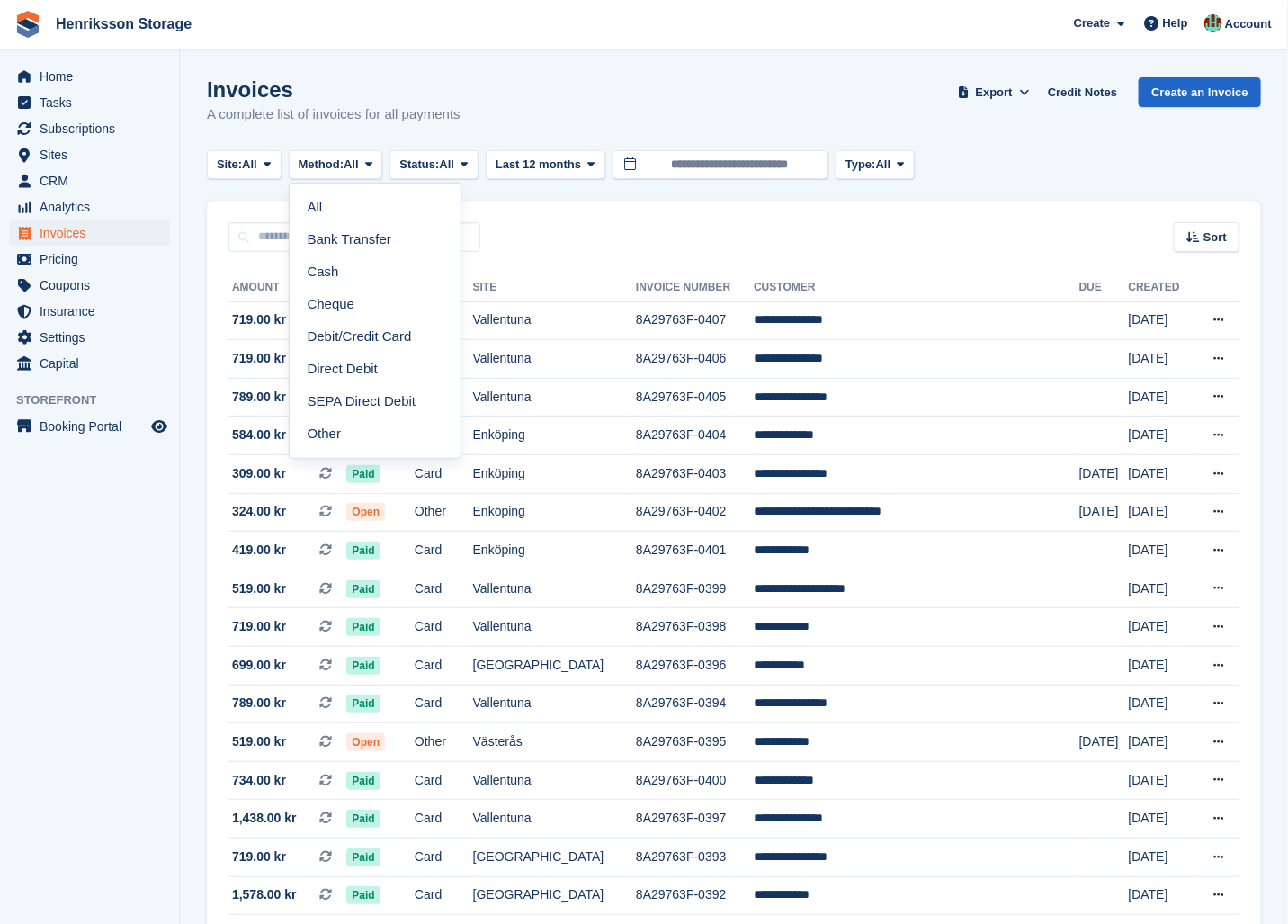
click at [689, 108] on div "Invoices A complete list of invoices for all payments Export Export Invoices Ex…" at bounding box center [734, 111] width 1055 height 69
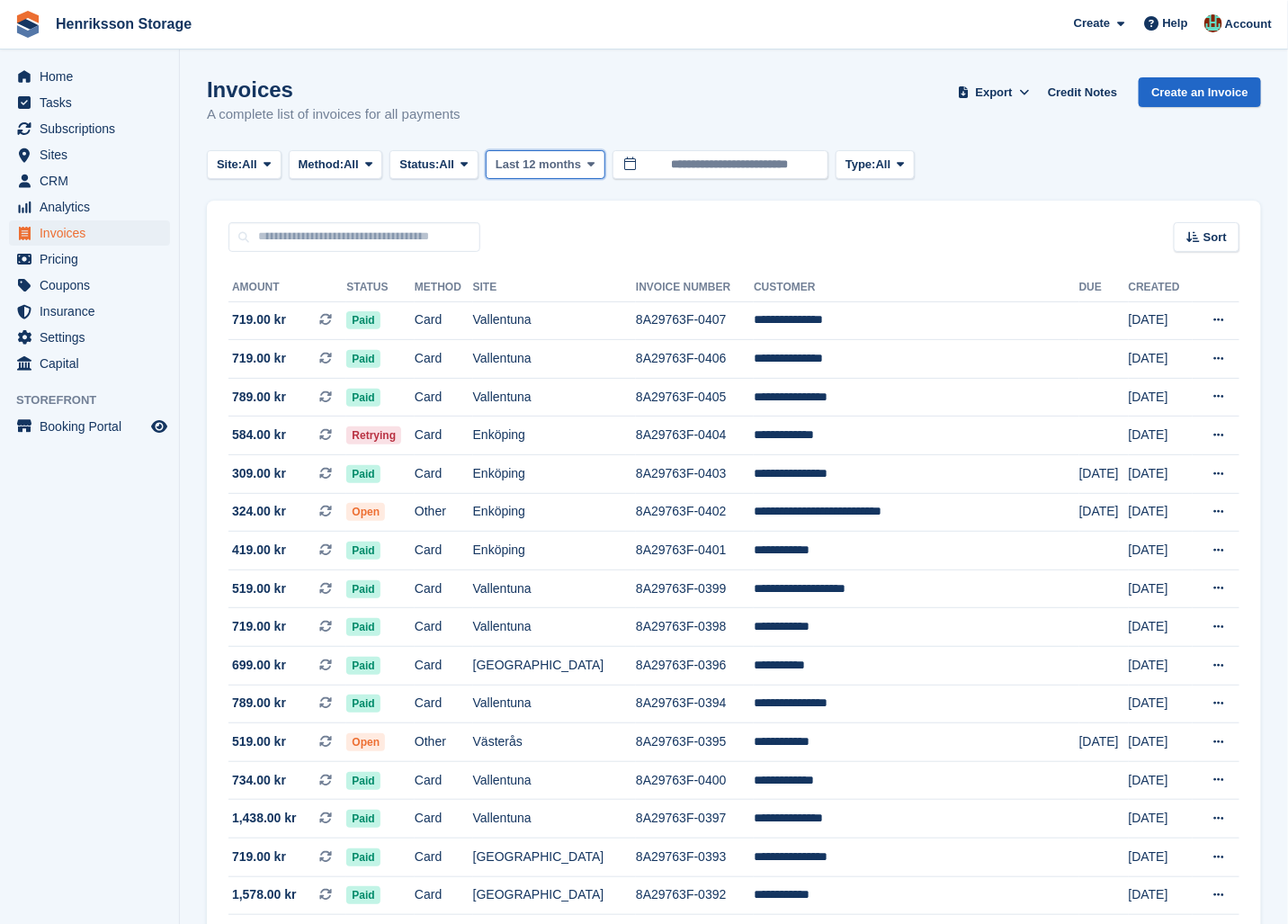
click at [554, 159] on span "Last 12 months" at bounding box center [538, 164] width 85 height 18
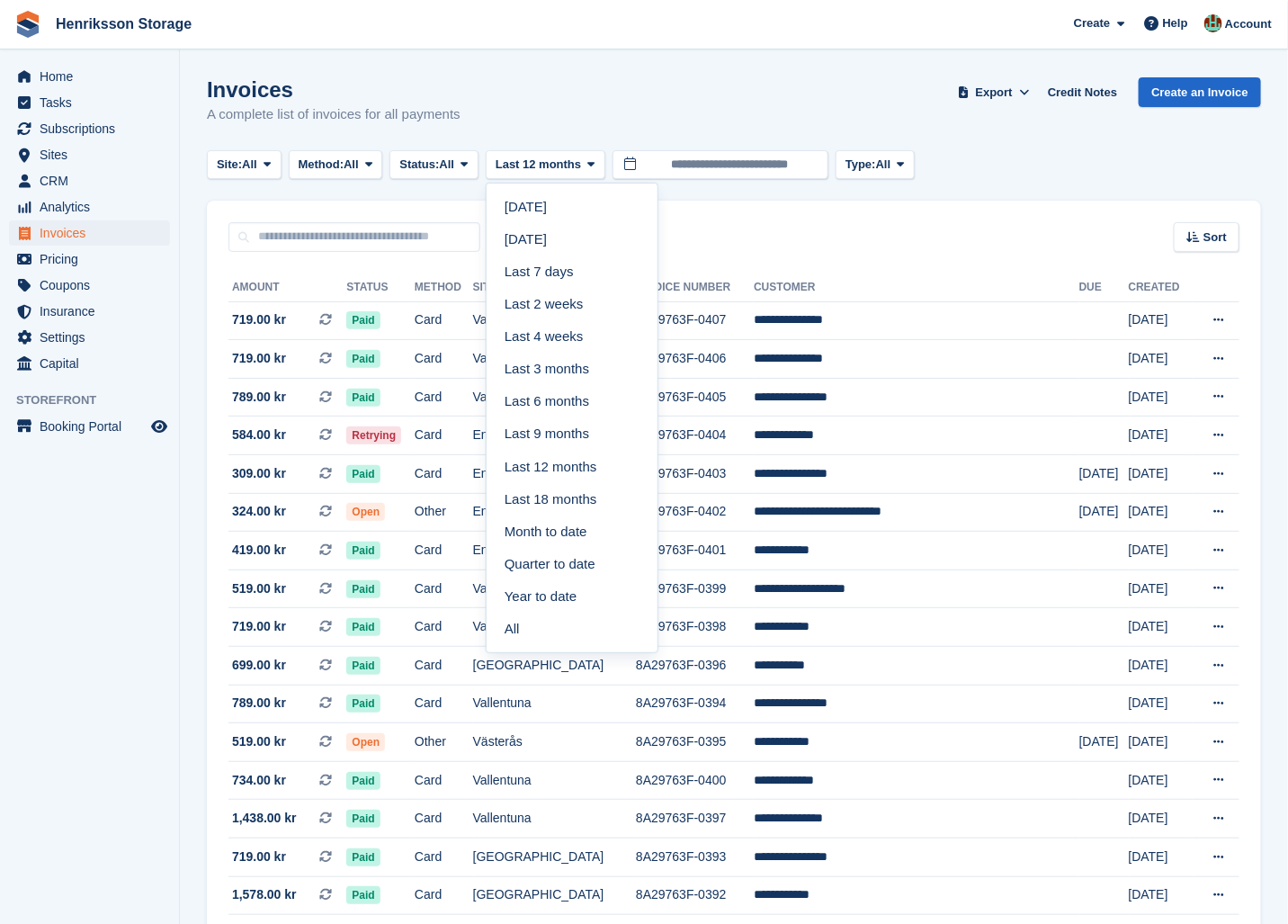
click at [703, 89] on div "Invoices A complete list of invoices for all payments Export Export Invoices Ex…" at bounding box center [734, 111] width 1055 height 69
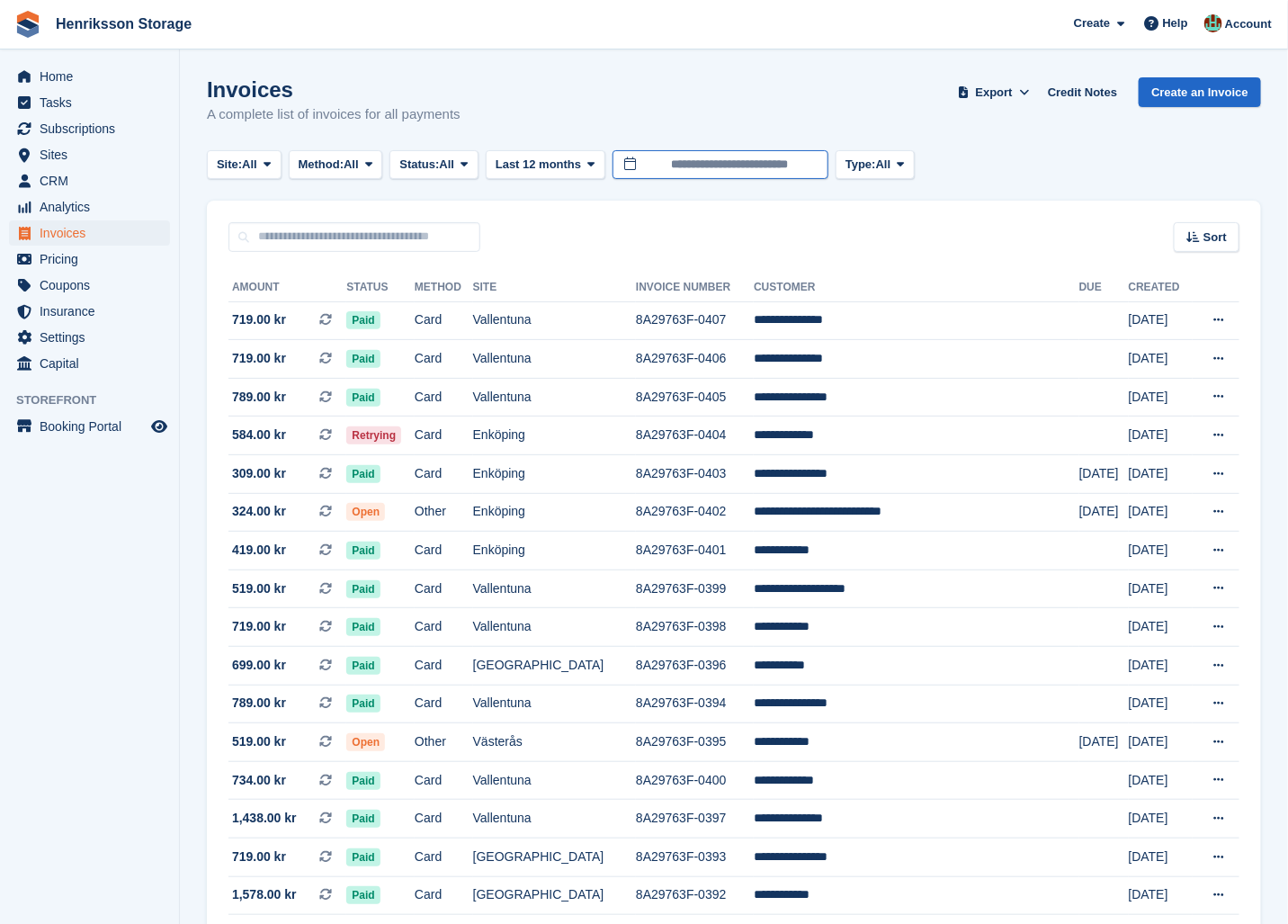
click at [747, 157] on input "**********" at bounding box center [720, 165] width 216 height 29
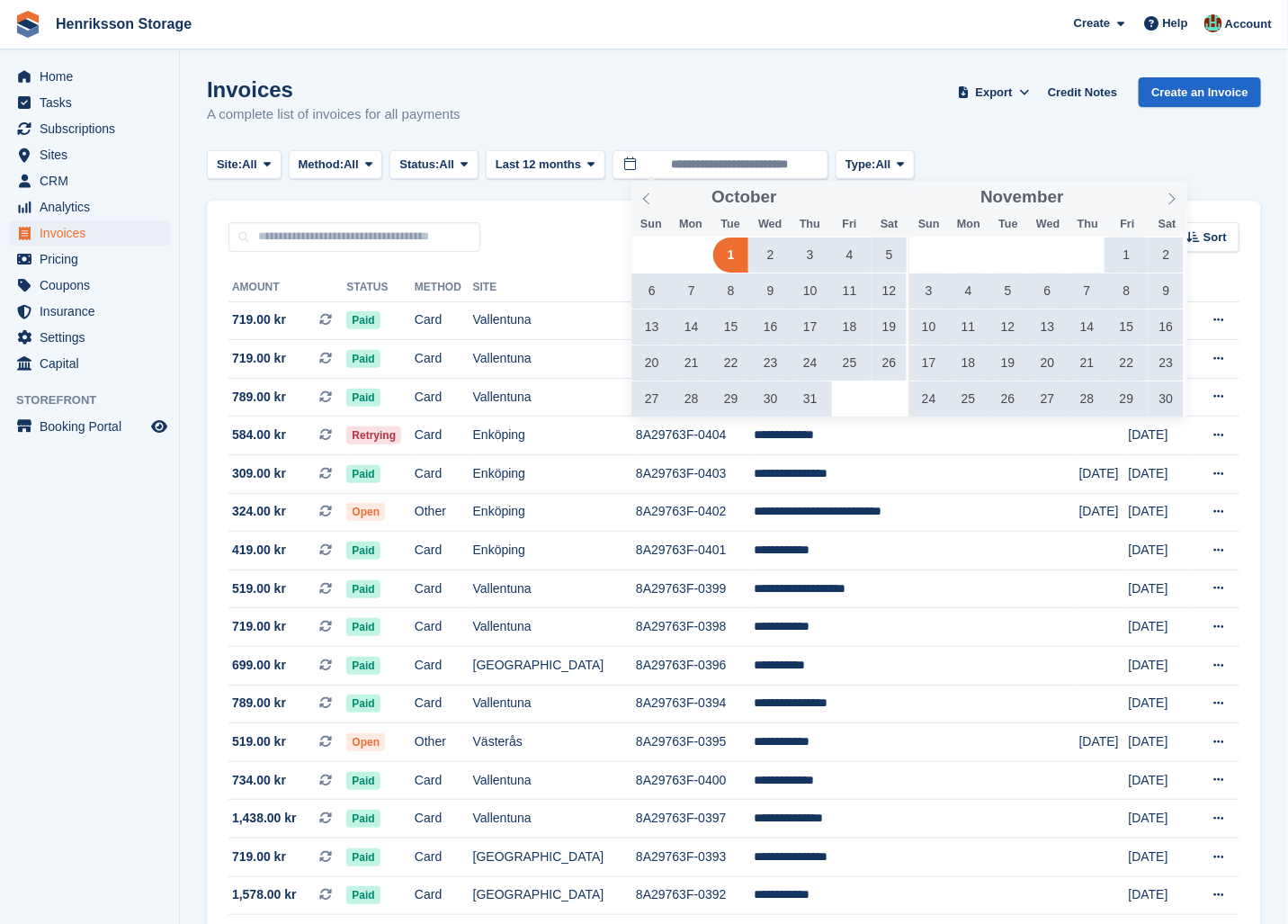
click at [745, 118] on div "Invoices A complete list of invoices for all payments Export Export Invoices Ex…" at bounding box center [734, 111] width 1055 height 69
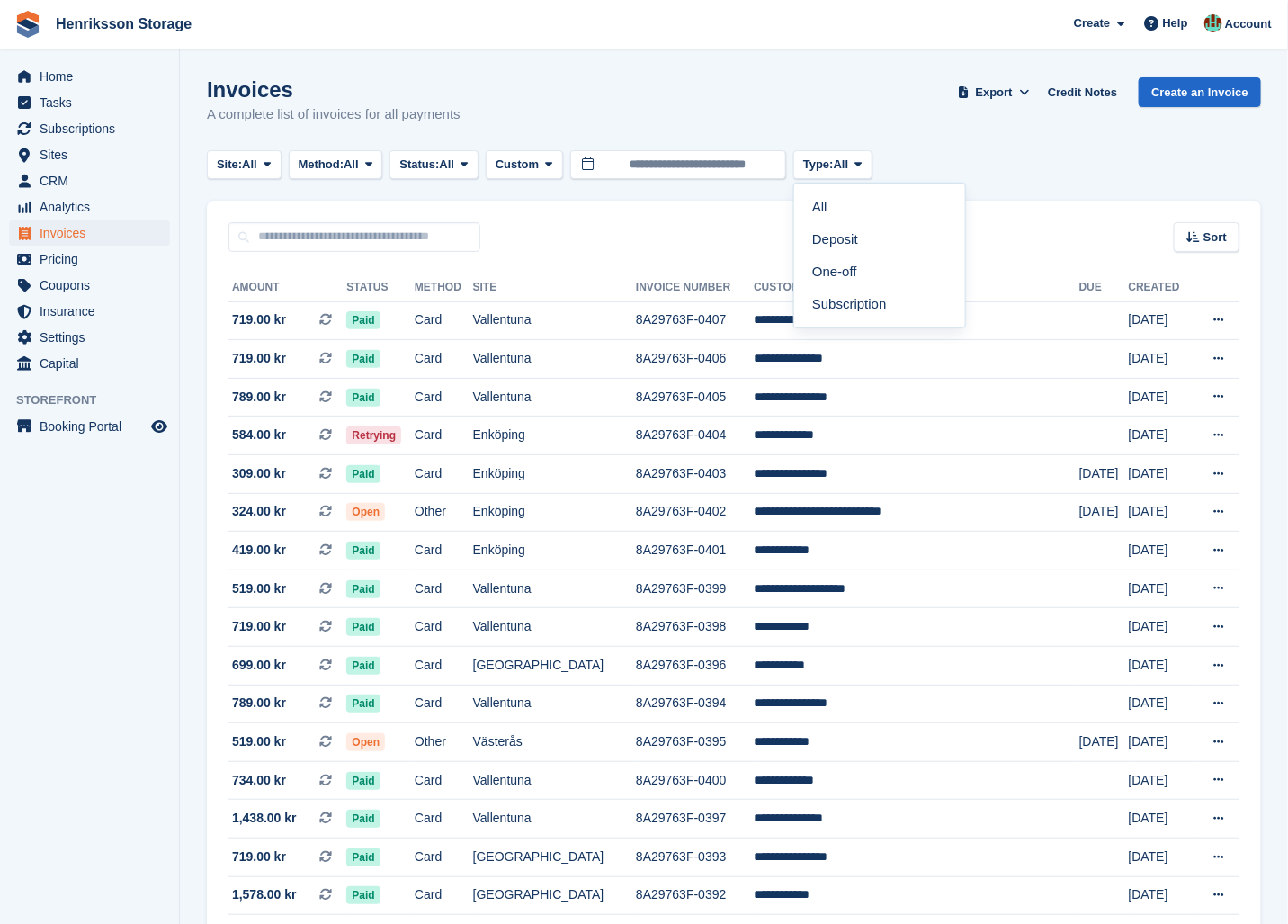
click at [832, 118] on div "Invoices A complete list of invoices for all payments Export Export Invoices Ex…" at bounding box center [734, 111] width 1055 height 69
click at [956, 128] on div "Invoices A complete list of invoices for all payments Export Export Invoices Ex…" at bounding box center [734, 111] width 1055 height 69
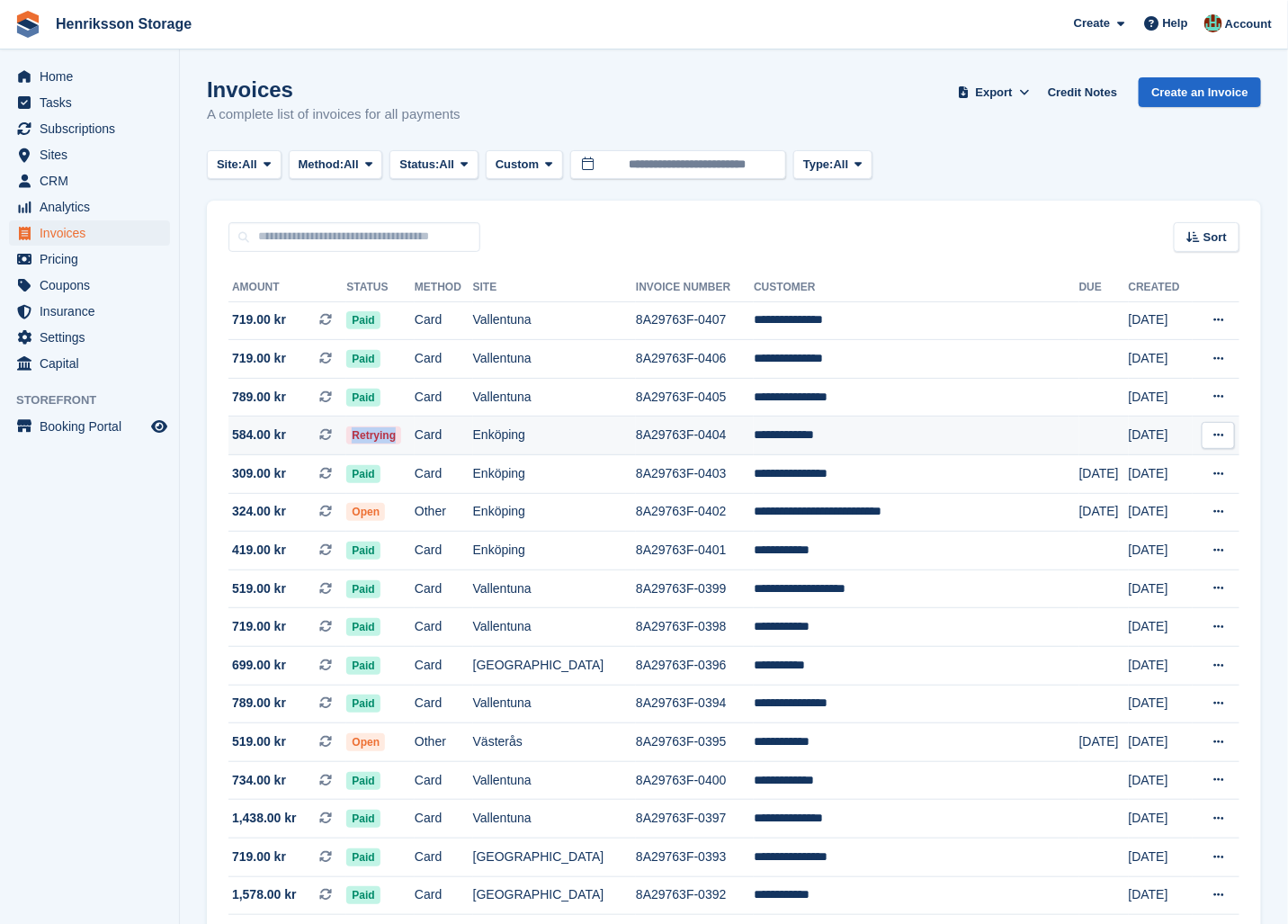
drag, startPoint x: 417, startPoint y: 446, endPoint x: 380, endPoint y: 436, distance: 38.3
click at [380, 436] on td "Retrying" at bounding box center [380, 435] width 68 height 39
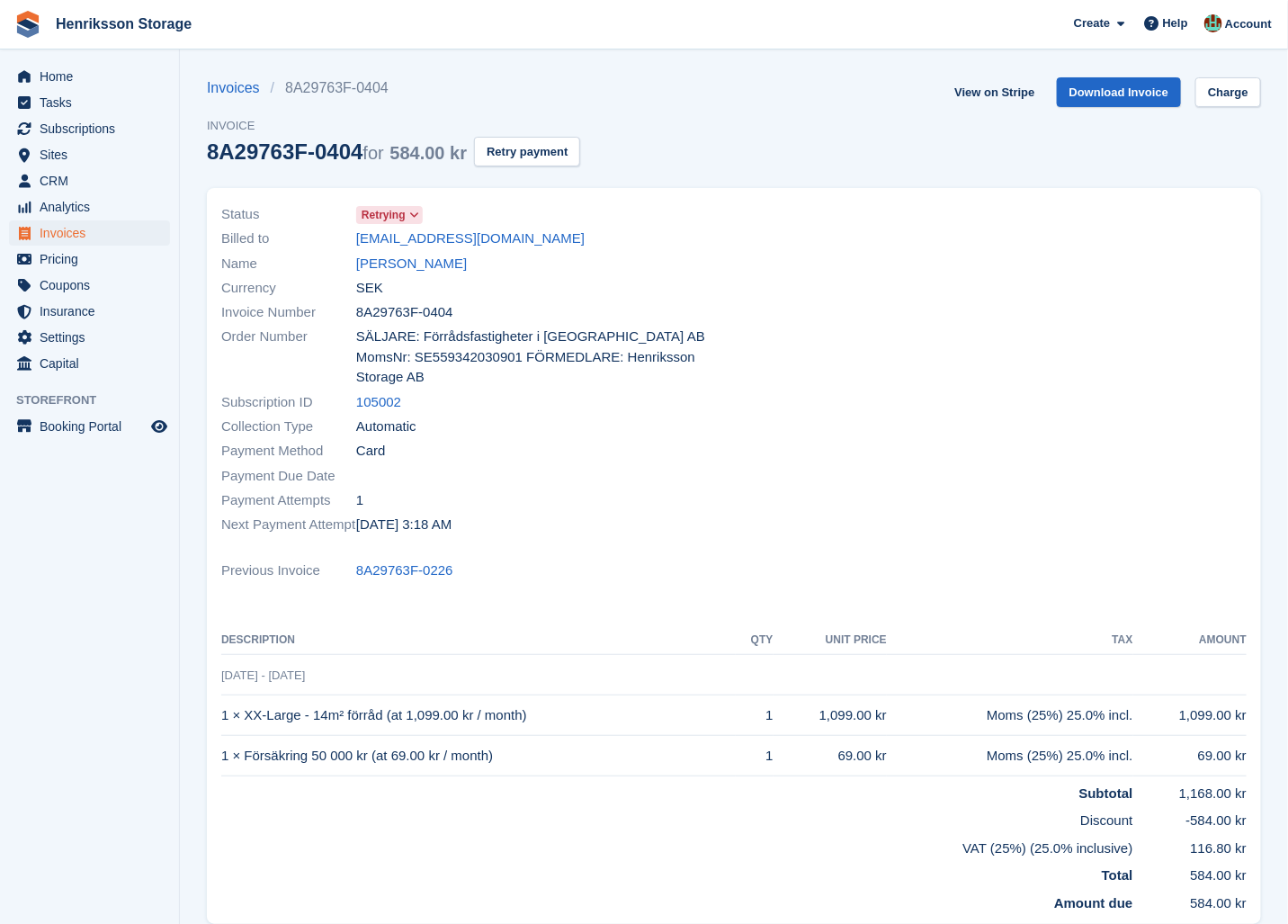
drag, startPoint x: 384, startPoint y: 208, endPoint x: 348, endPoint y: 213, distance: 36.3
click at [340, 212] on div "Status Retrying" at bounding box center [472, 214] width 502 height 24
copy div "Retrying"
click at [765, 205] on div at bounding box center [996, 370] width 524 height 356
drag, startPoint x: 765, startPoint y: 205, endPoint x: 721, endPoint y: 217, distance: 45.6
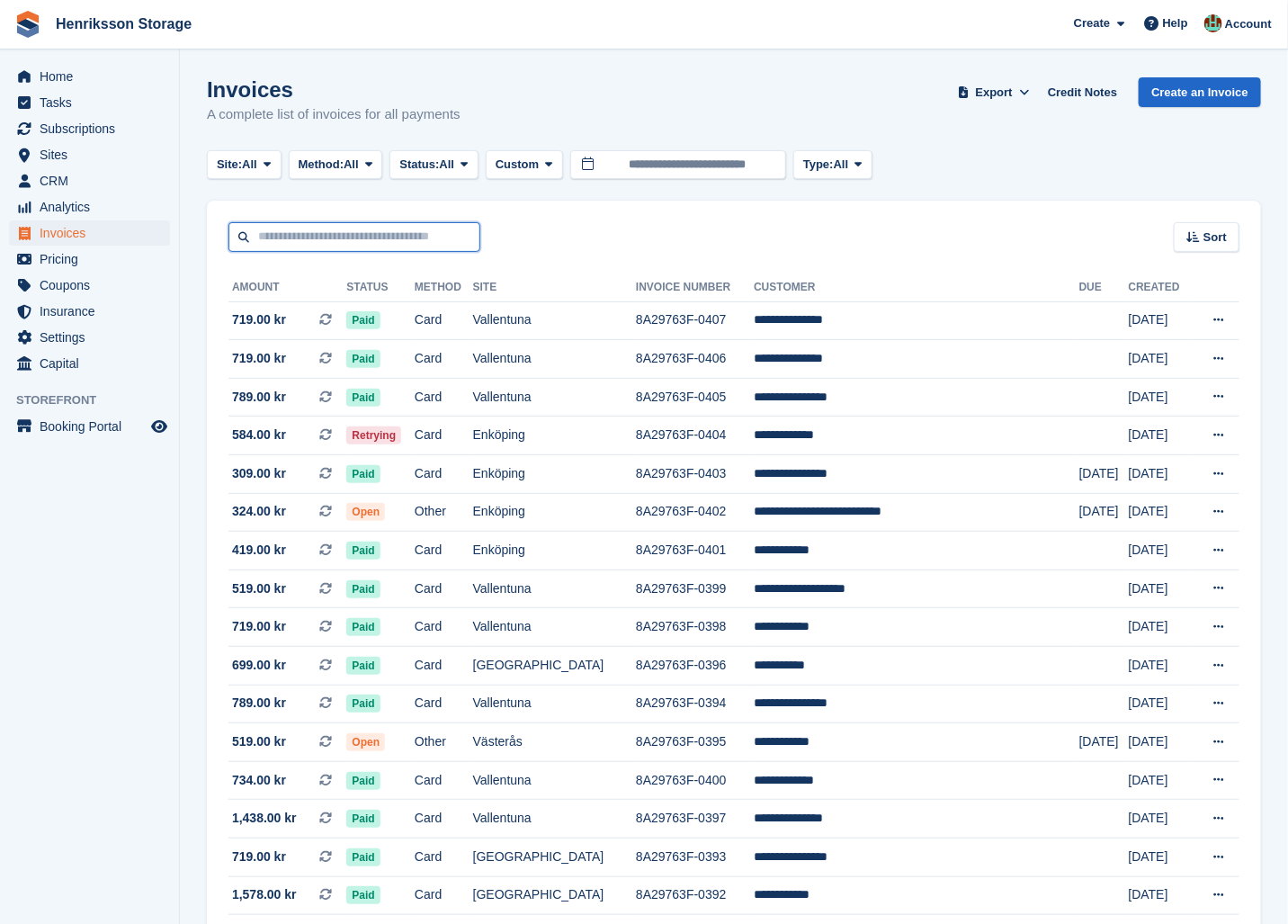
click at [332, 234] on input "text" at bounding box center [355, 237] width 252 height 29
paste input "********"
type input "********"
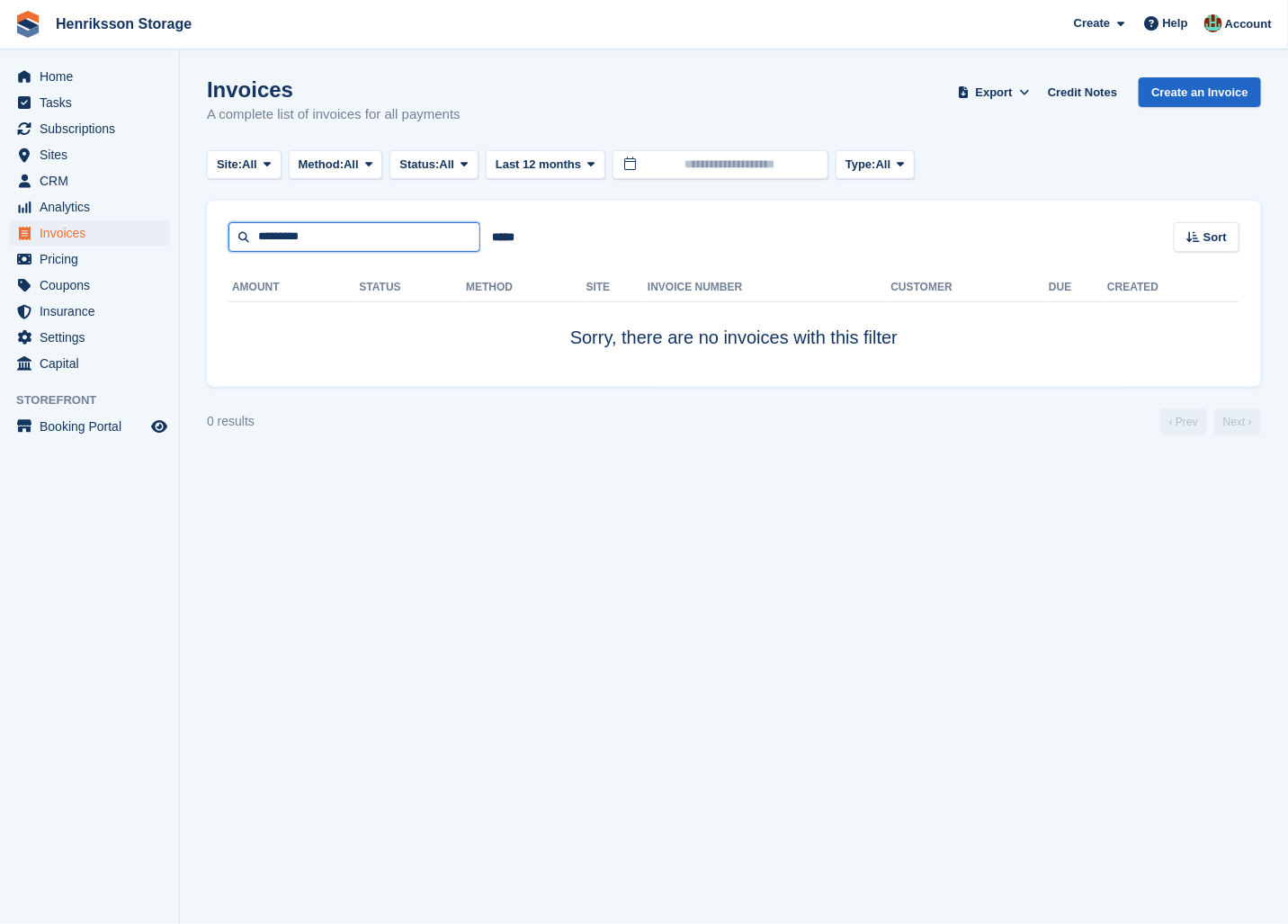
click at [334, 231] on input "********" at bounding box center [355, 237] width 252 height 29
click at [568, 220] on div "***** Sort Sort by Date created Created (oldest first) Created (newest first)" at bounding box center [734, 226] width 1055 height 51
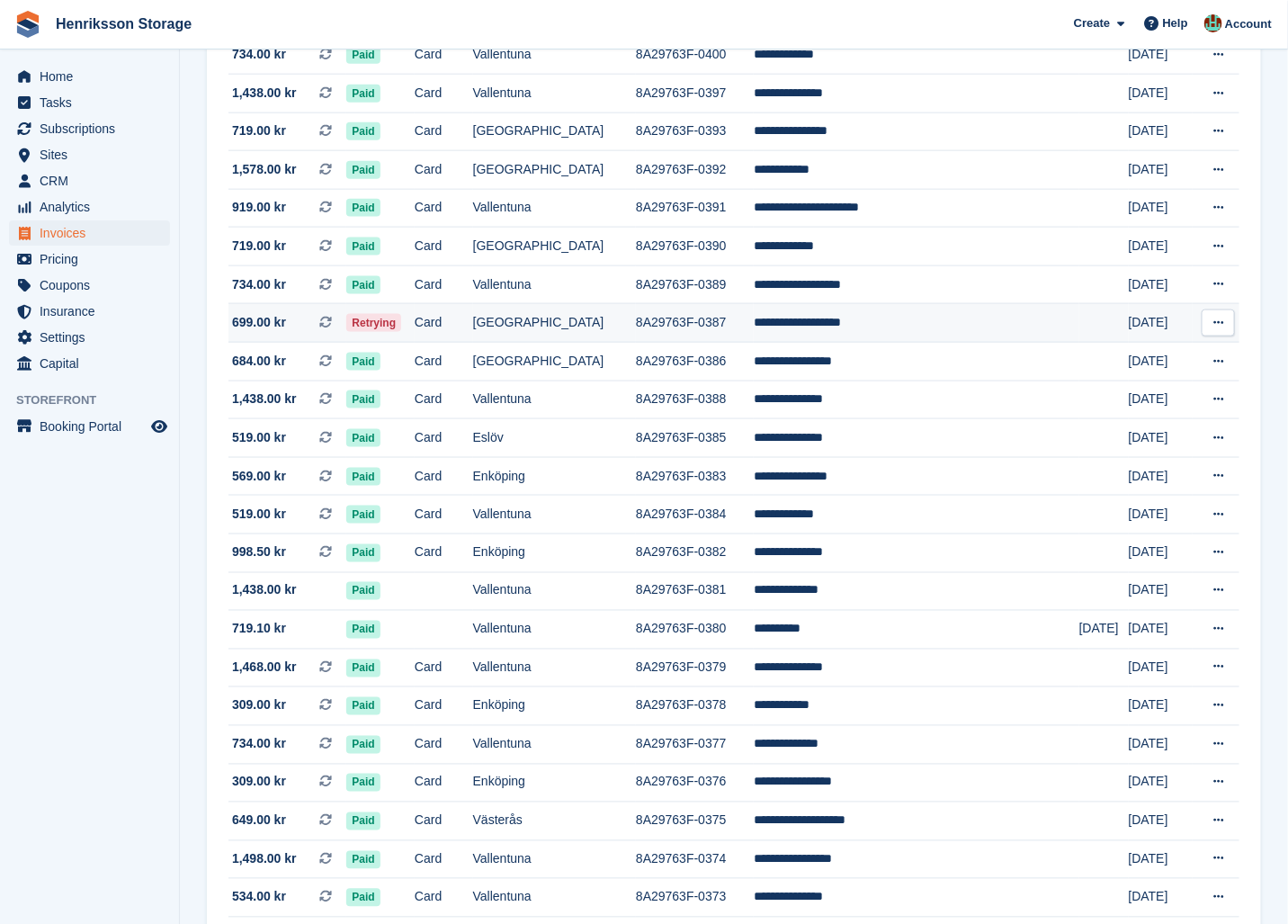
scroll to position [1416, 0]
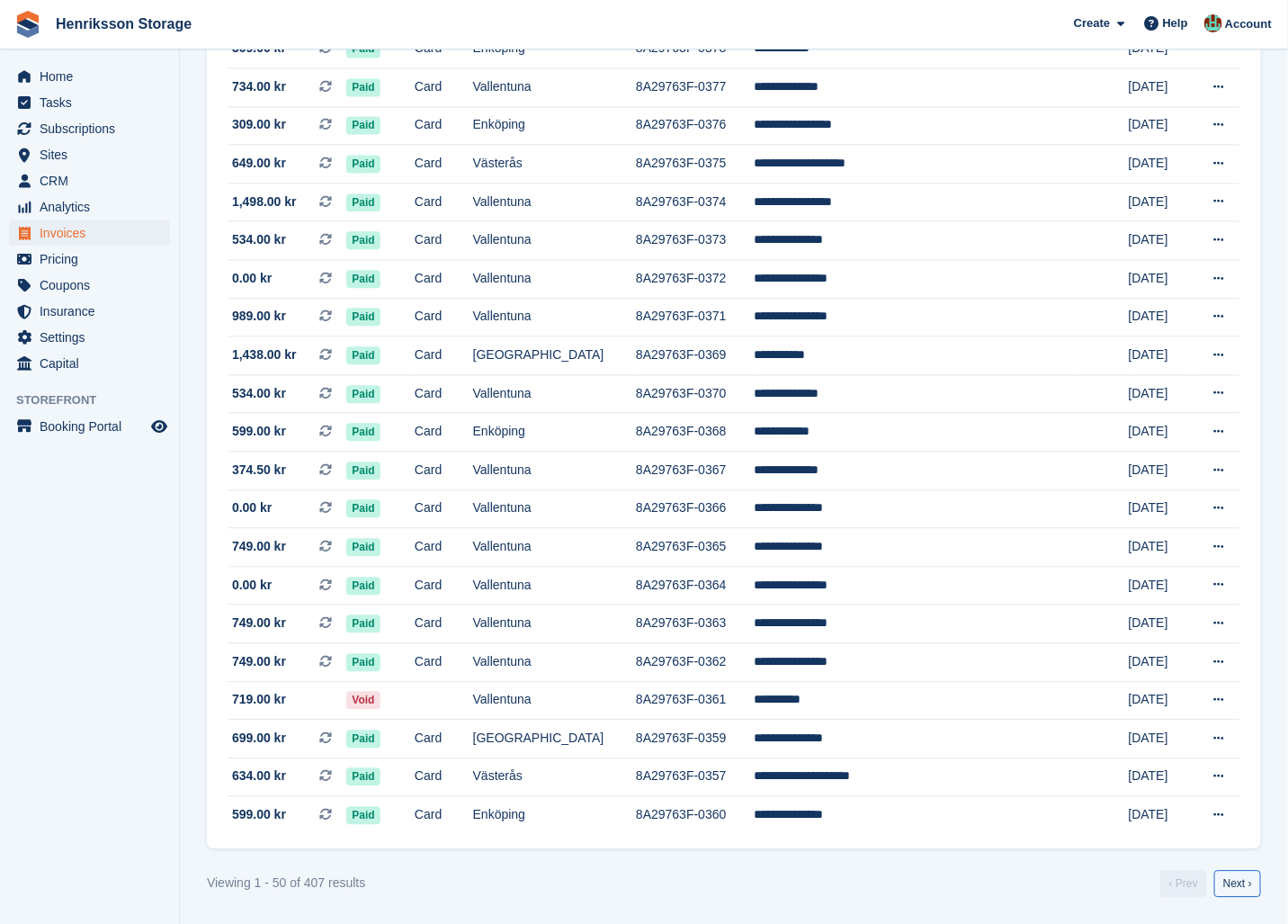
click at [1243, 881] on link "Next ›" at bounding box center [1237, 883] width 47 height 27
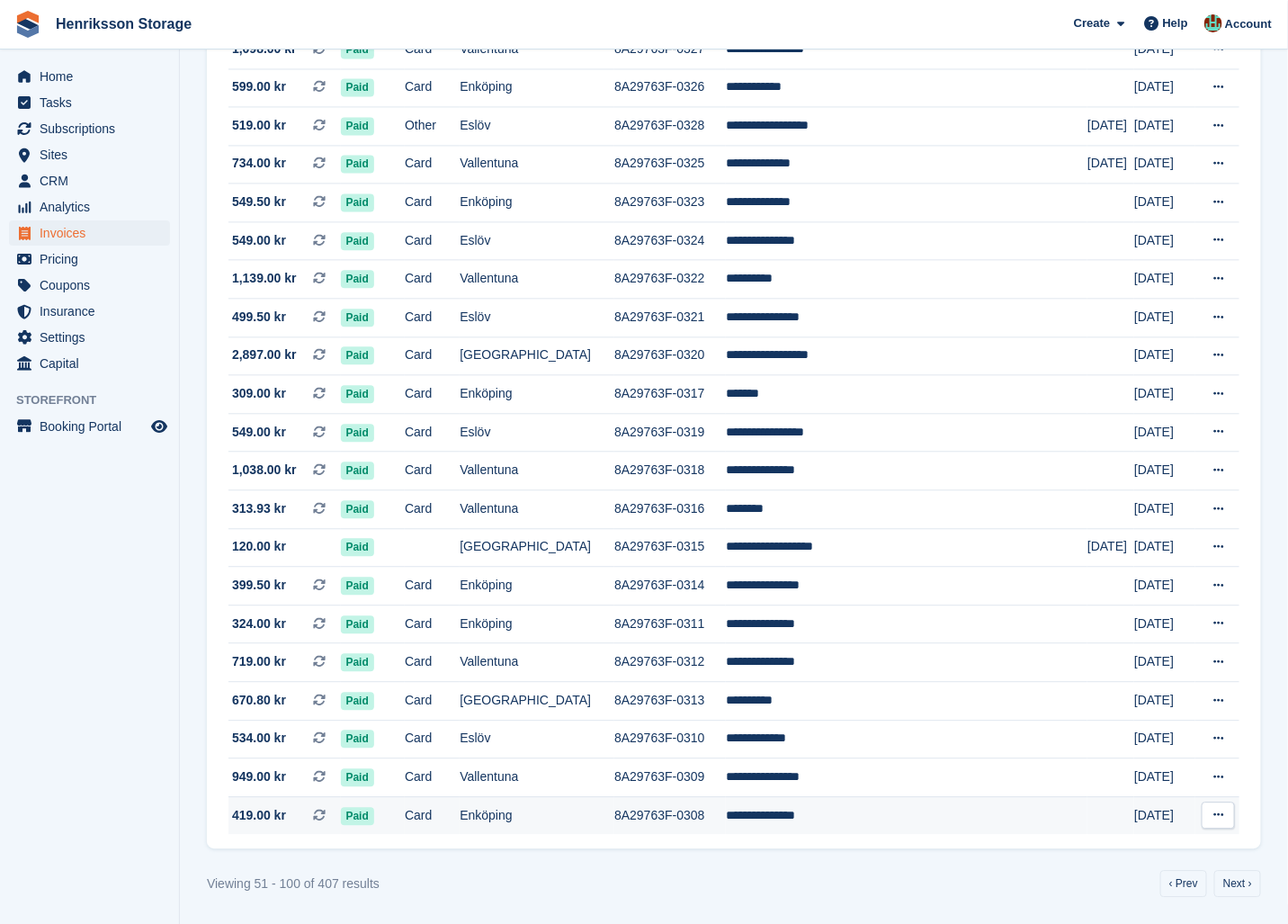
scroll to position [1387, 0]
click at [1245, 883] on link "Next ›" at bounding box center [1237, 883] width 47 height 27
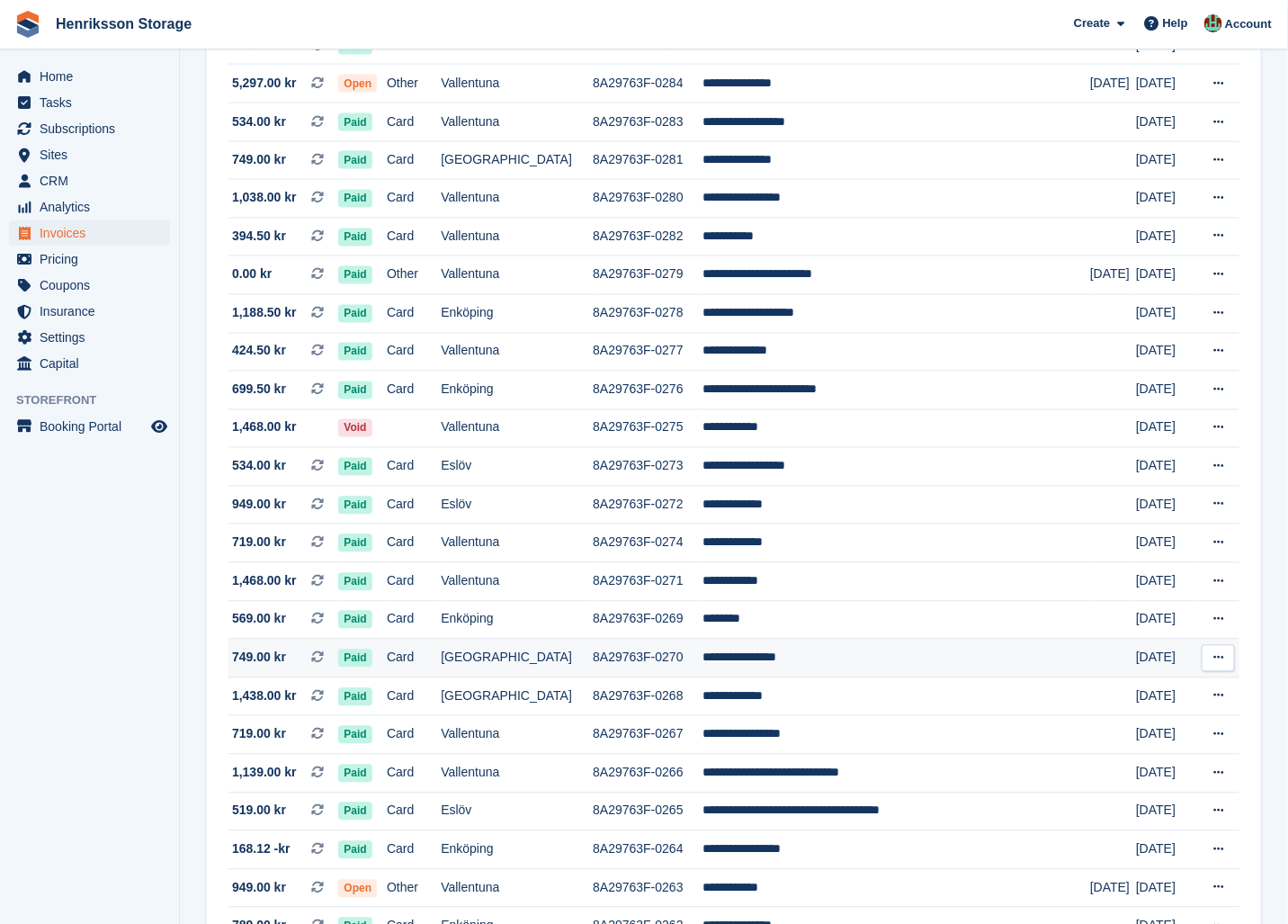
scroll to position [1387, 0]
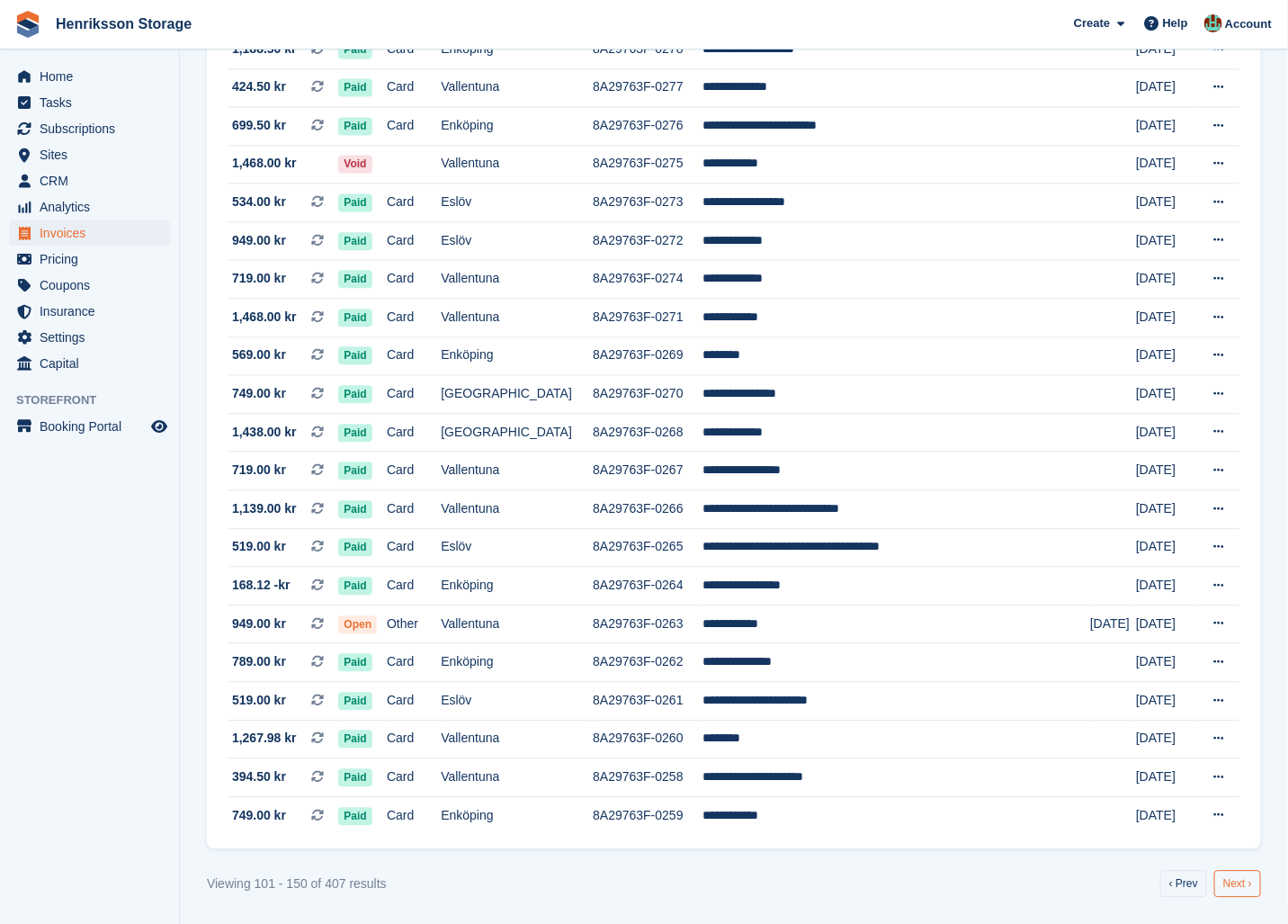
click at [1226, 881] on link "Next ›" at bounding box center [1237, 883] width 47 height 27
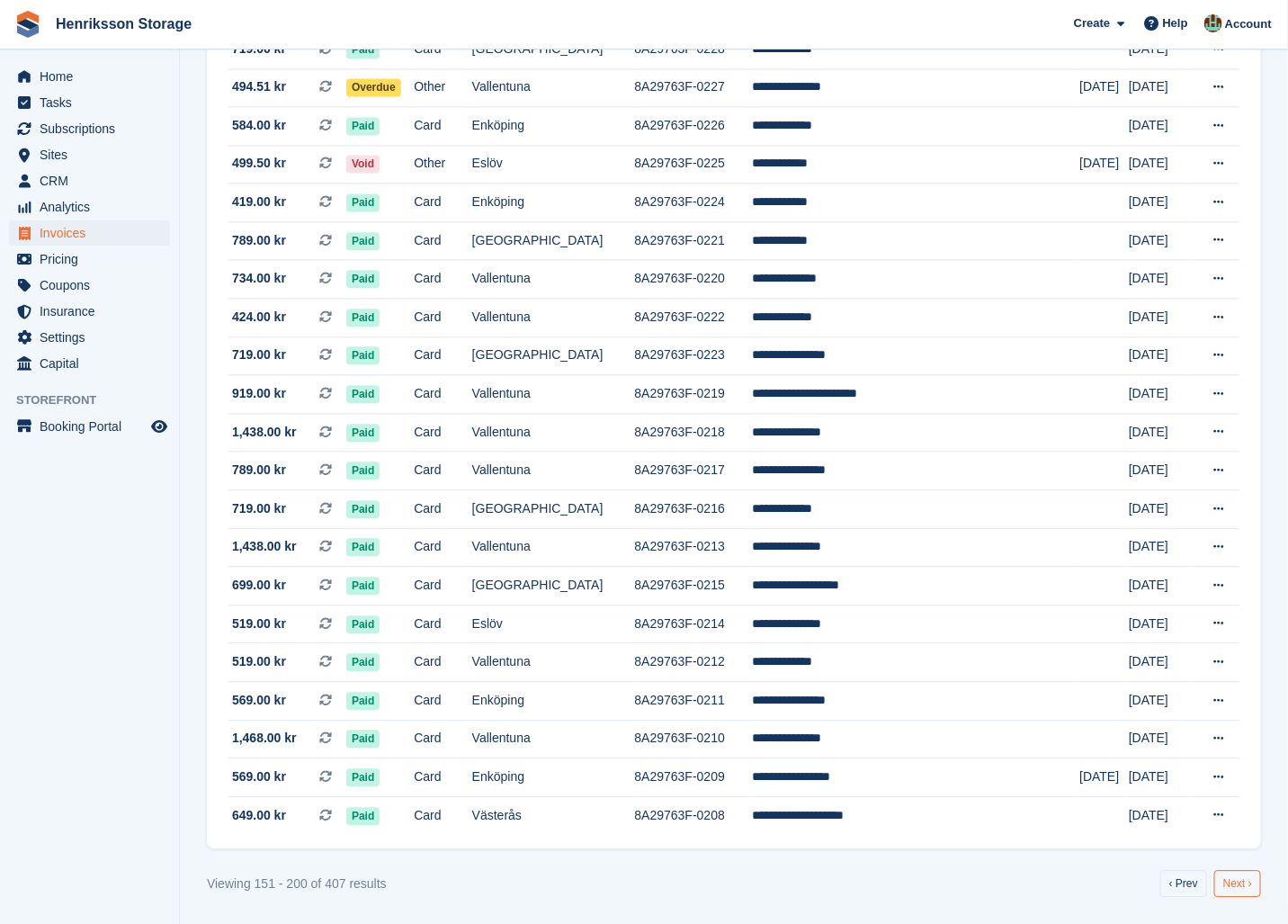
click at [1237, 884] on link "Next ›" at bounding box center [1237, 883] width 47 height 27
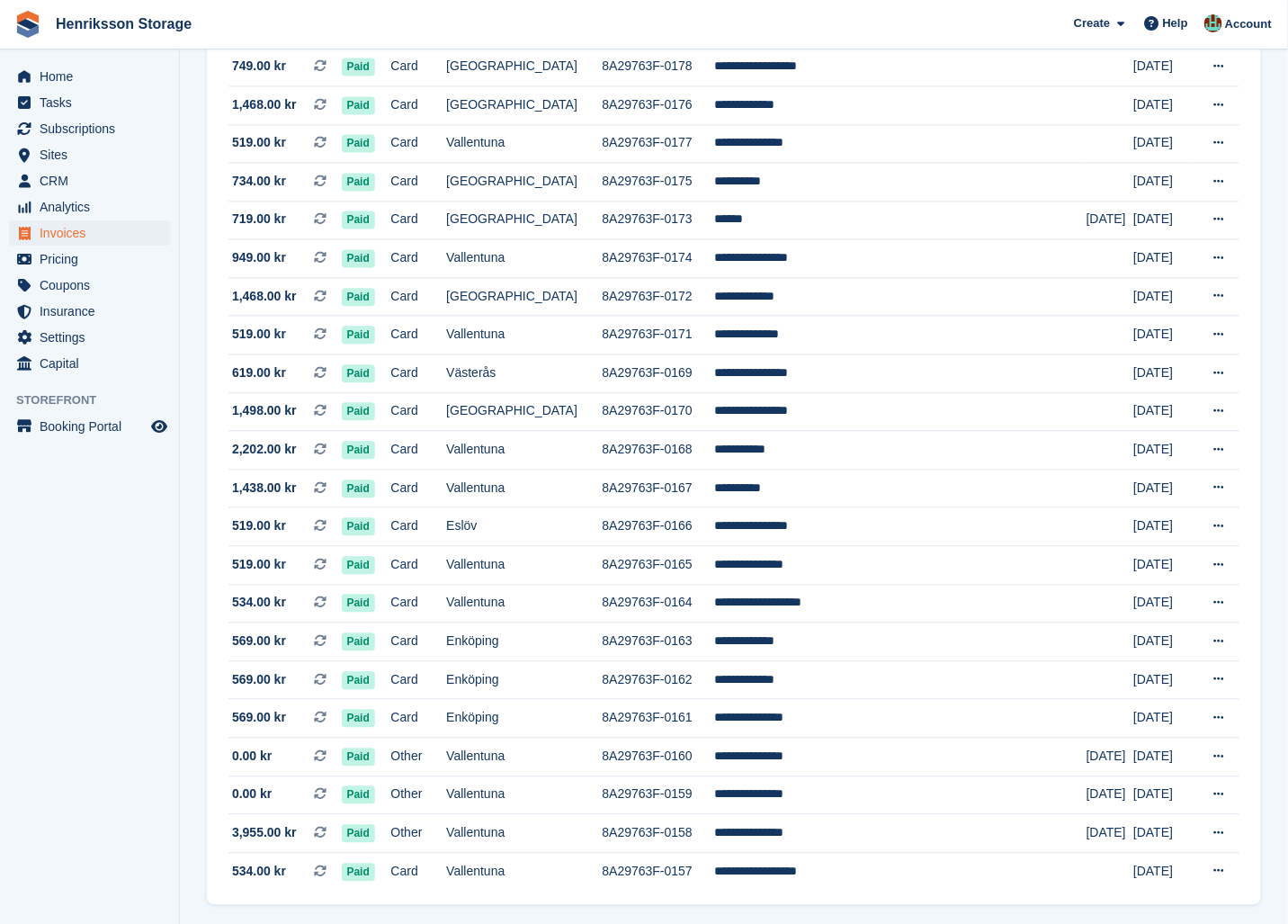
scroll to position [1387, 0]
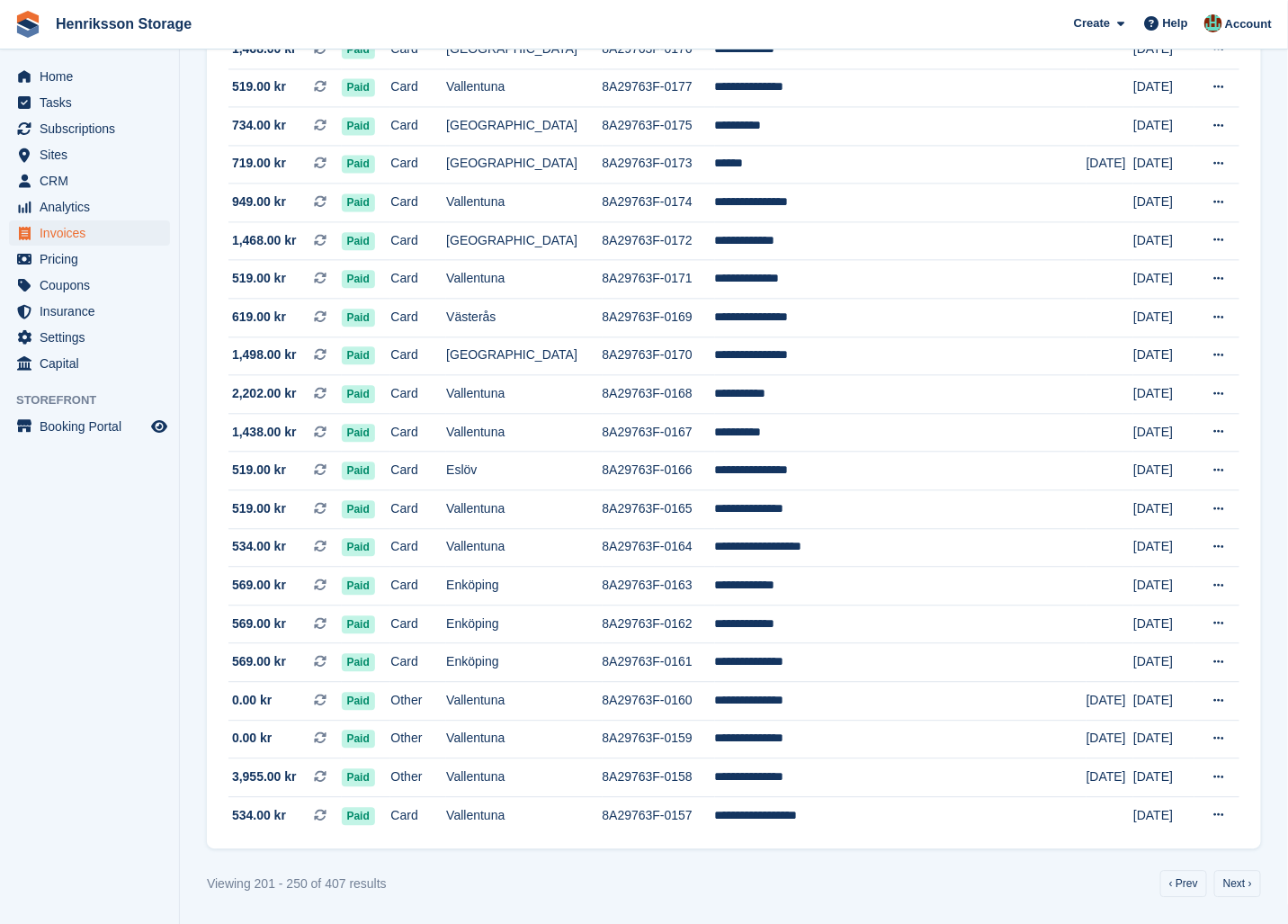
click at [1227, 883] on link "Next ›" at bounding box center [1237, 883] width 47 height 27
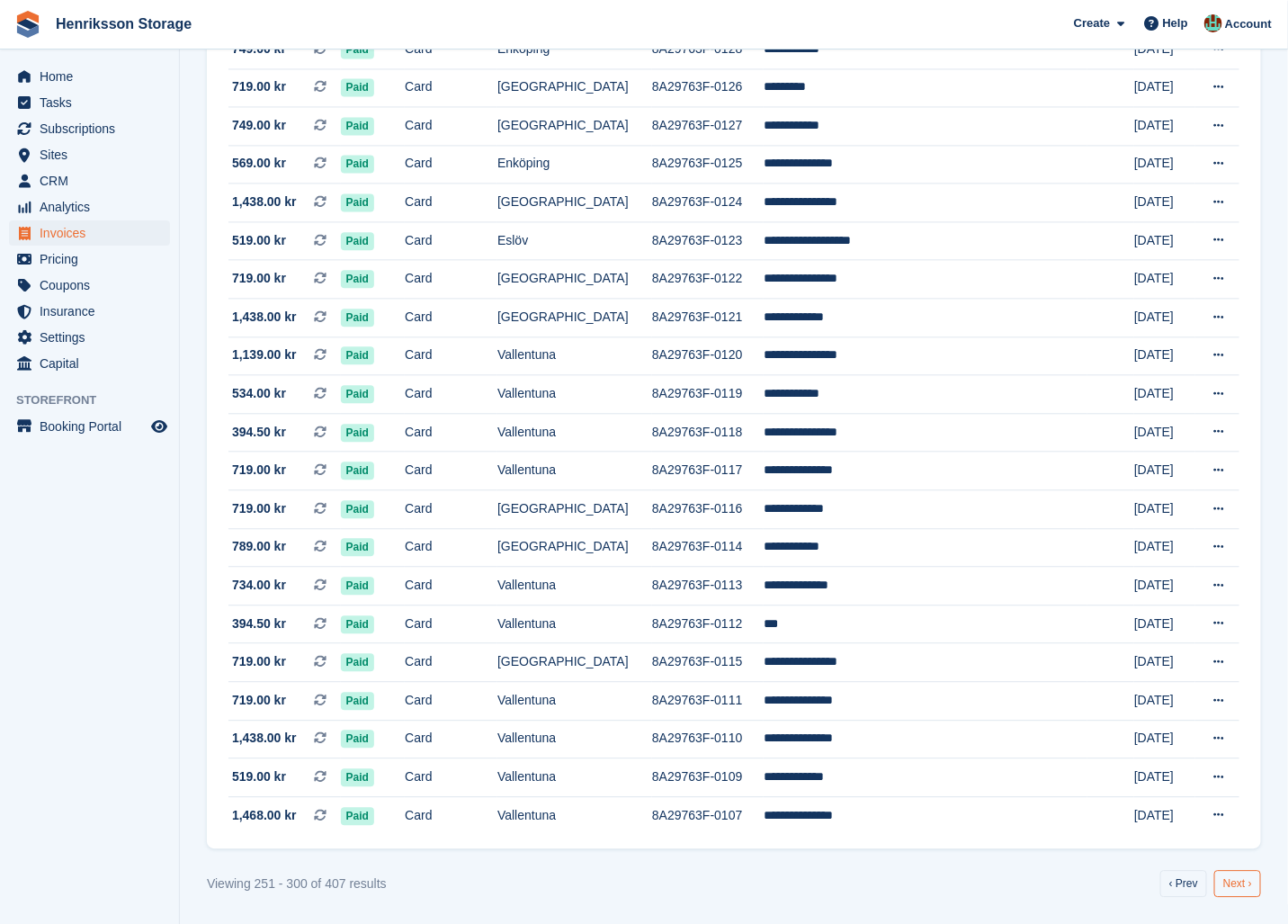
click at [1215, 890] on link "Next ›" at bounding box center [1237, 883] width 47 height 27
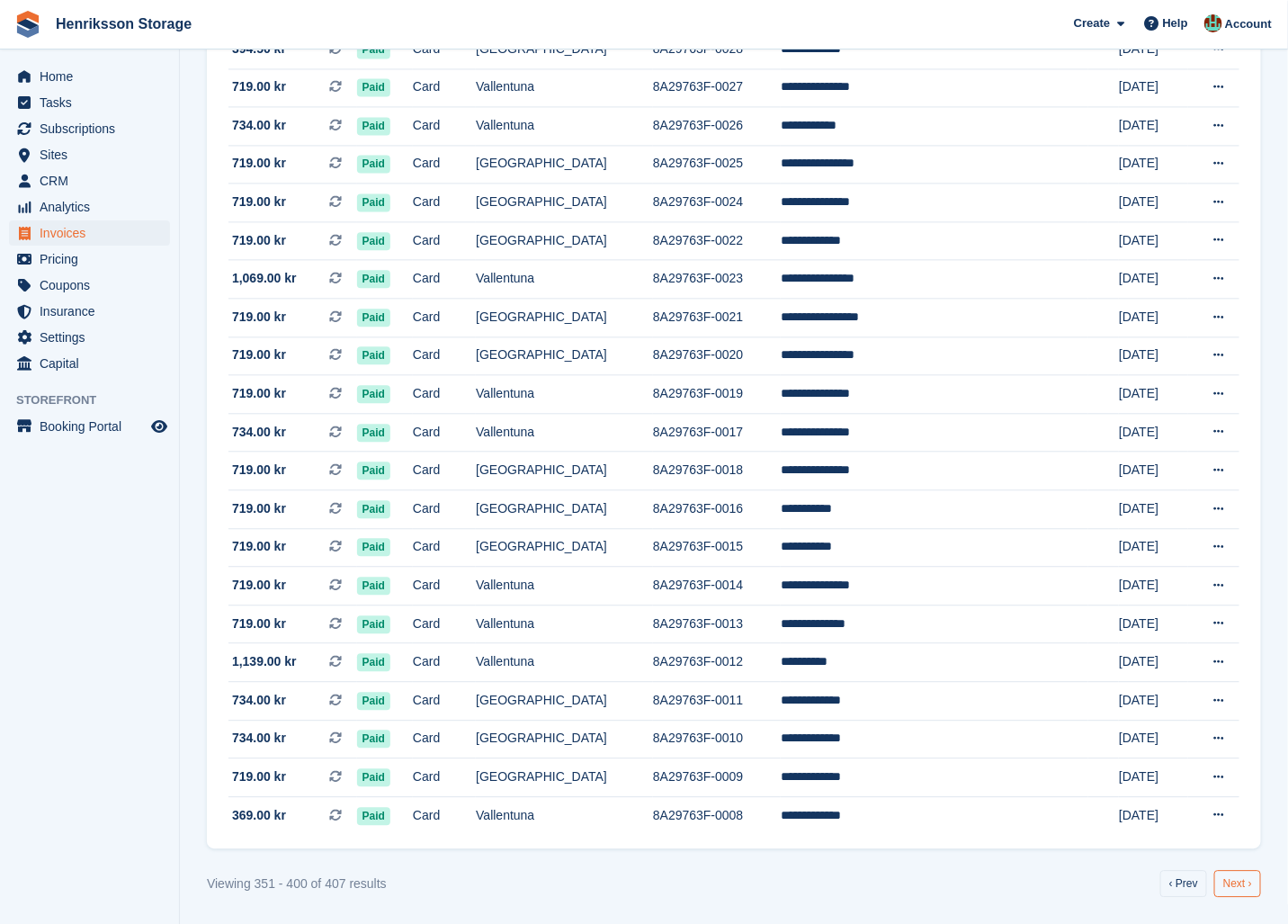
click at [1222, 891] on link "Next ›" at bounding box center [1237, 883] width 47 height 27
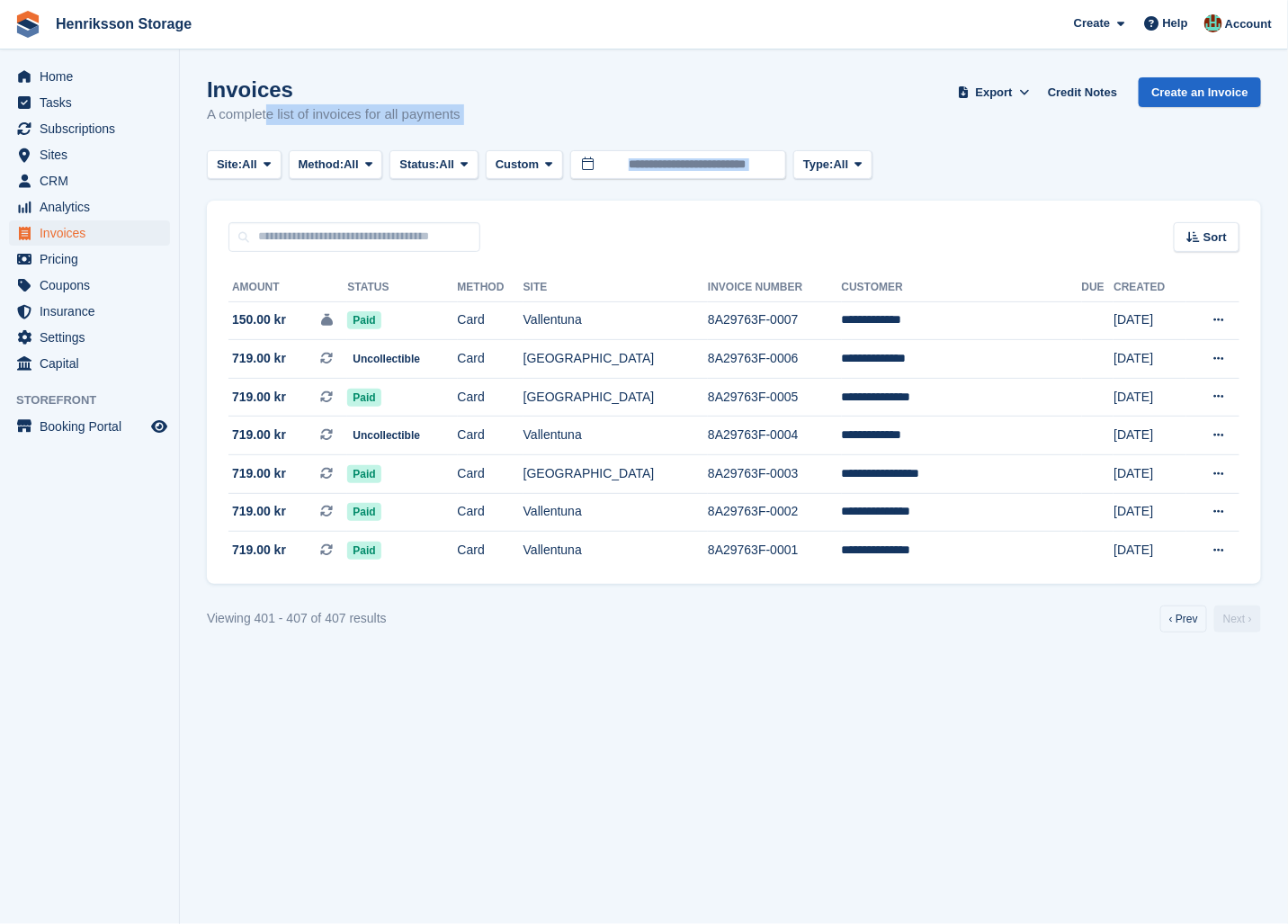
click at [1222, 891] on section "Invoices A complete list of invoices for all payments Export Export Invoices Ex…" at bounding box center [734, 462] width 1108 height 924
click at [1197, 619] on link "‹ Prev" at bounding box center [1183, 618] width 47 height 27
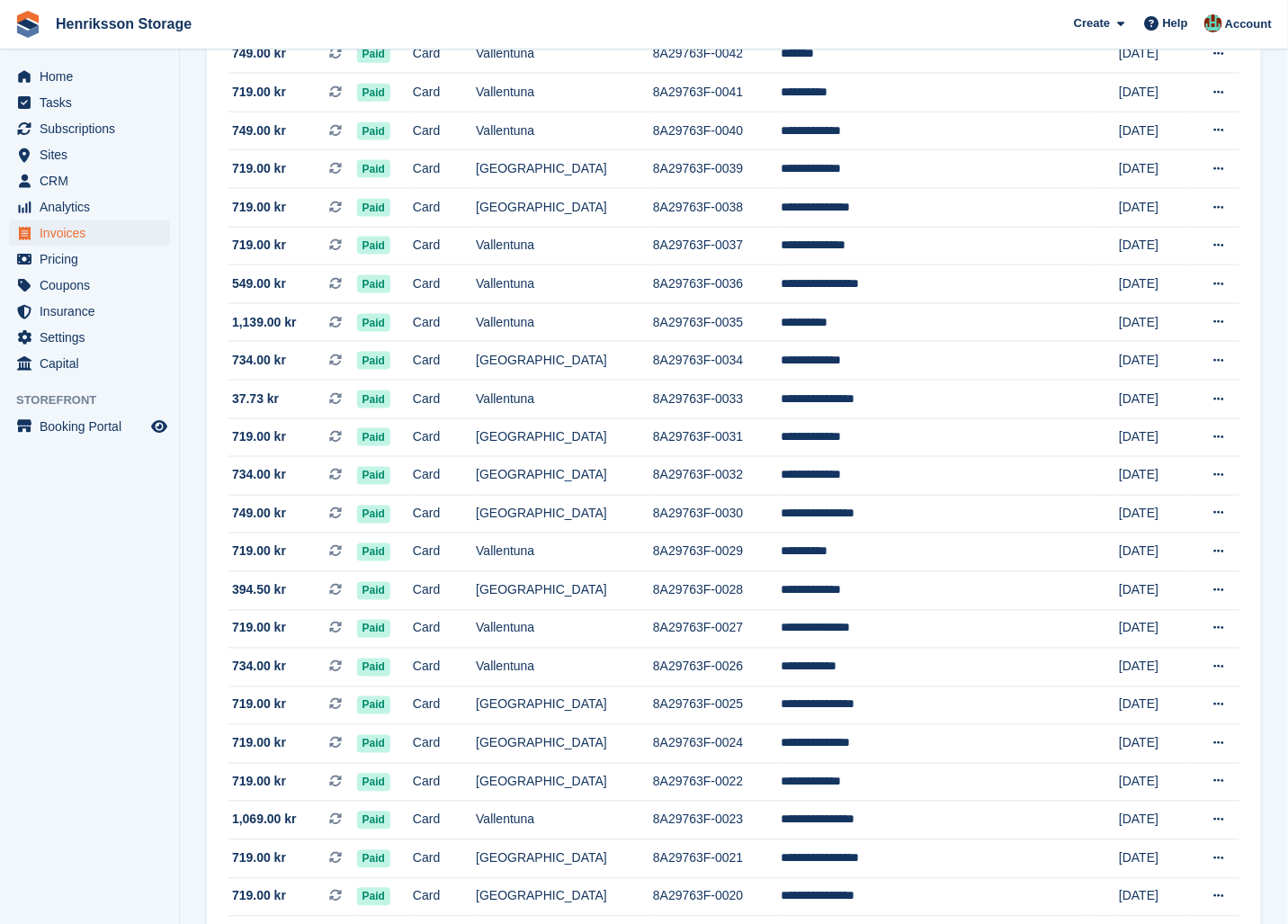
scroll to position [1387, 0]
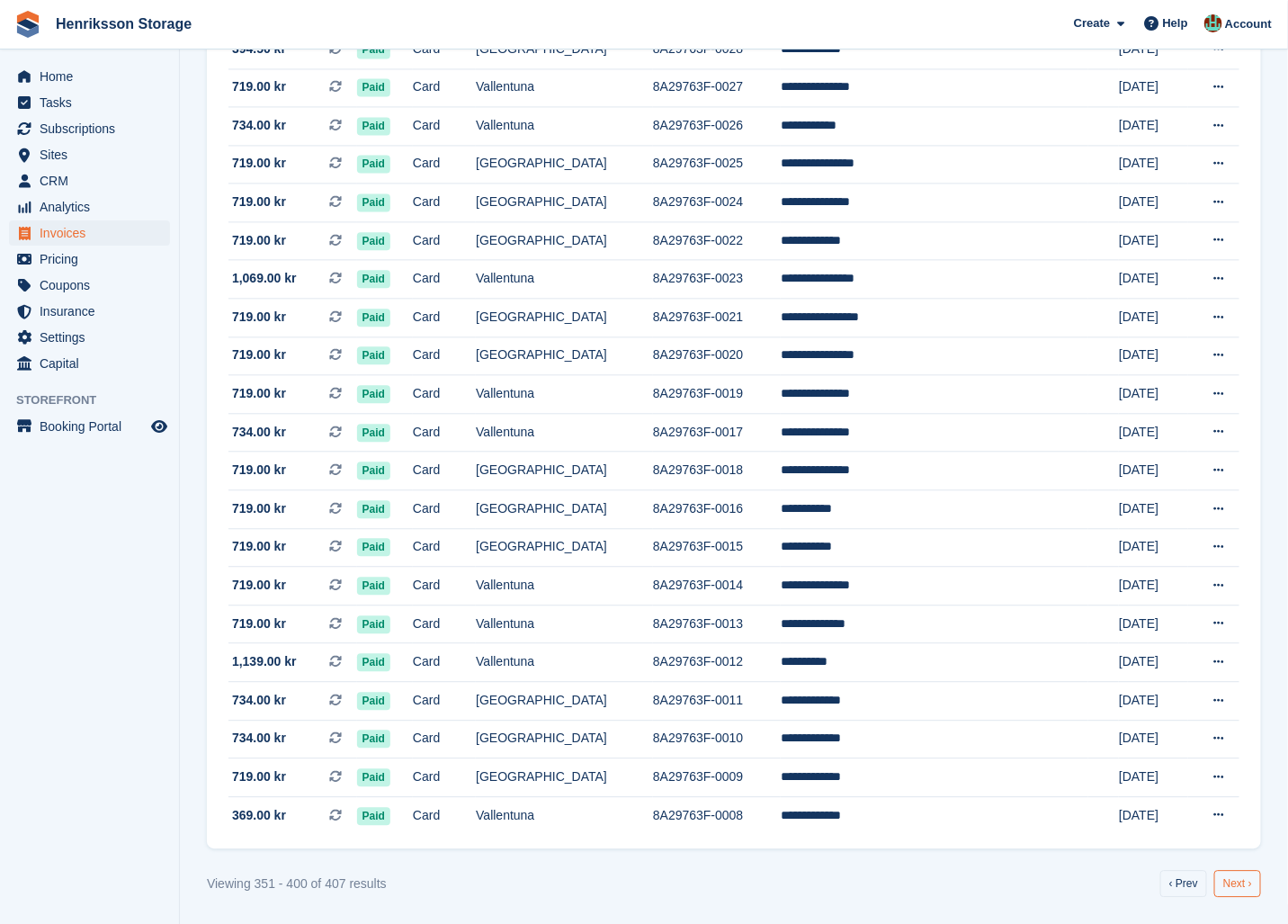
click at [1233, 889] on link "Next ›" at bounding box center [1237, 883] width 47 height 27
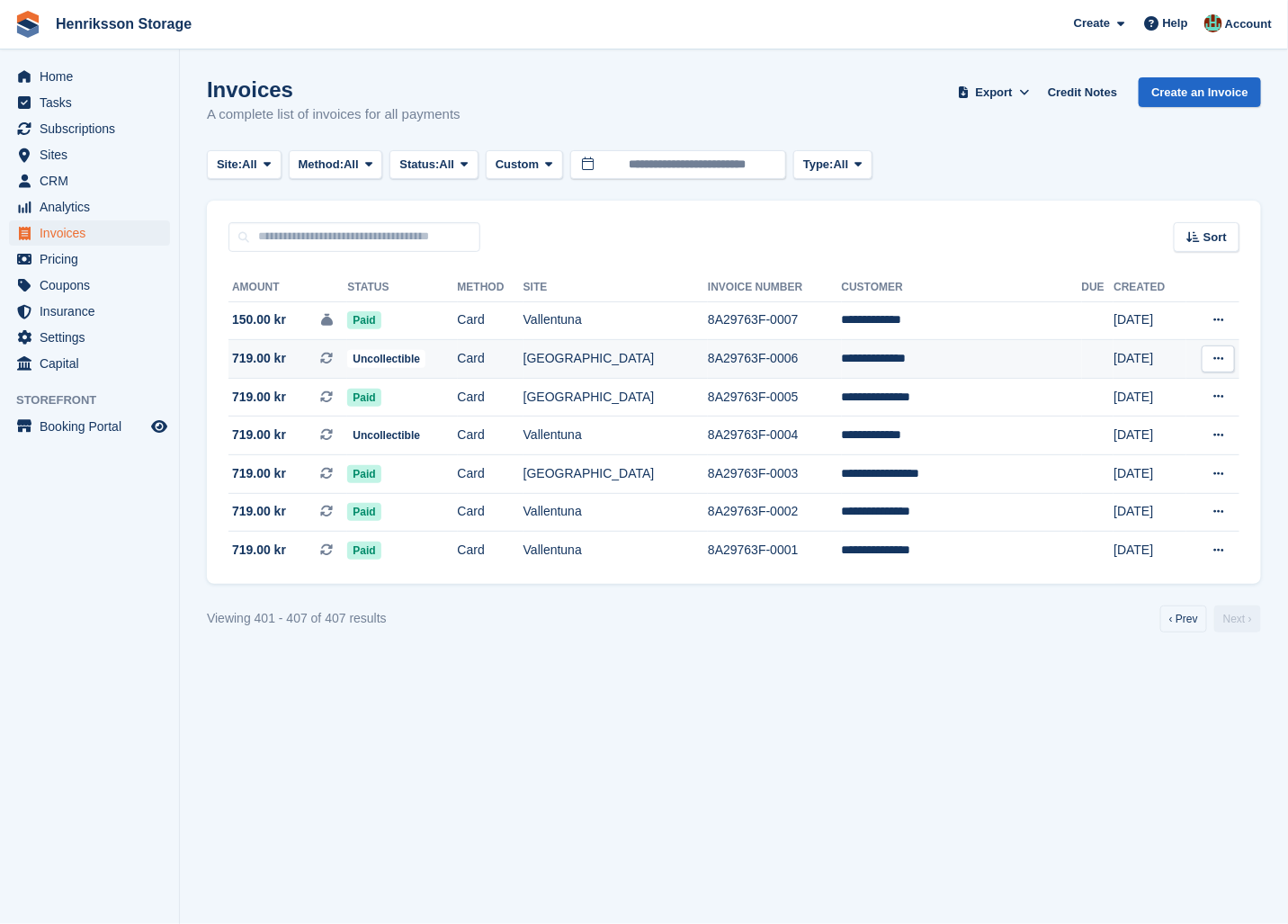
click at [524, 366] on td "Card" at bounding box center [490, 359] width 65 height 39
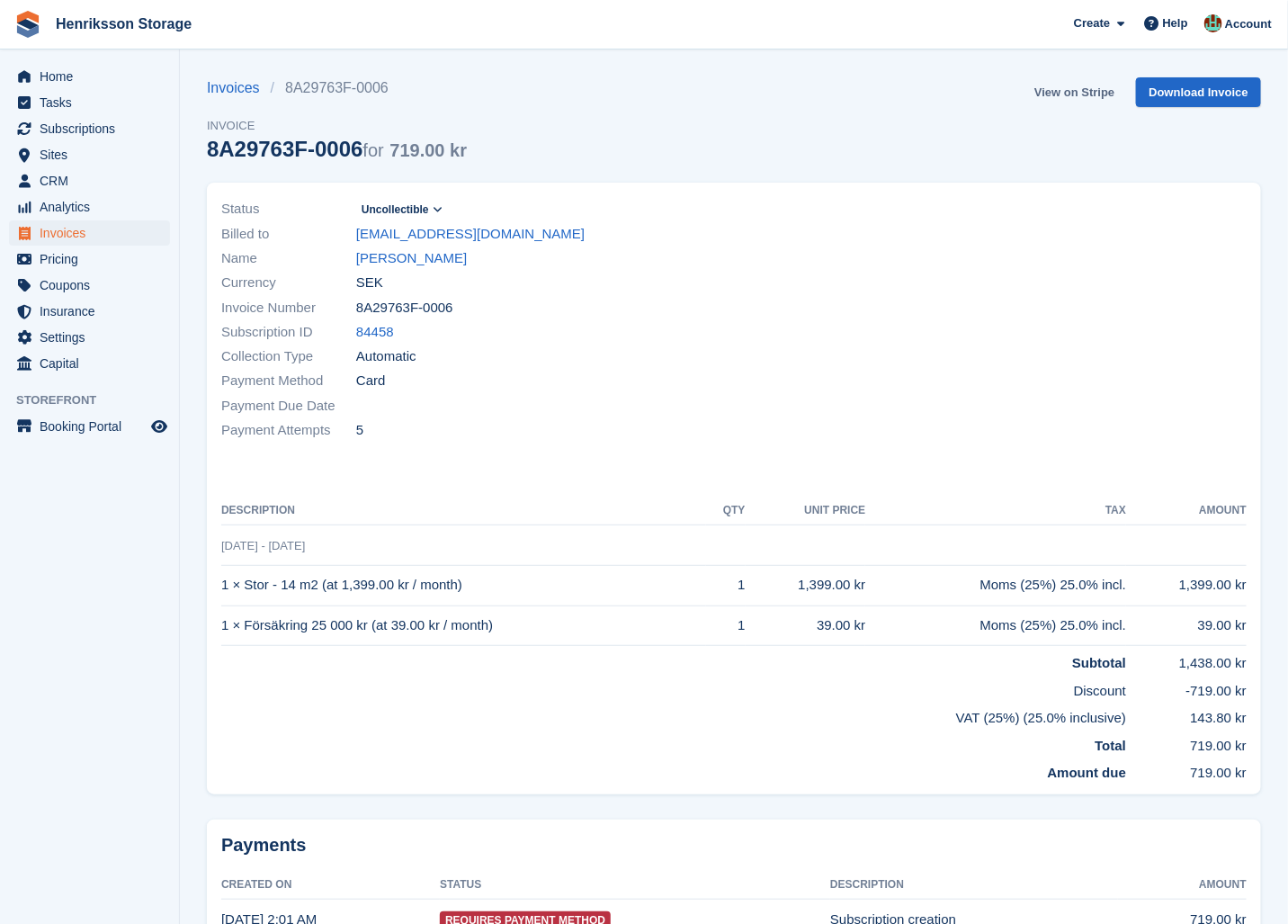
click at [1076, 97] on link "View on Stripe" at bounding box center [1074, 92] width 95 height 29
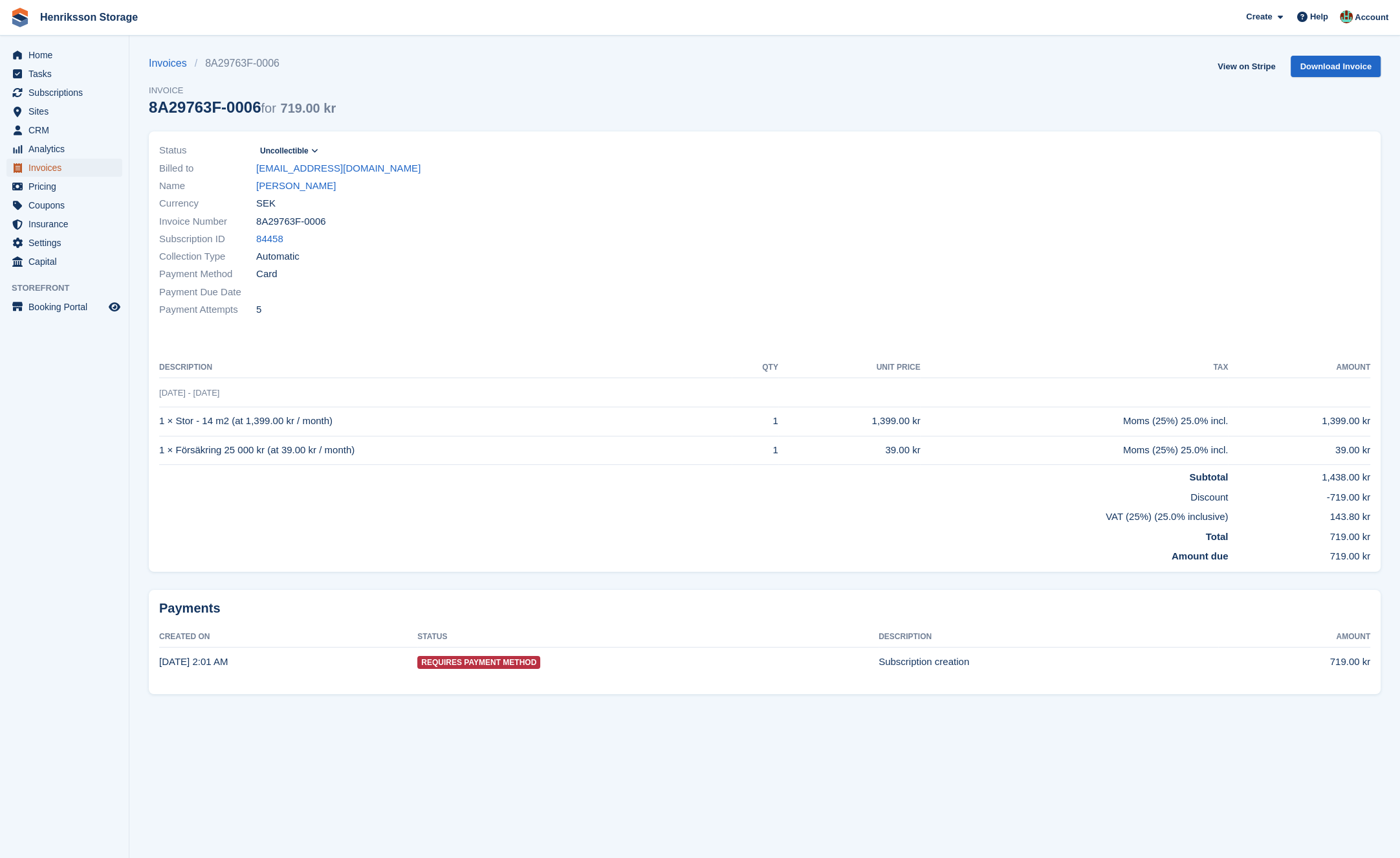
click at [55, 161] on span "Invoices" at bounding box center [67, 167] width 78 height 18
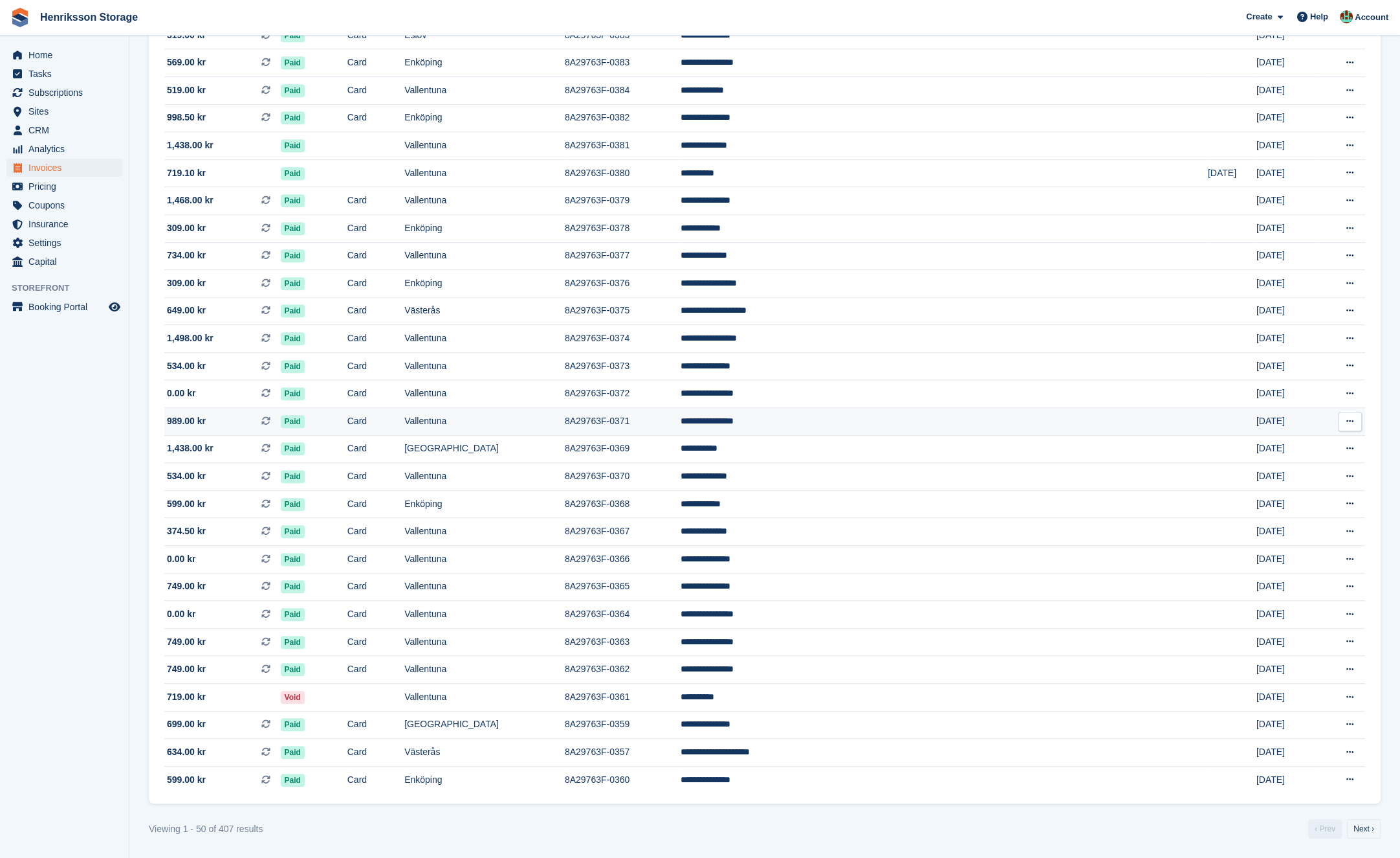
scroll to position [806, 0]
click at [926, 664] on link "Next ›" at bounding box center [1364, 828] width 34 height 19
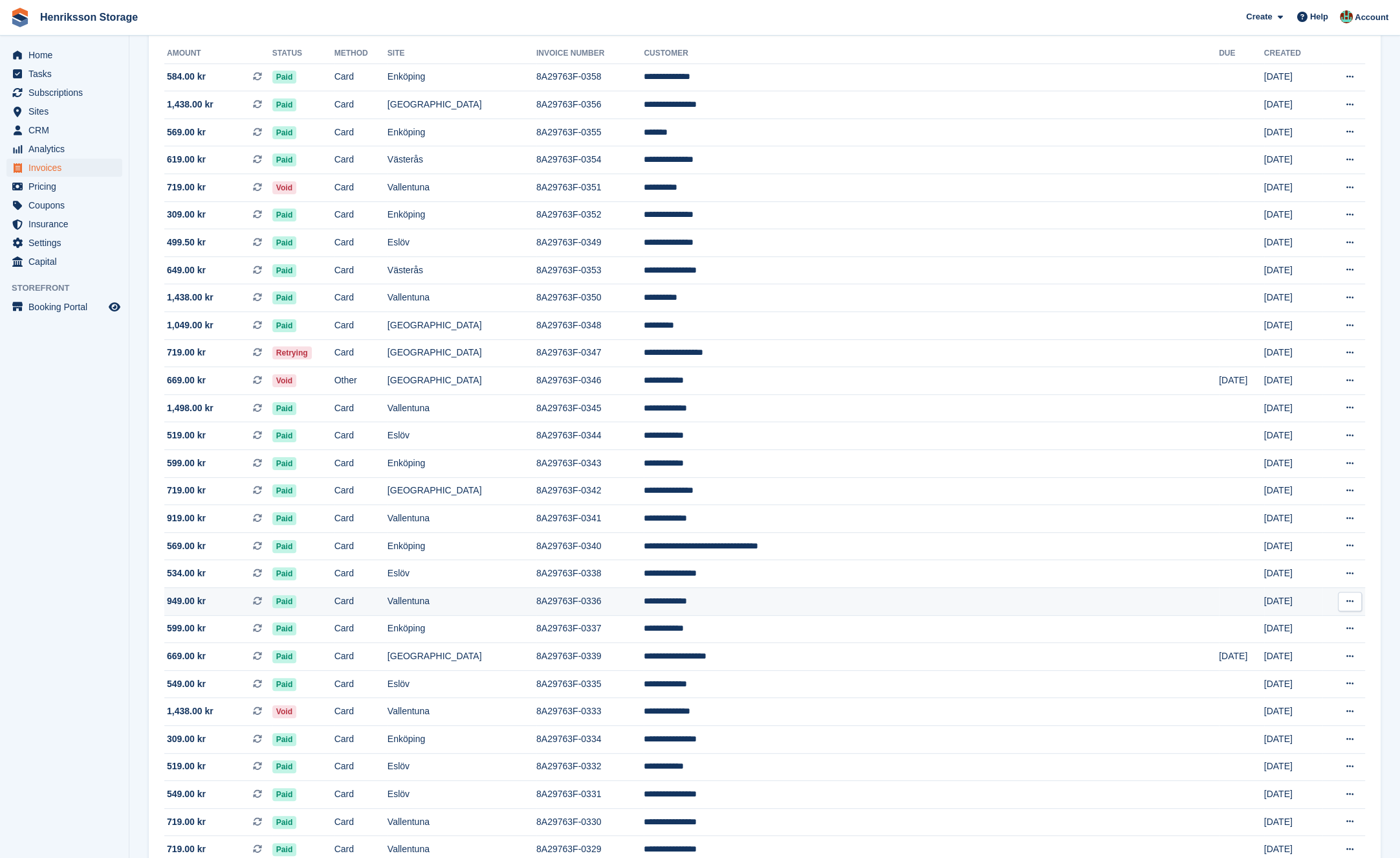
scroll to position [75, 0]
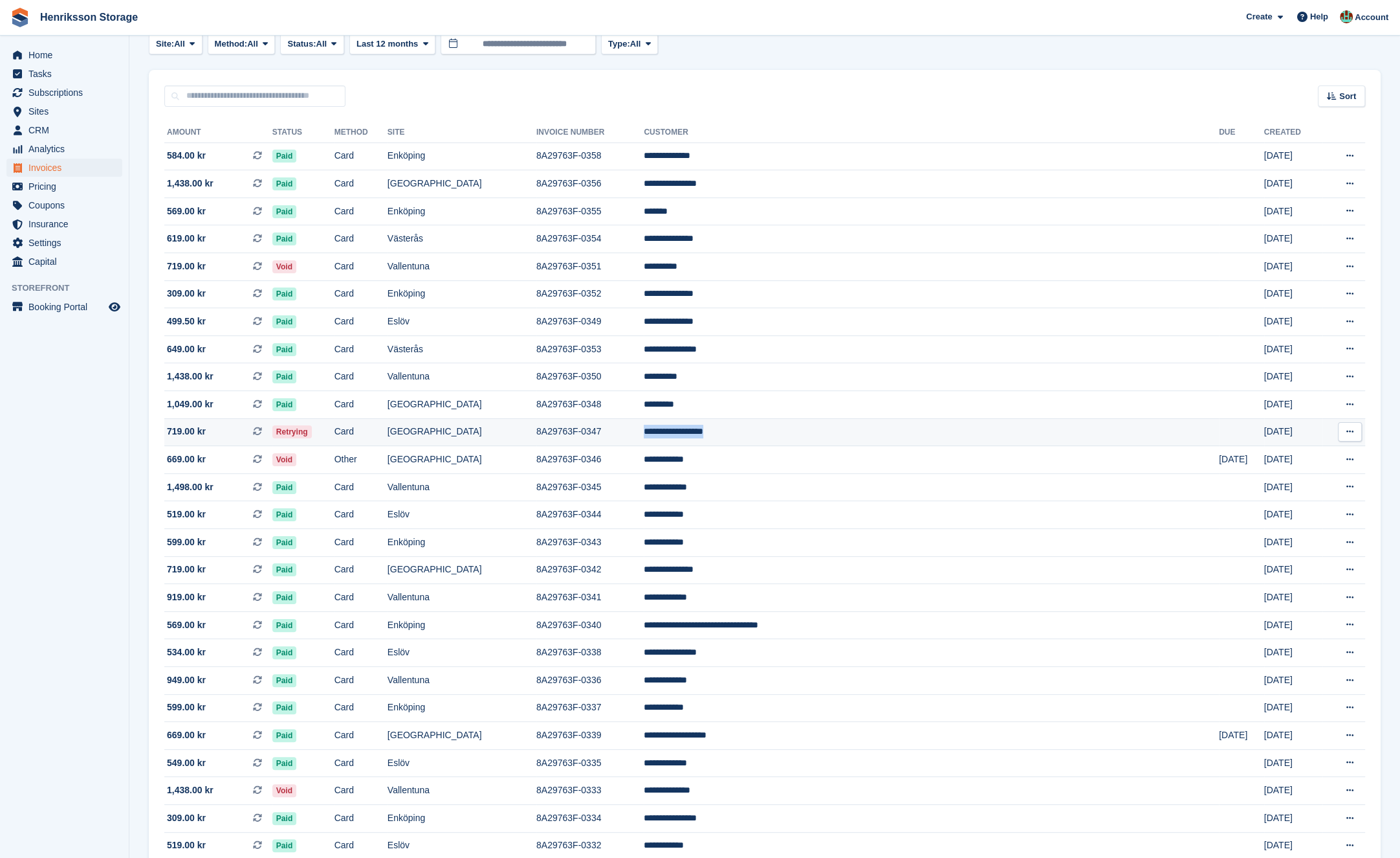
drag, startPoint x: 921, startPoint y: 432, endPoint x: 760, endPoint y: 428, distance: 161.0
click at [760, 428] on tr "**********" at bounding box center [765, 432] width 1201 height 28
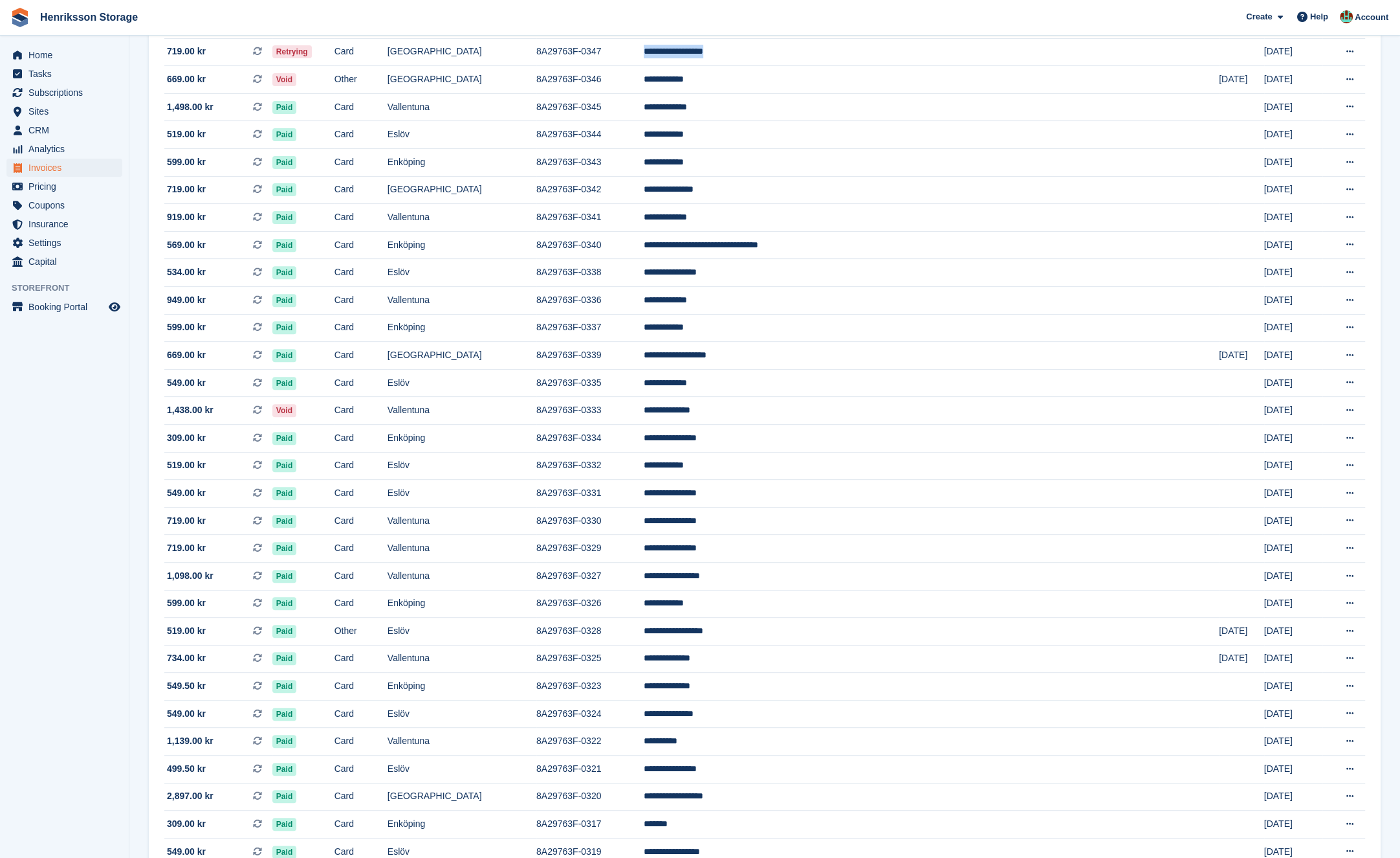
scroll to position [806, 0]
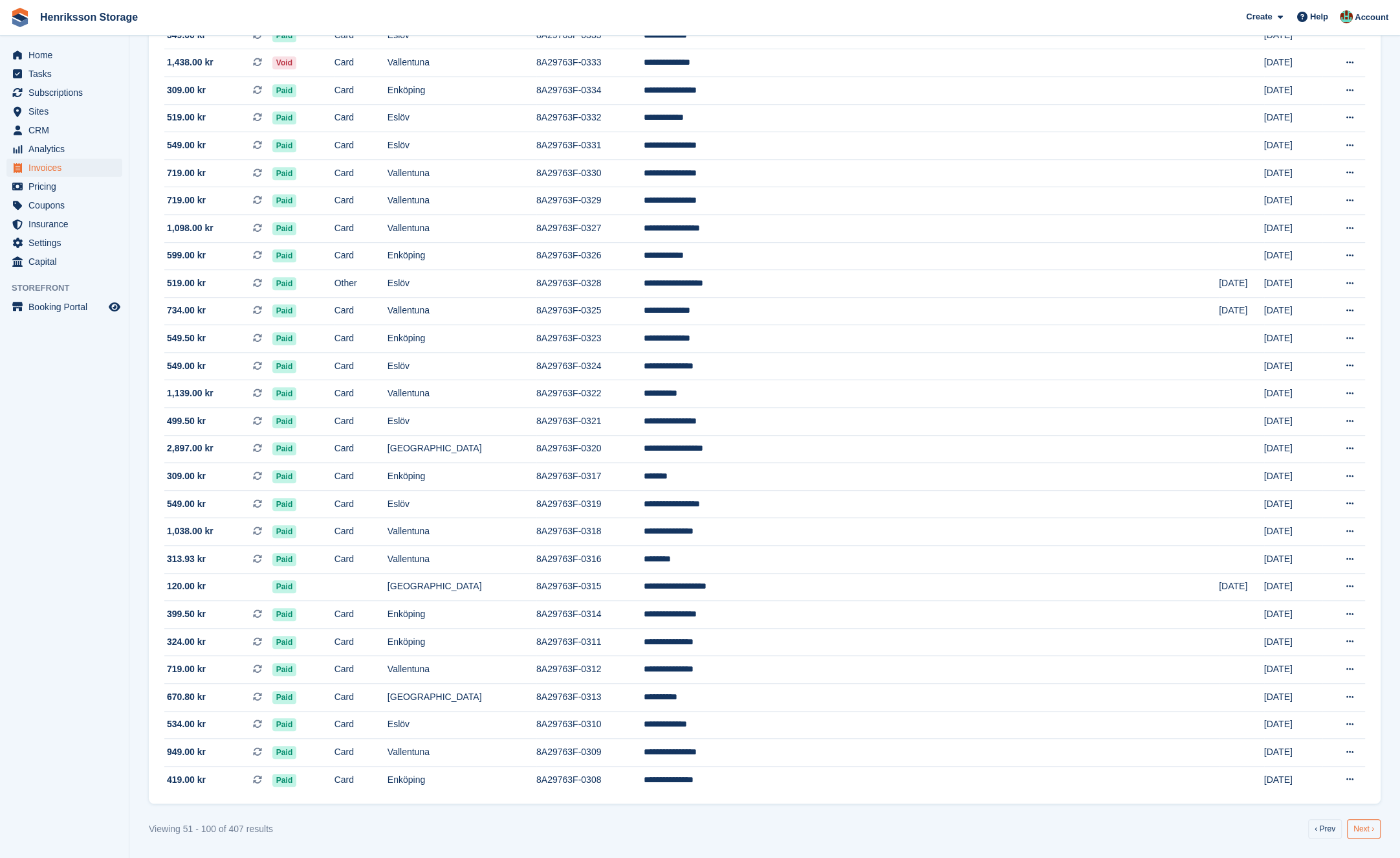
click at [926, 664] on link "Next ›" at bounding box center [1364, 828] width 34 height 19
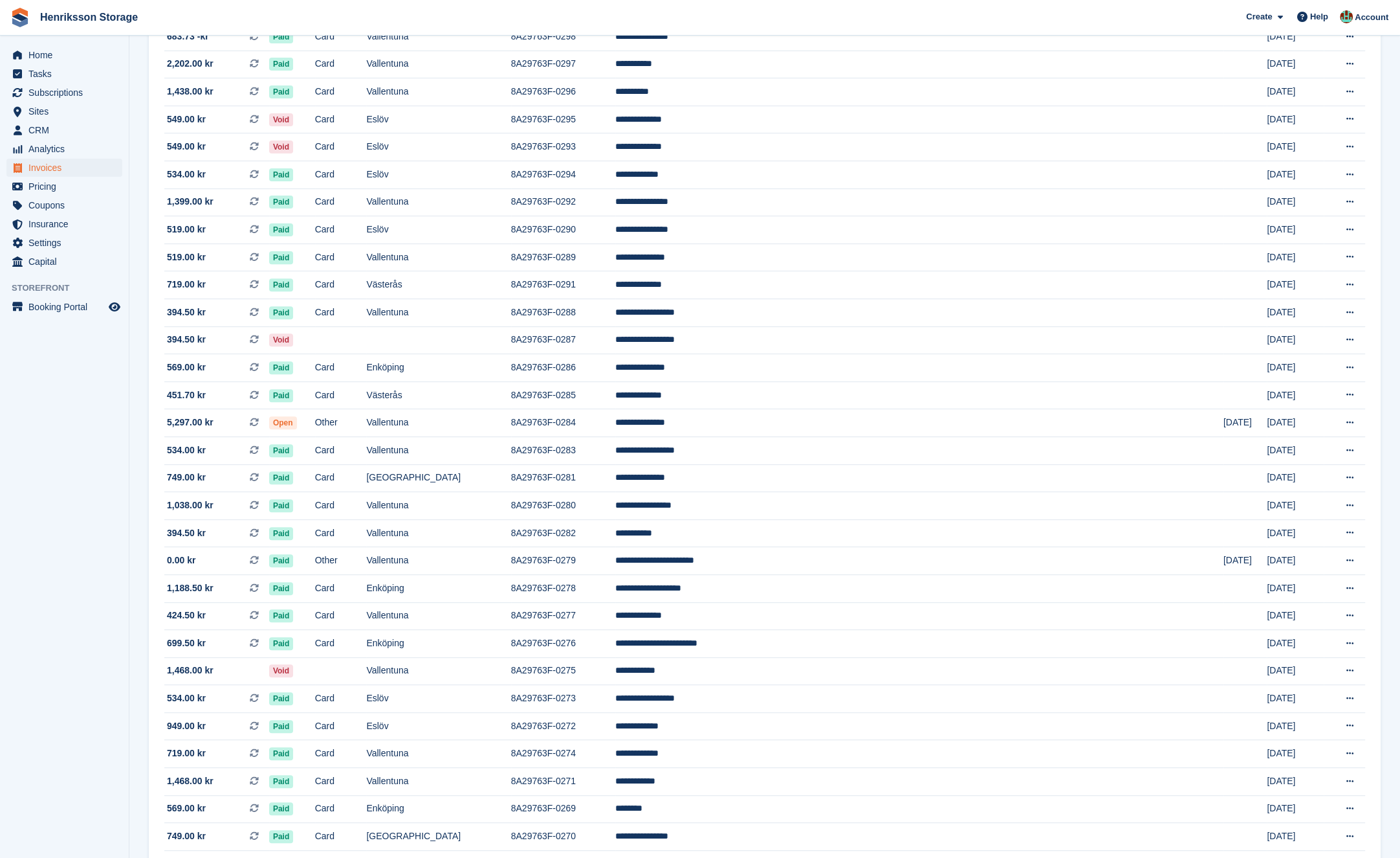
scroll to position [806, 0]
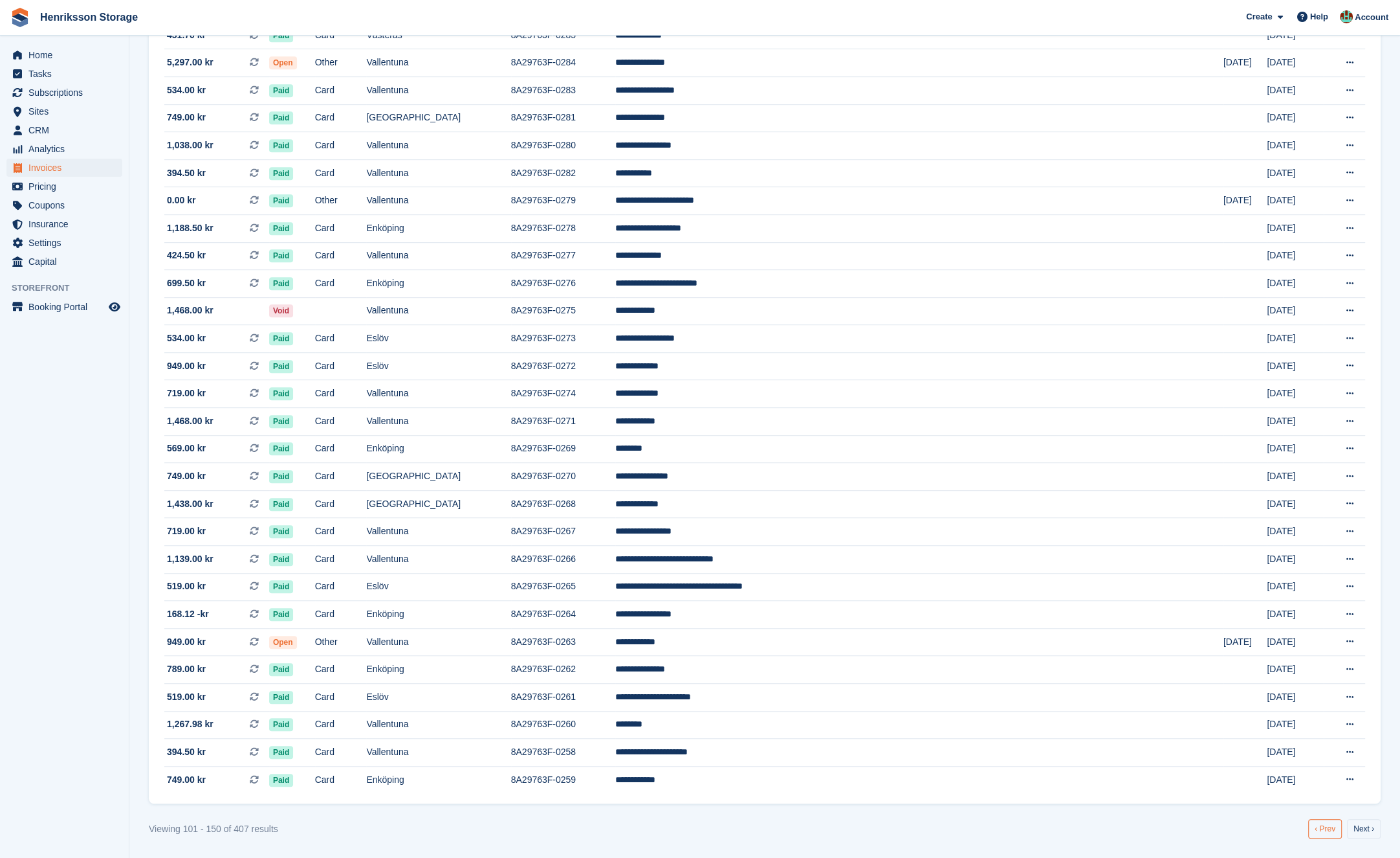
click at [926, 664] on link "‹ Prev" at bounding box center [1325, 828] width 34 height 19
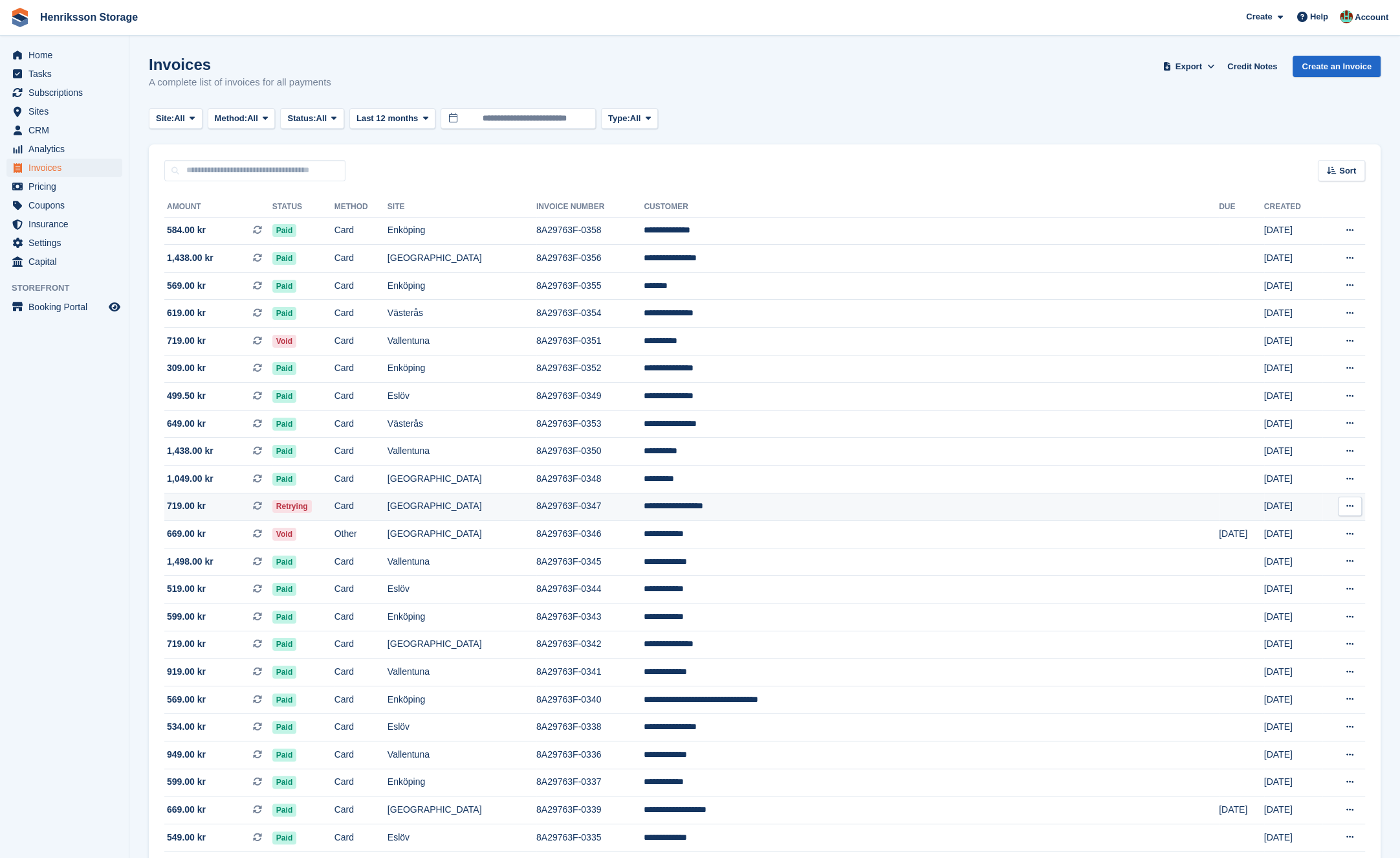
click at [644, 506] on td "8A29763F-0347" at bounding box center [590, 506] width 108 height 28
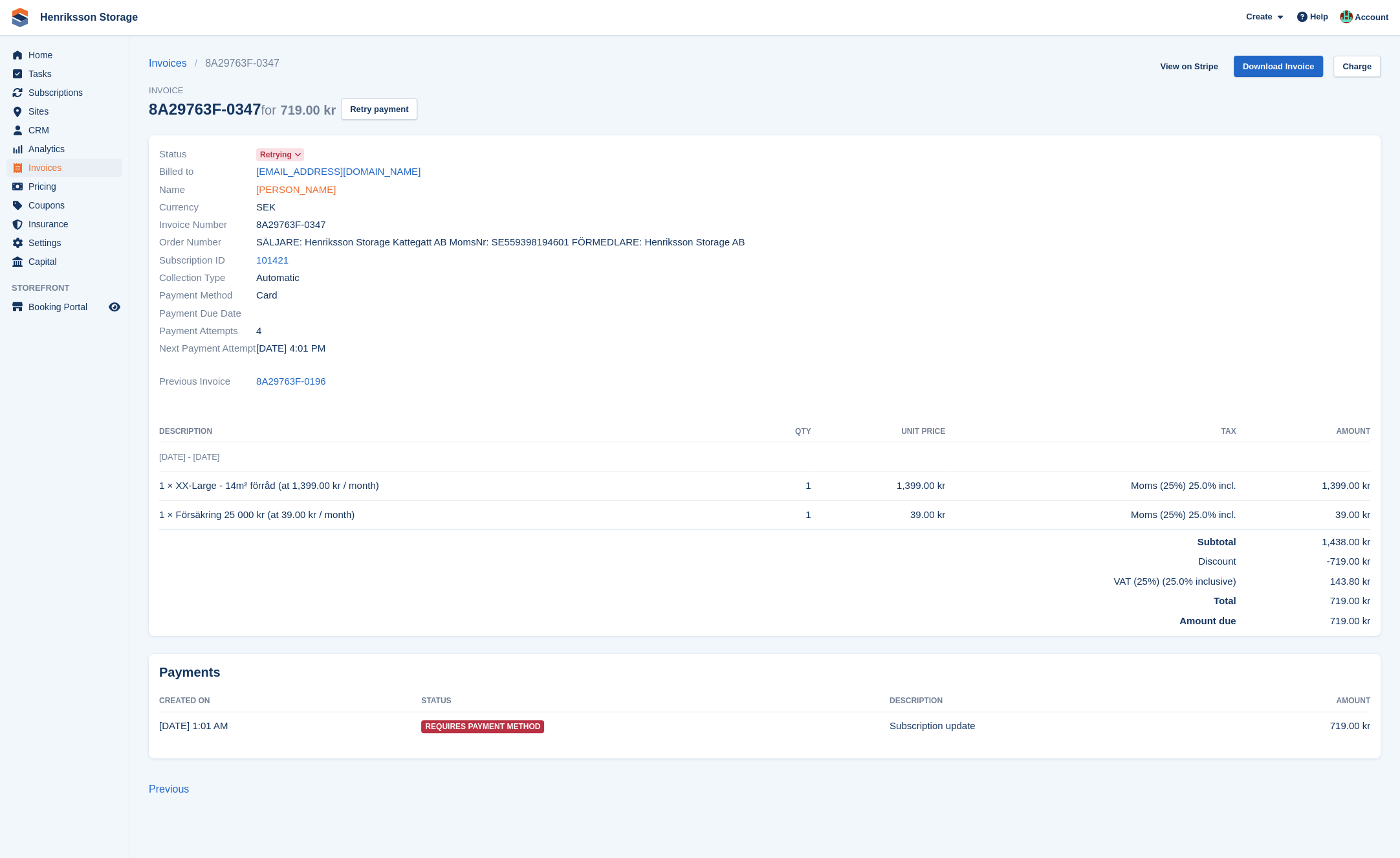
click at [311, 192] on link "[PERSON_NAME]" at bounding box center [296, 190] width 79 height 15
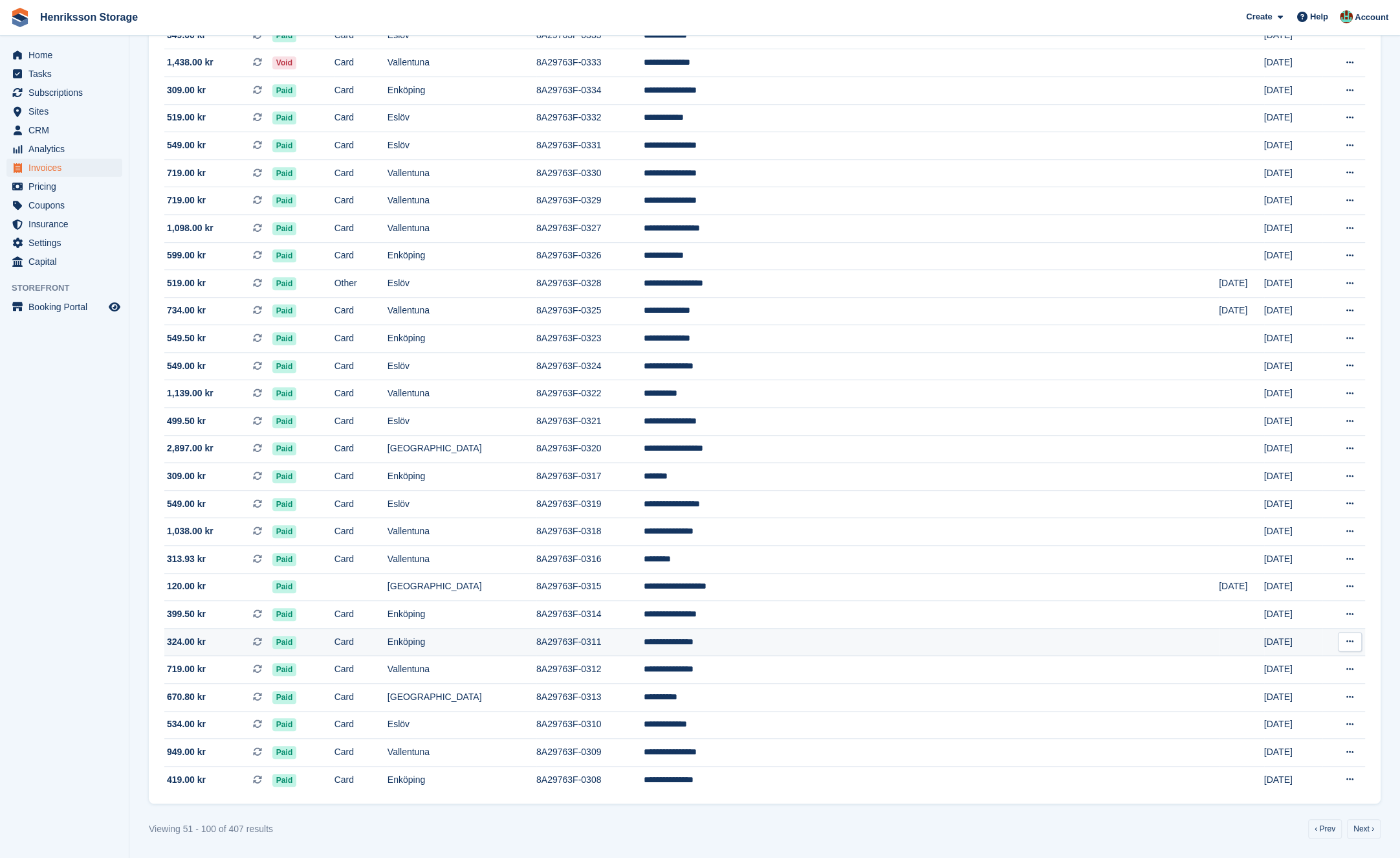
scroll to position [806, 0]
click at [1319, 829] on link "‹ Prev" at bounding box center [1325, 828] width 34 height 19
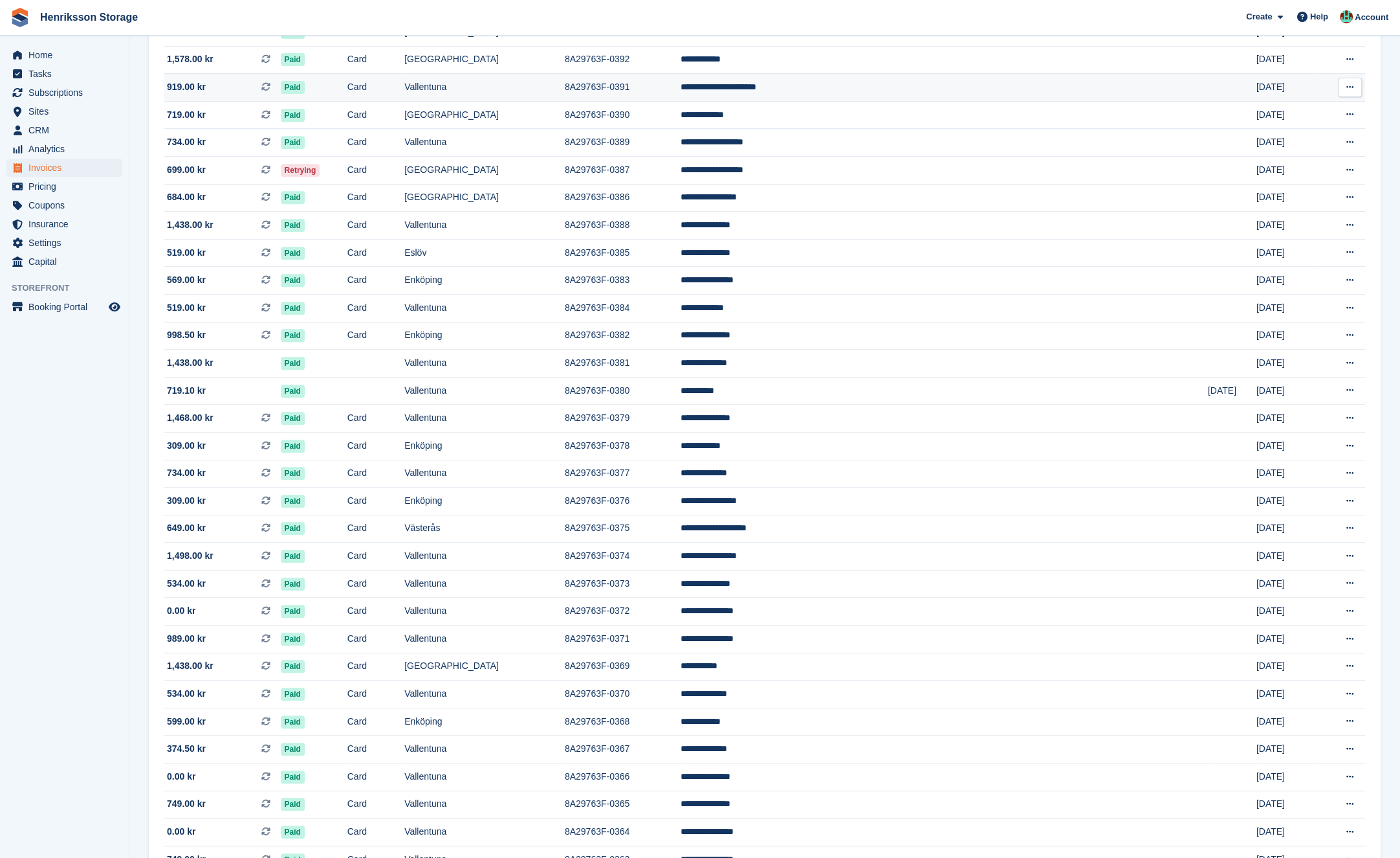
scroll to position [350, 0]
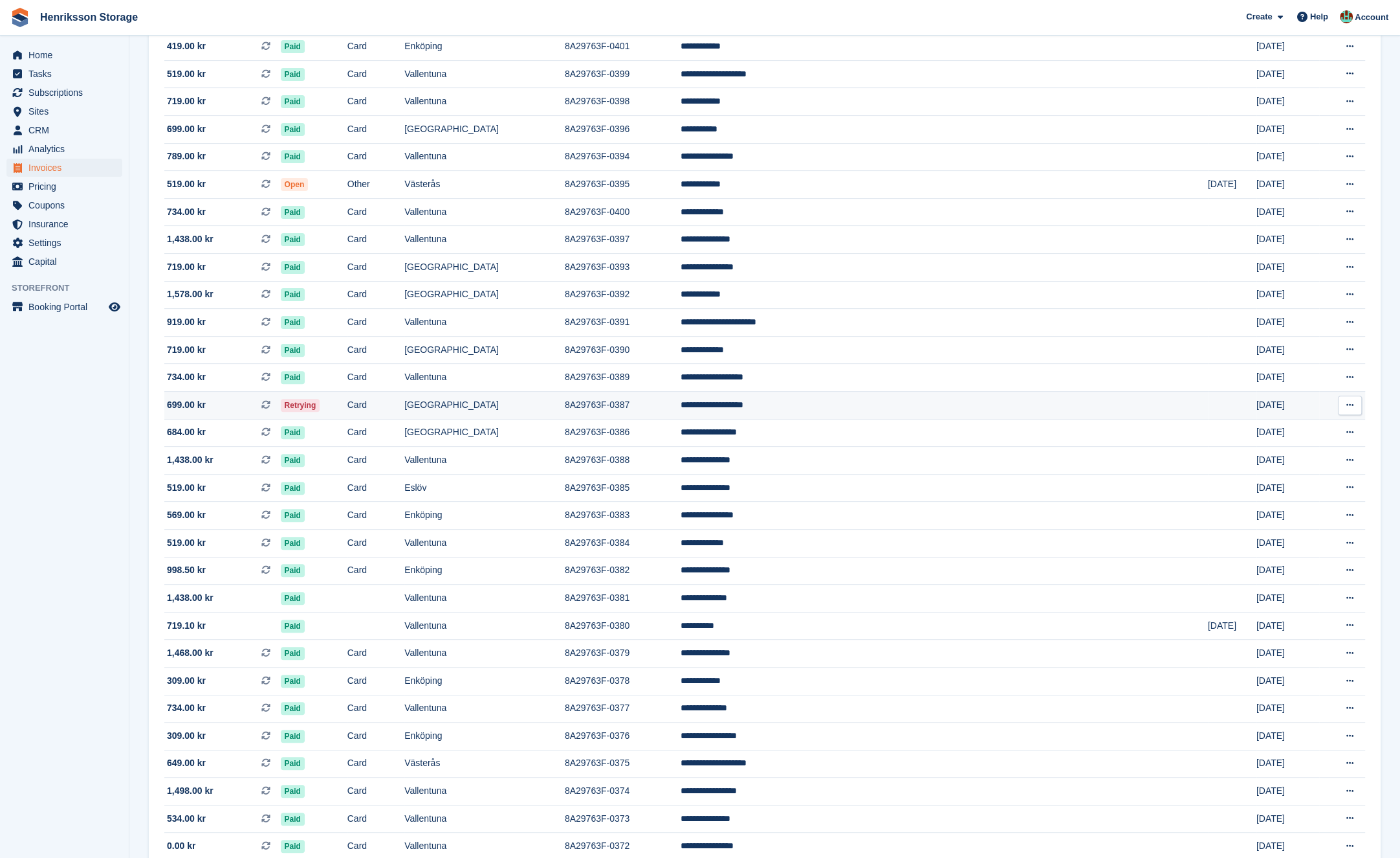
click at [348, 400] on td "Retrying" at bounding box center [314, 405] width 67 height 28
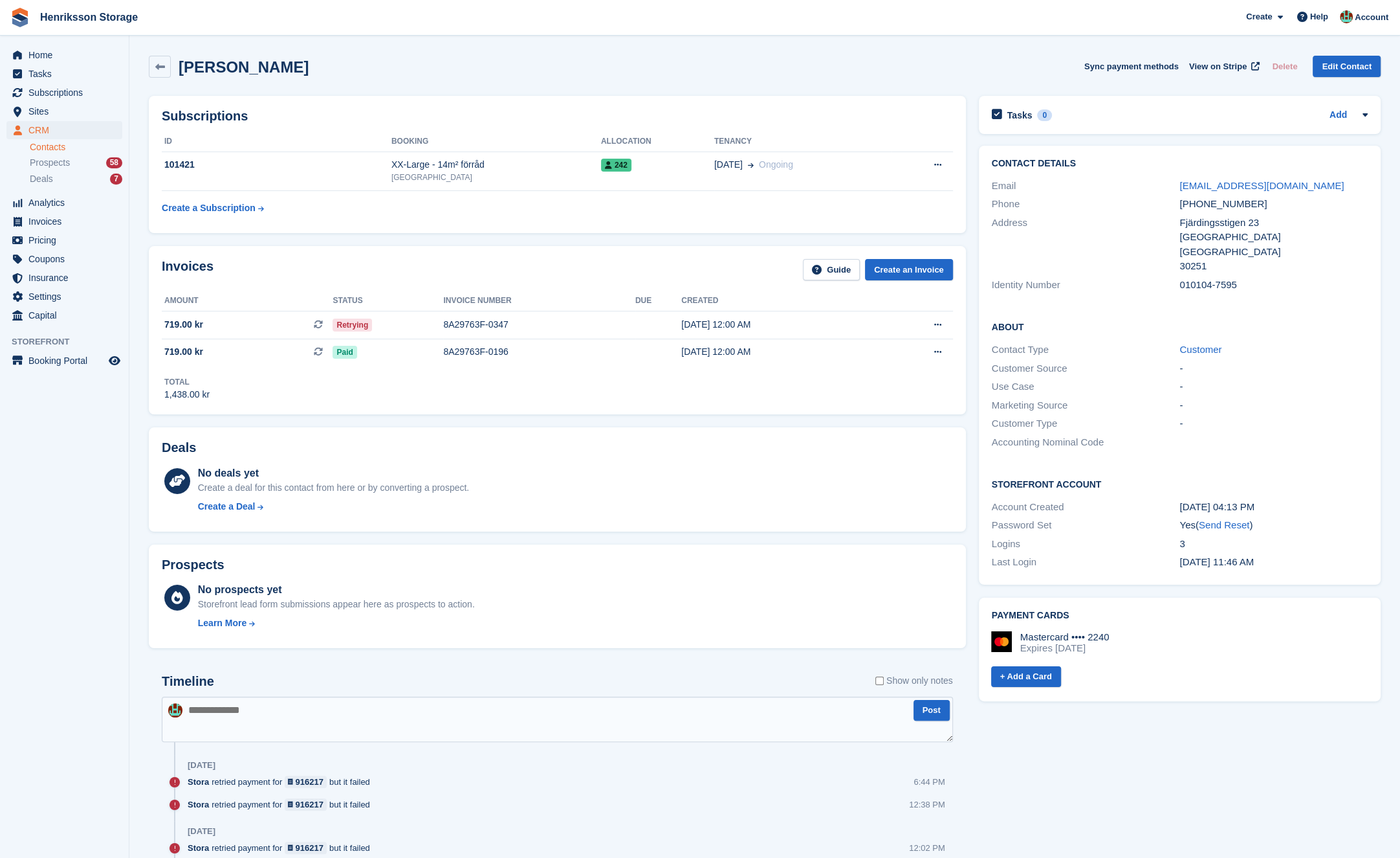
click at [1220, 202] on div "+46739639255" at bounding box center [1273, 204] width 188 height 15
copy div "+46739639255"
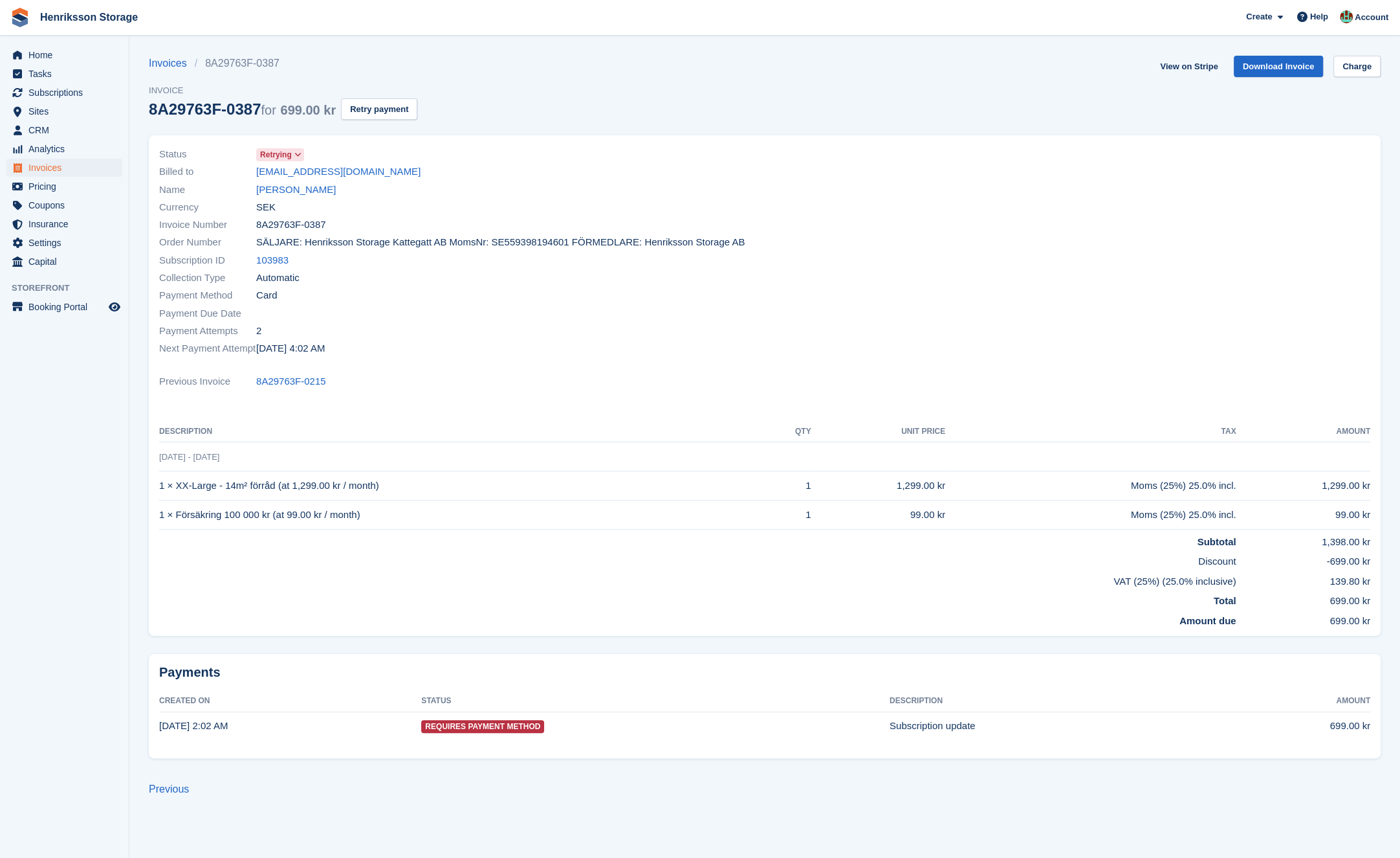
drag, startPoint x: 321, startPoint y: 188, endPoint x: 191, endPoint y: 188, distance: 130.0
click at [191, 188] on div "Name [PERSON_NAME]" at bounding box center [458, 189] width 598 height 17
copy div "[PERSON_NAME]"
click at [310, 186] on link "[PERSON_NAME]" at bounding box center [296, 190] width 79 height 15
click at [505, 197] on div "Name [PERSON_NAME]" at bounding box center [458, 189] width 598 height 17
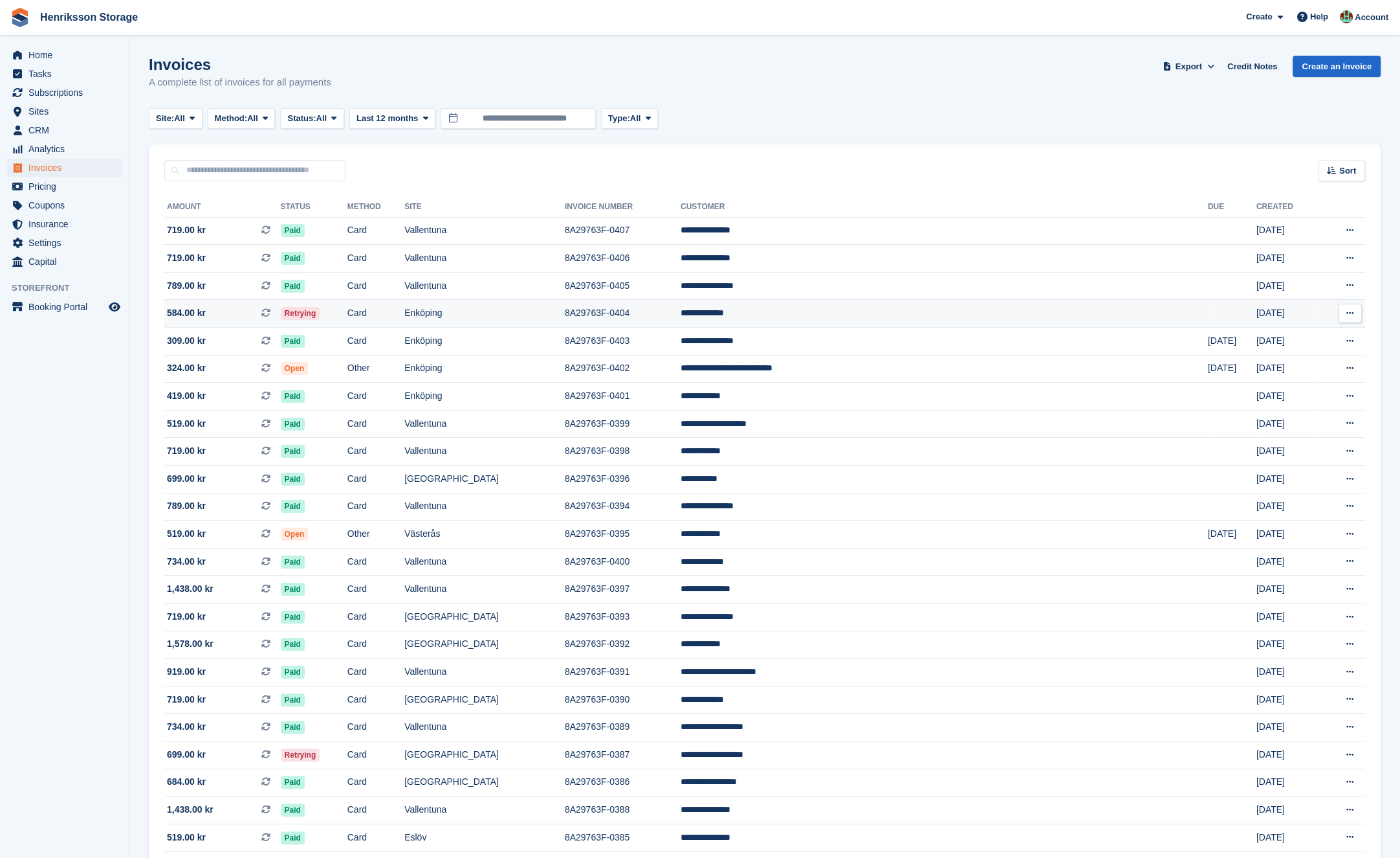
click at [565, 311] on td "Enköping" at bounding box center [484, 313] width 161 height 28
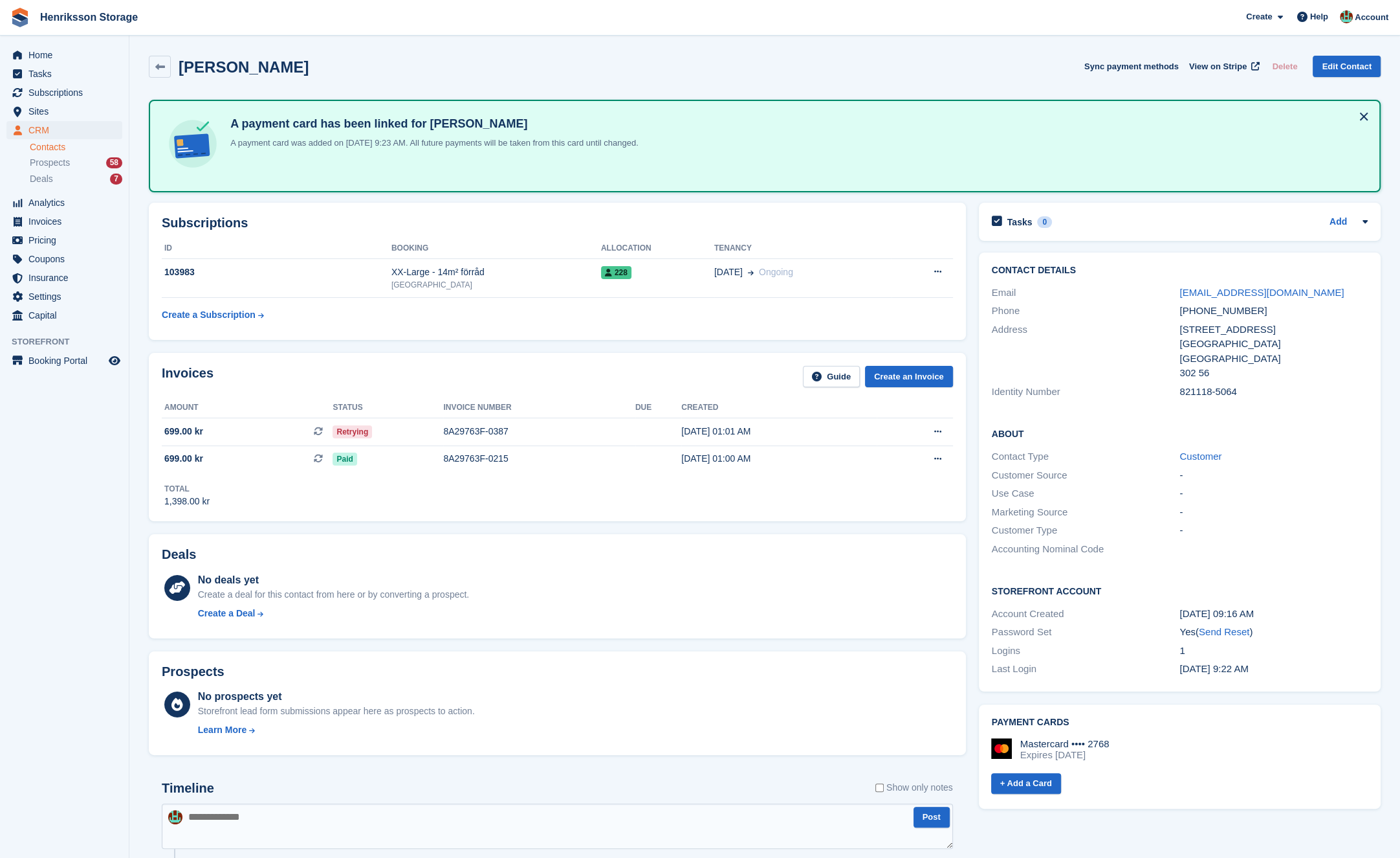
click at [1212, 311] on div "[PHONE_NUMBER]" at bounding box center [1273, 311] width 188 height 15
copy div "[PHONE_NUMBER]"
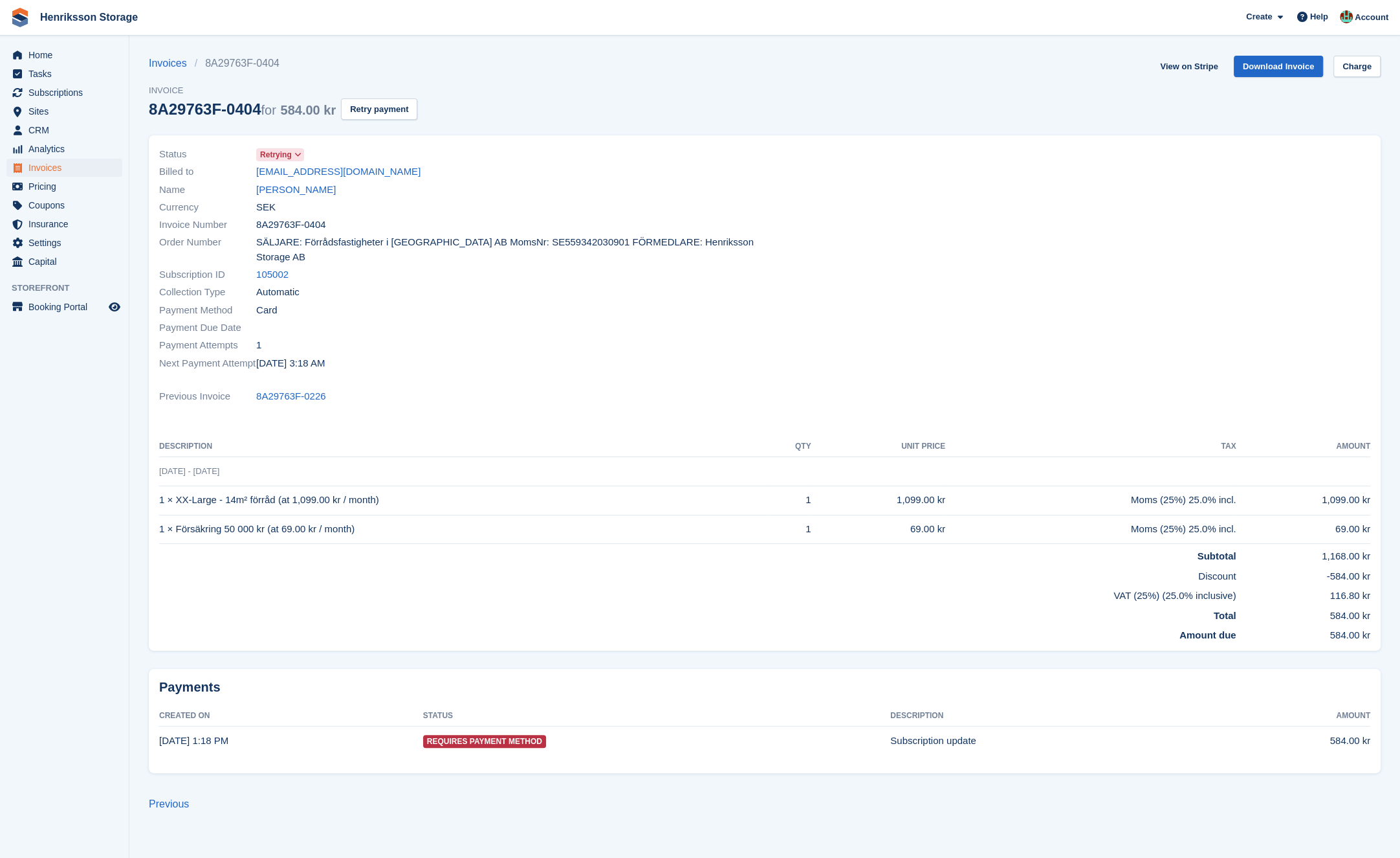
drag, startPoint x: 359, startPoint y: 190, endPoint x: 234, endPoint y: 179, distance: 125.5
click at [234, 175] on div "Status Retrying Billed to nyota.mangapi123@gmail.com Name Nyota Mangapi Currenc…" at bounding box center [458, 259] width 613 height 242
drag, startPoint x: 394, startPoint y: 193, endPoint x: 387, endPoint y: 196, distance: 7.6
click at [392, 194] on div "Name Nyota Mangapi" at bounding box center [458, 189] width 598 height 17
drag, startPoint x: 350, startPoint y: 198, endPoint x: 289, endPoint y: 192, distance: 61.3
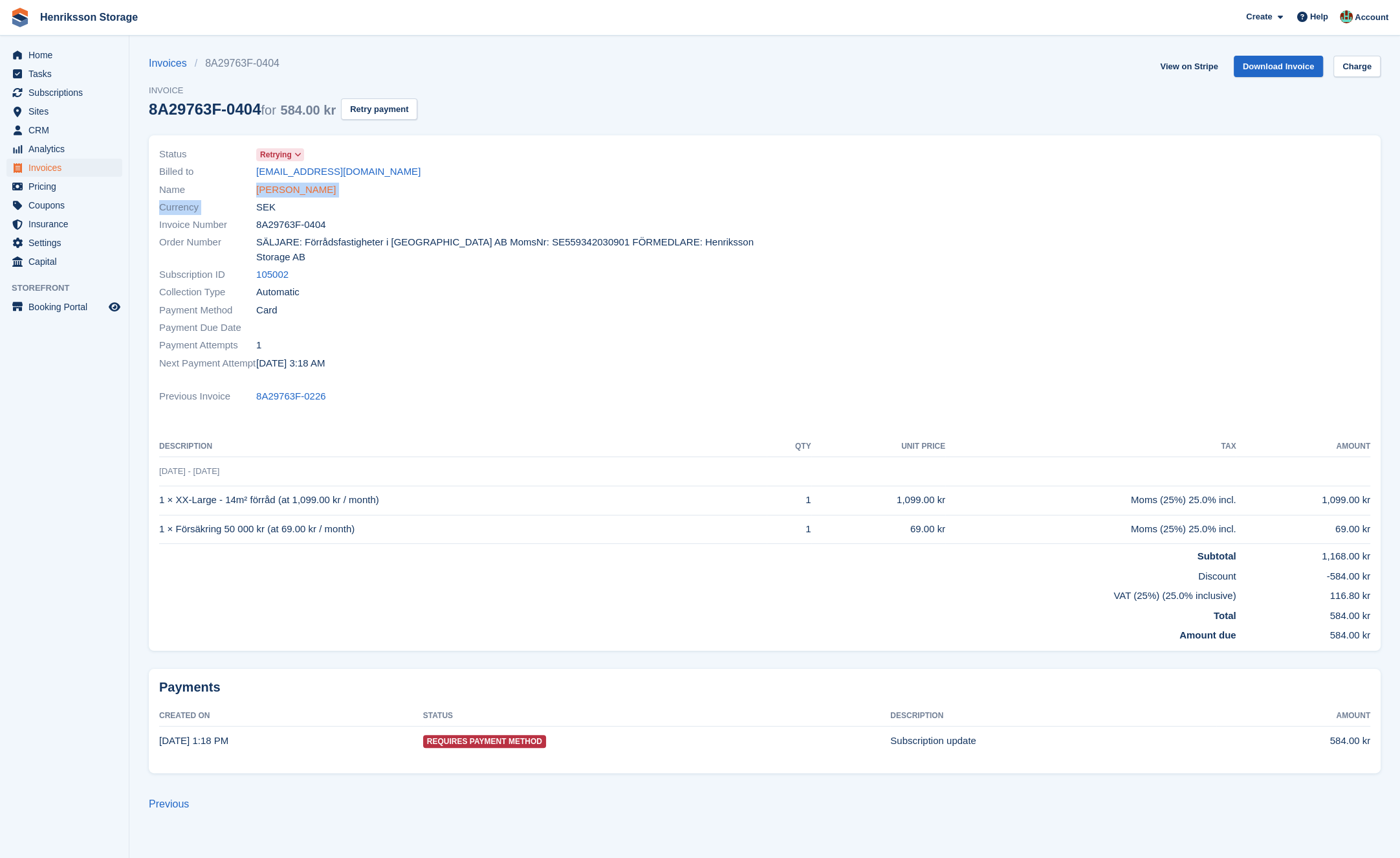
click at [260, 192] on div "Status Retrying Billed to nyota.mangapi123@gmail.com Name Nyota Mangapi Currenc…" at bounding box center [458, 259] width 613 height 242
drag, startPoint x: 351, startPoint y: 192, endPoint x: 336, endPoint y: 192, distance: 15.0
click at [351, 192] on div "Name Nyota Mangapi" at bounding box center [458, 189] width 598 height 17
click at [297, 190] on link "Nyota Mangapi" at bounding box center [296, 190] width 79 height 15
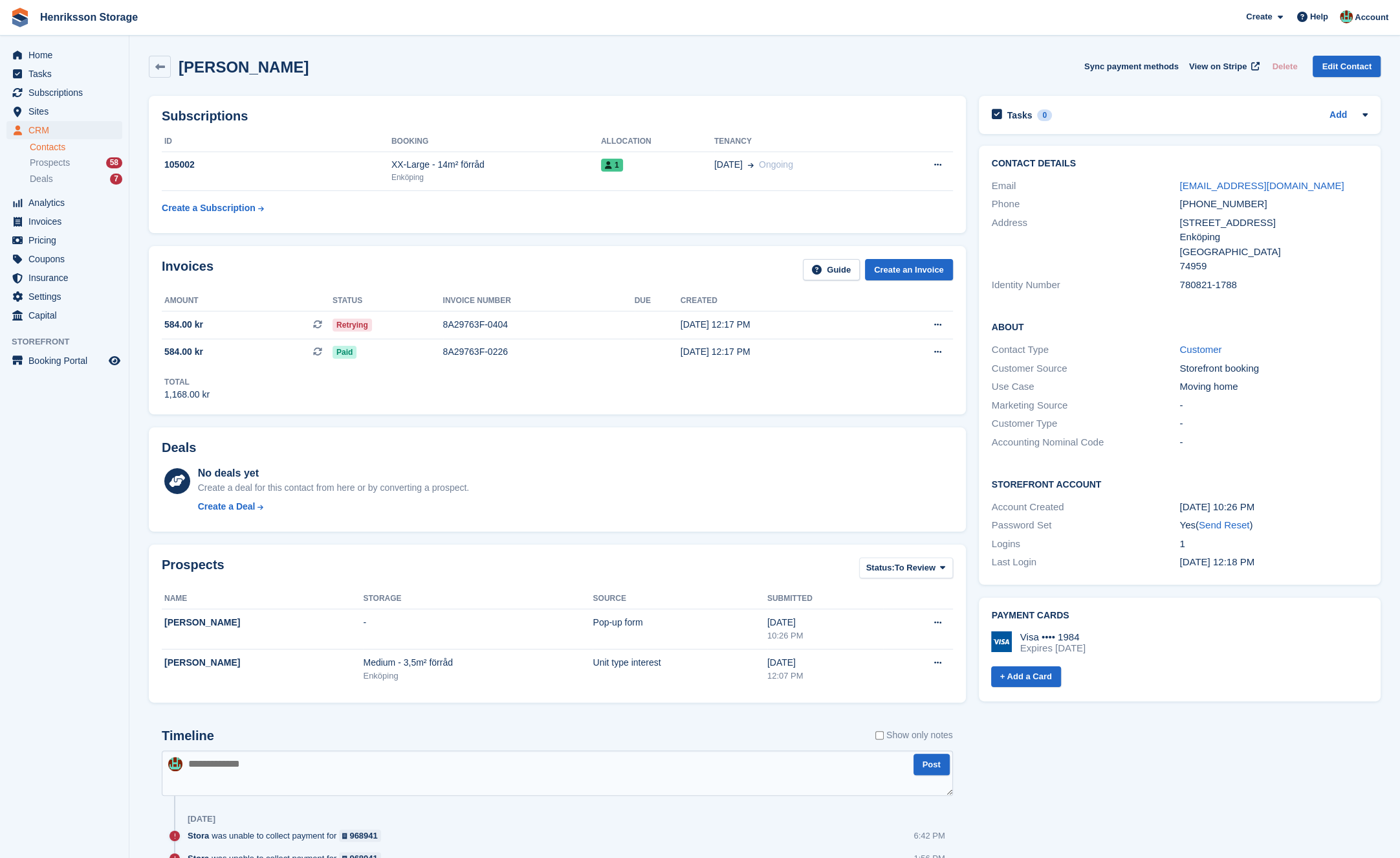
click at [264, 65] on h2 "Nyota Mangapi" at bounding box center [243, 67] width 130 height 17
copy div "Nyota Mangapi Sync payment methods View on Stripe Delete Edit Contact"
click at [1230, 200] on div "+46739333309" at bounding box center [1273, 204] width 188 height 15
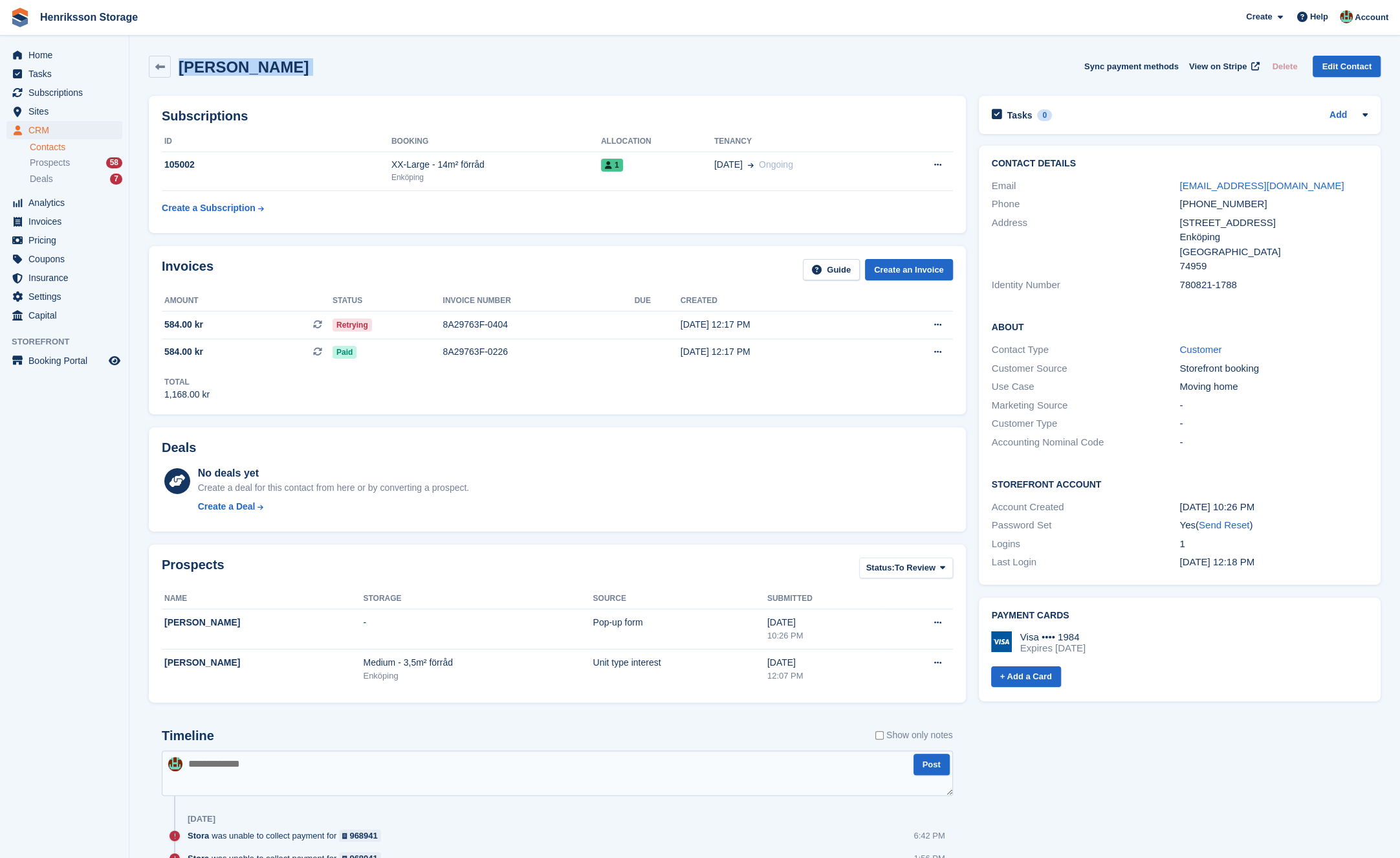
click at [1230, 200] on div "+46739333309" at bounding box center [1273, 204] width 188 height 15
copy div "+46739333309"
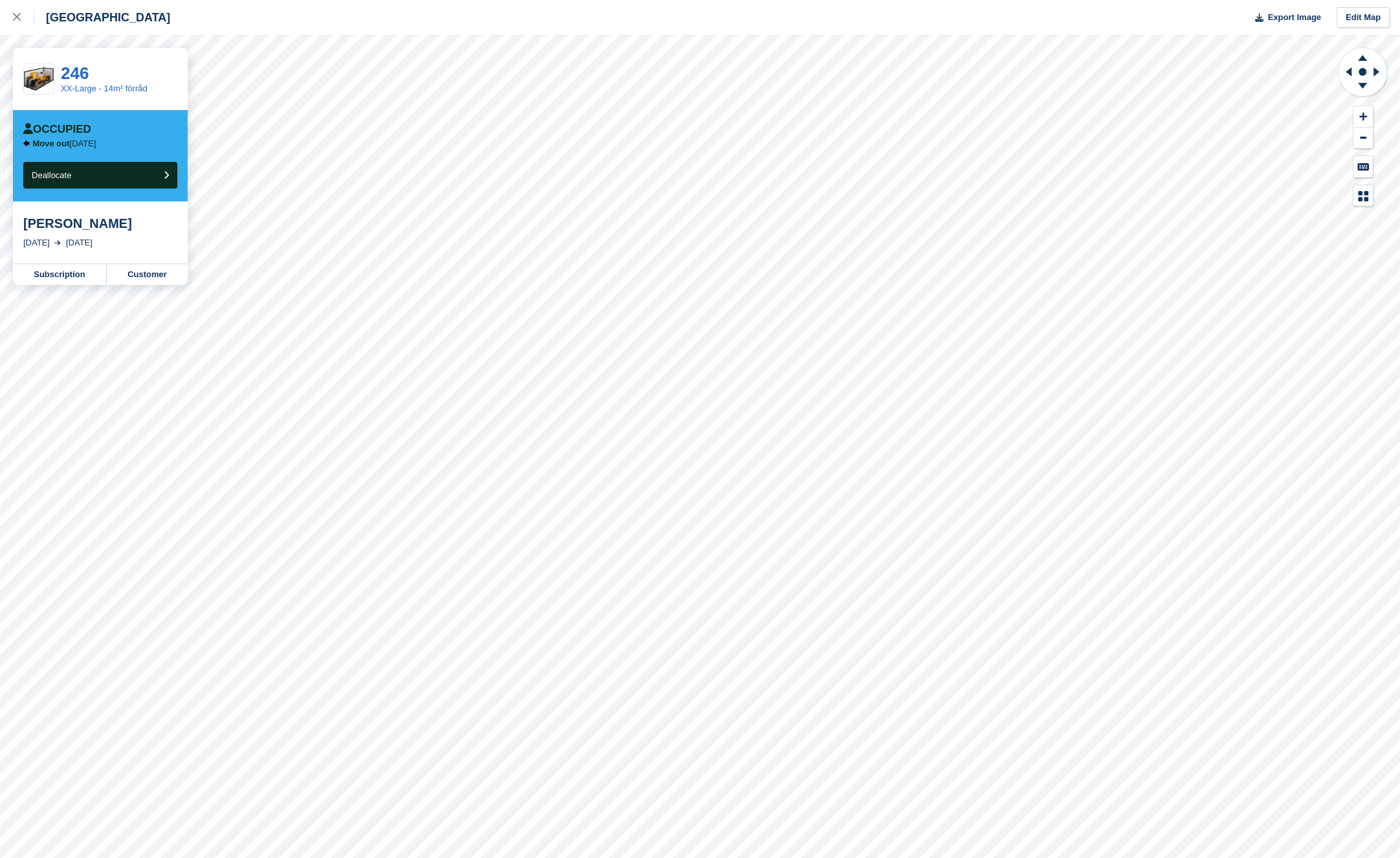
drag, startPoint x: 15, startPoint y: 20, endPoint x: 16, endPoint y: 128, distance: 108.0
click at [15, 20] on icon at bounding box center [17, 17] width 8 height 8
